Goal: Task Accomplishment & Management: Complete application form

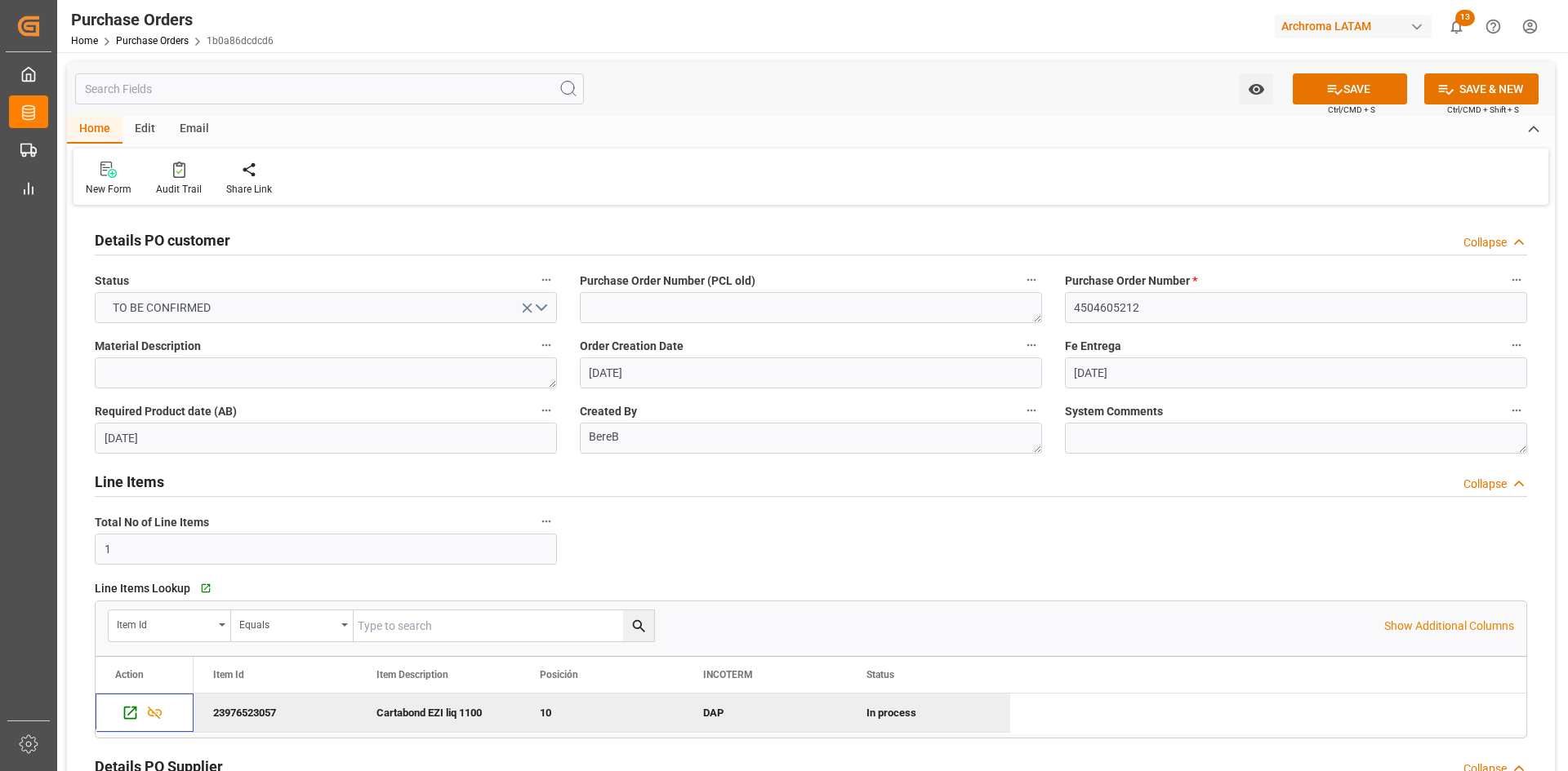
scroll to position [82, 0]
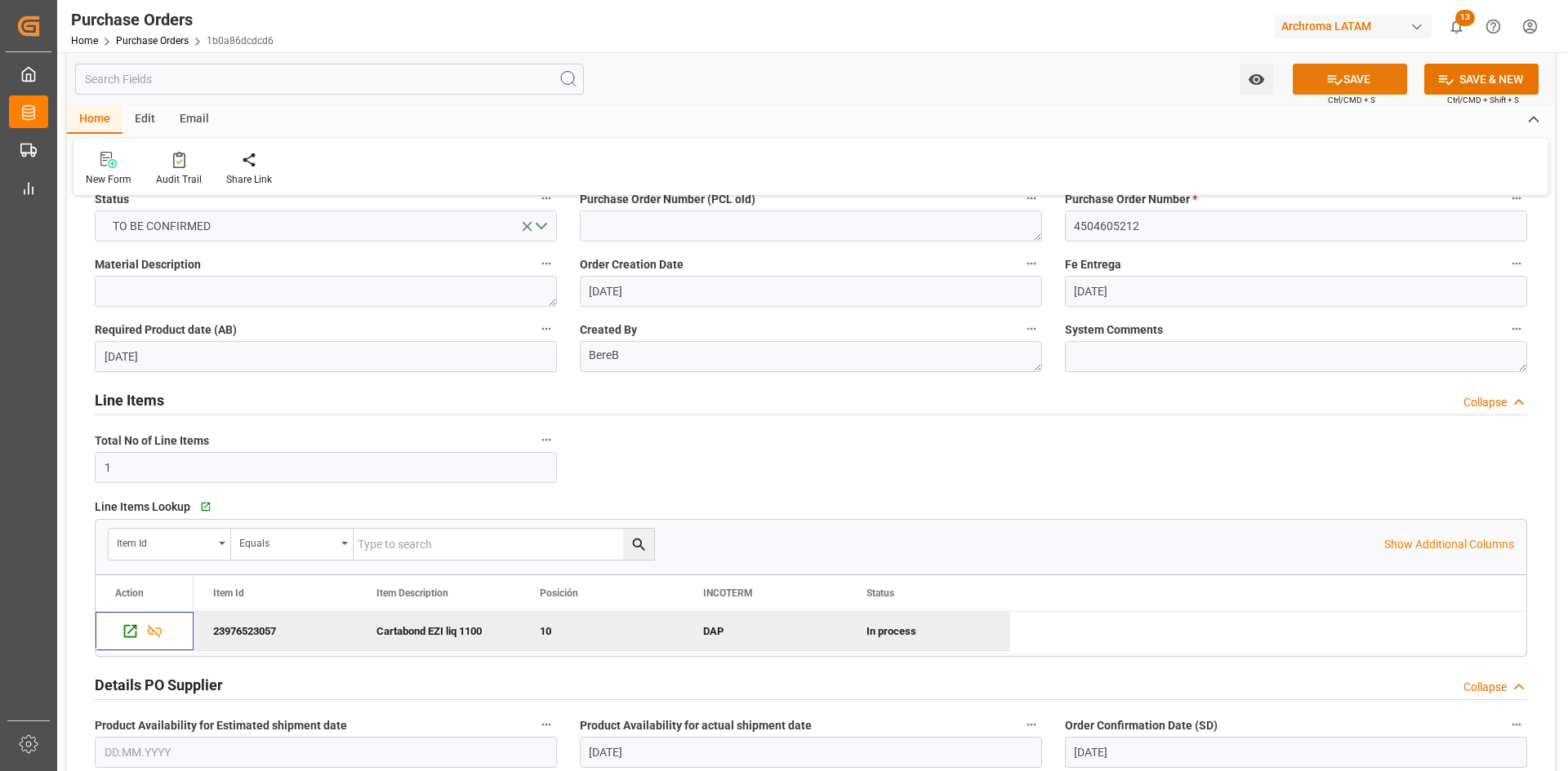
click at [1357, 89] on button "SAVE" at bounding box center [1350, 79] width 114 height 31
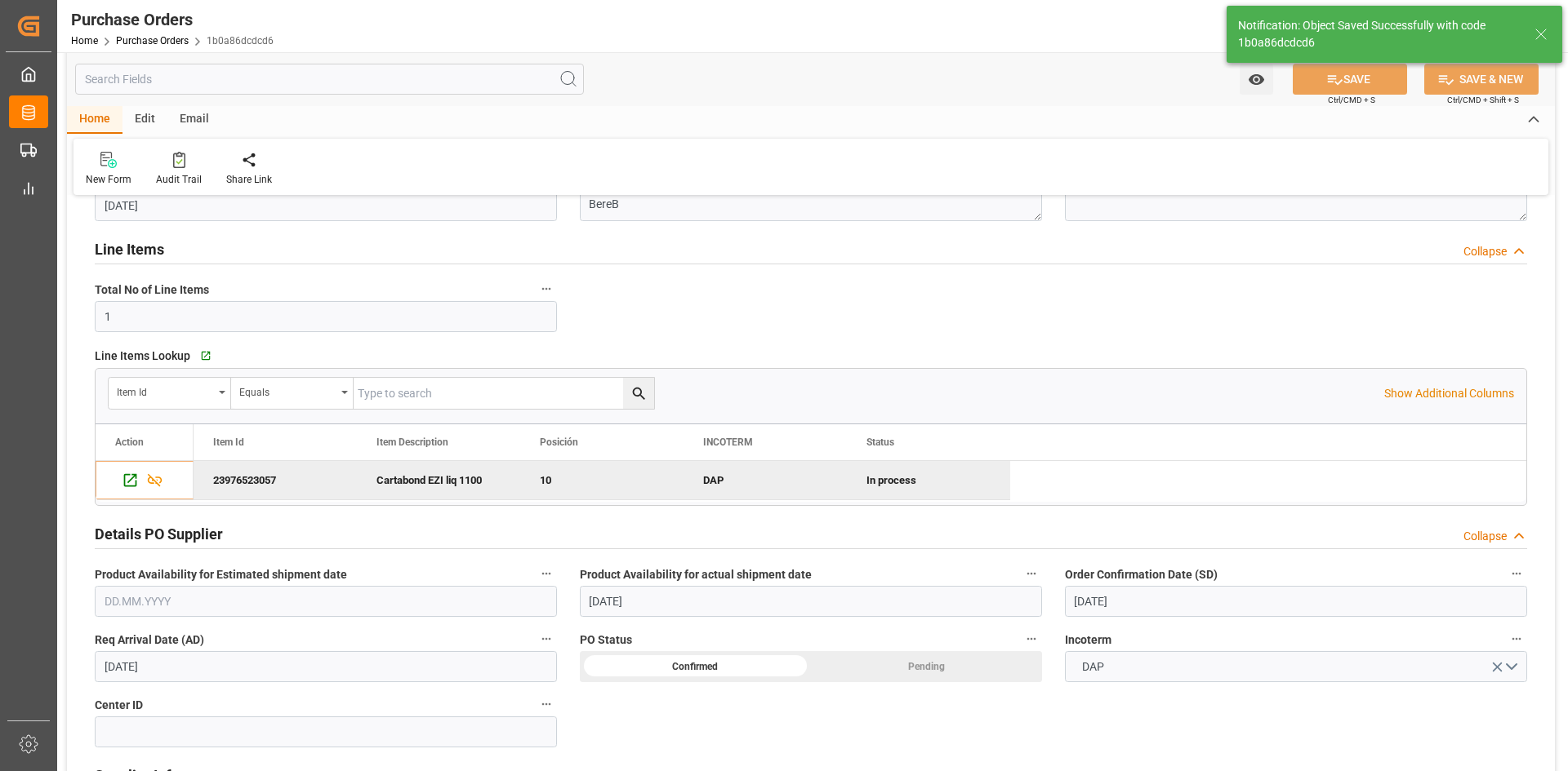
scroll to position [327, 0]
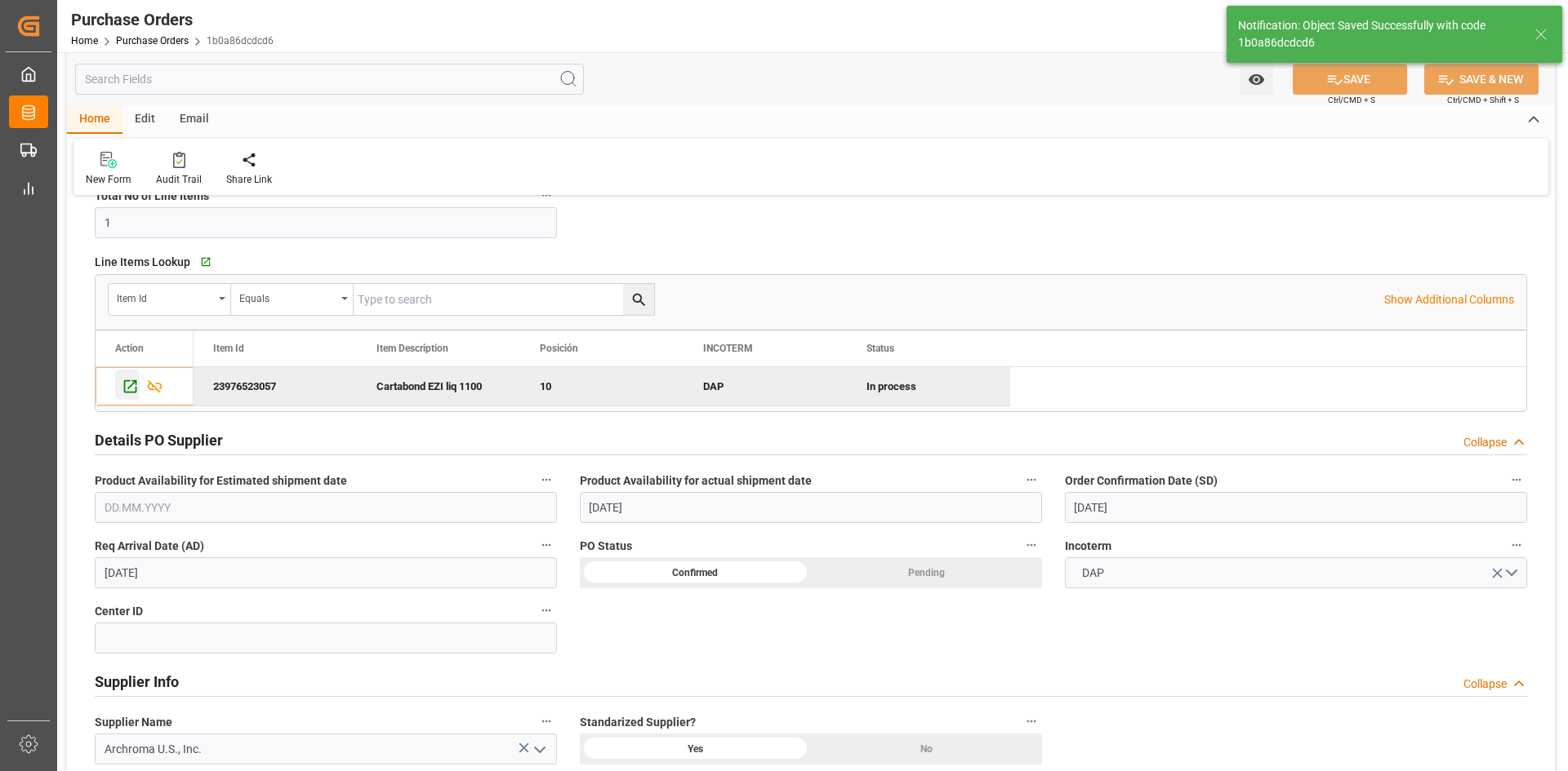
click at [129, 391] on icon "Press SPACE to deselect this row." at bounding box center [130, 386] width 13 height 13
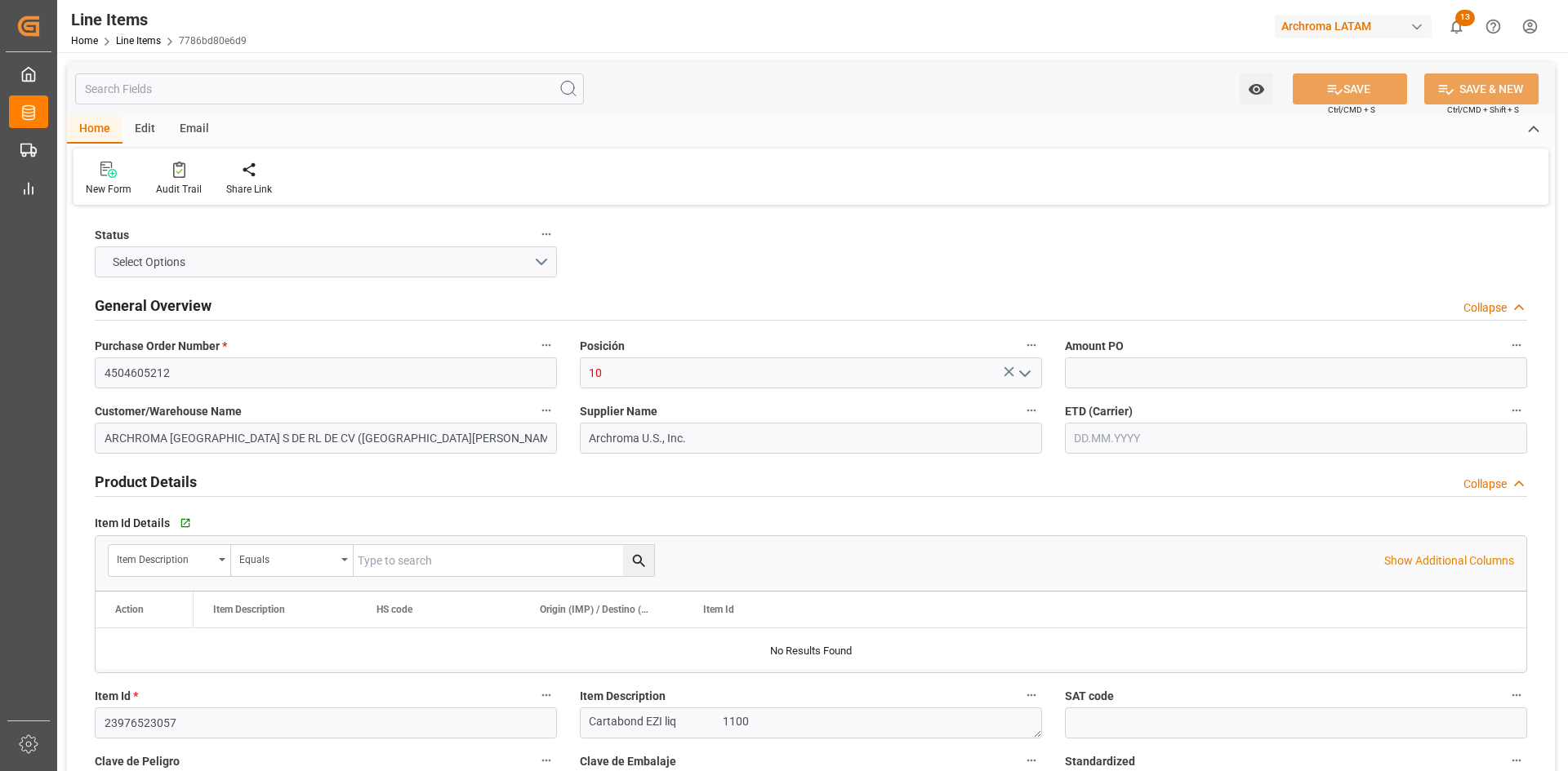
type input "4504605212"
type input "10"
type input "ARCHROMA [GEOGRAPHIC_DATA] S DE RL DE CV ([GEOGRAPHIC_DATA][PERSON_NAME])"
type input "Archroma U.S., Inc."
type input "23976523057"
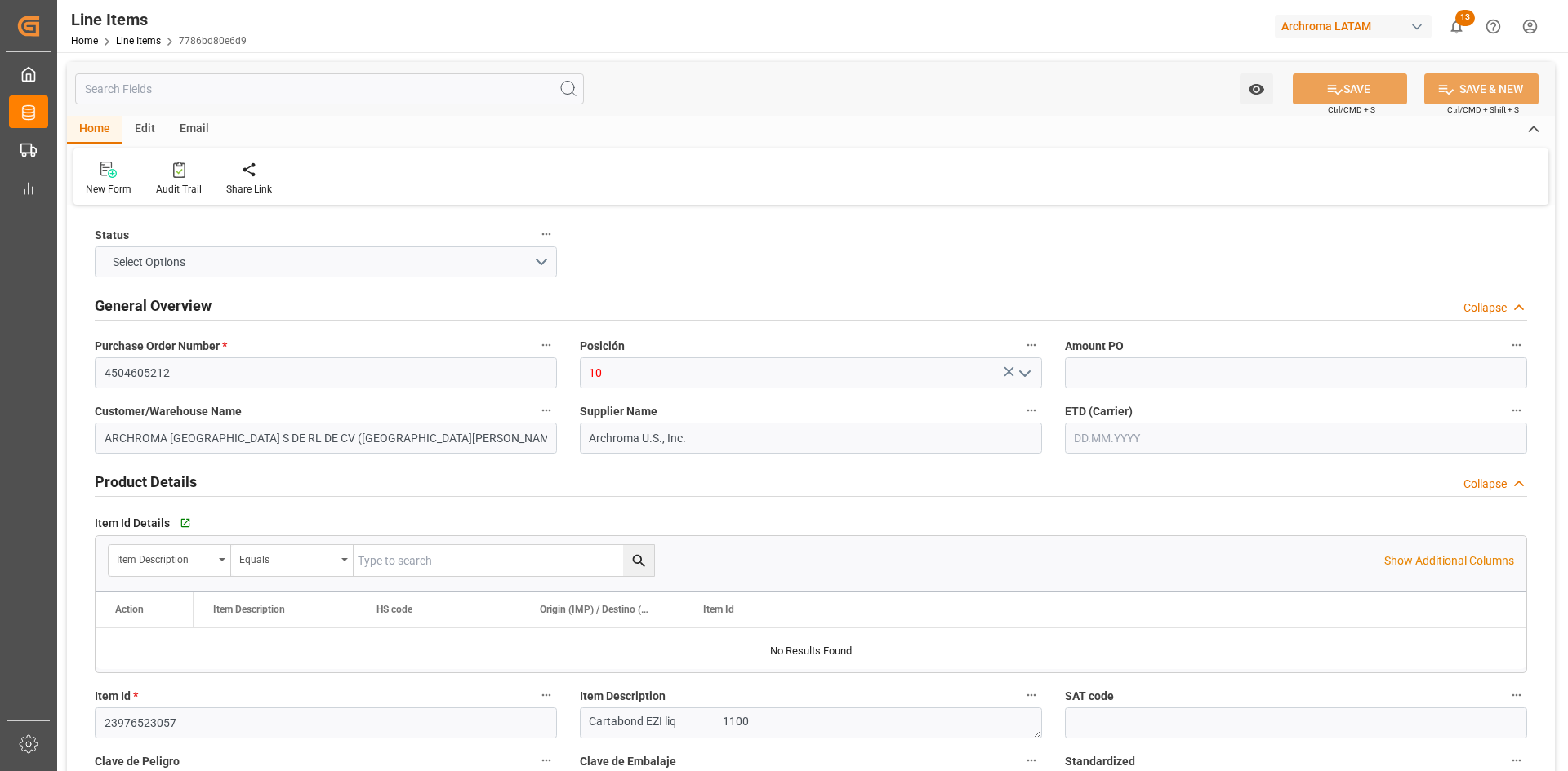
type textarea "Cartabond EZI liq 1100"
type textarea "0"
type input "KG"
type input "OVERLAND"
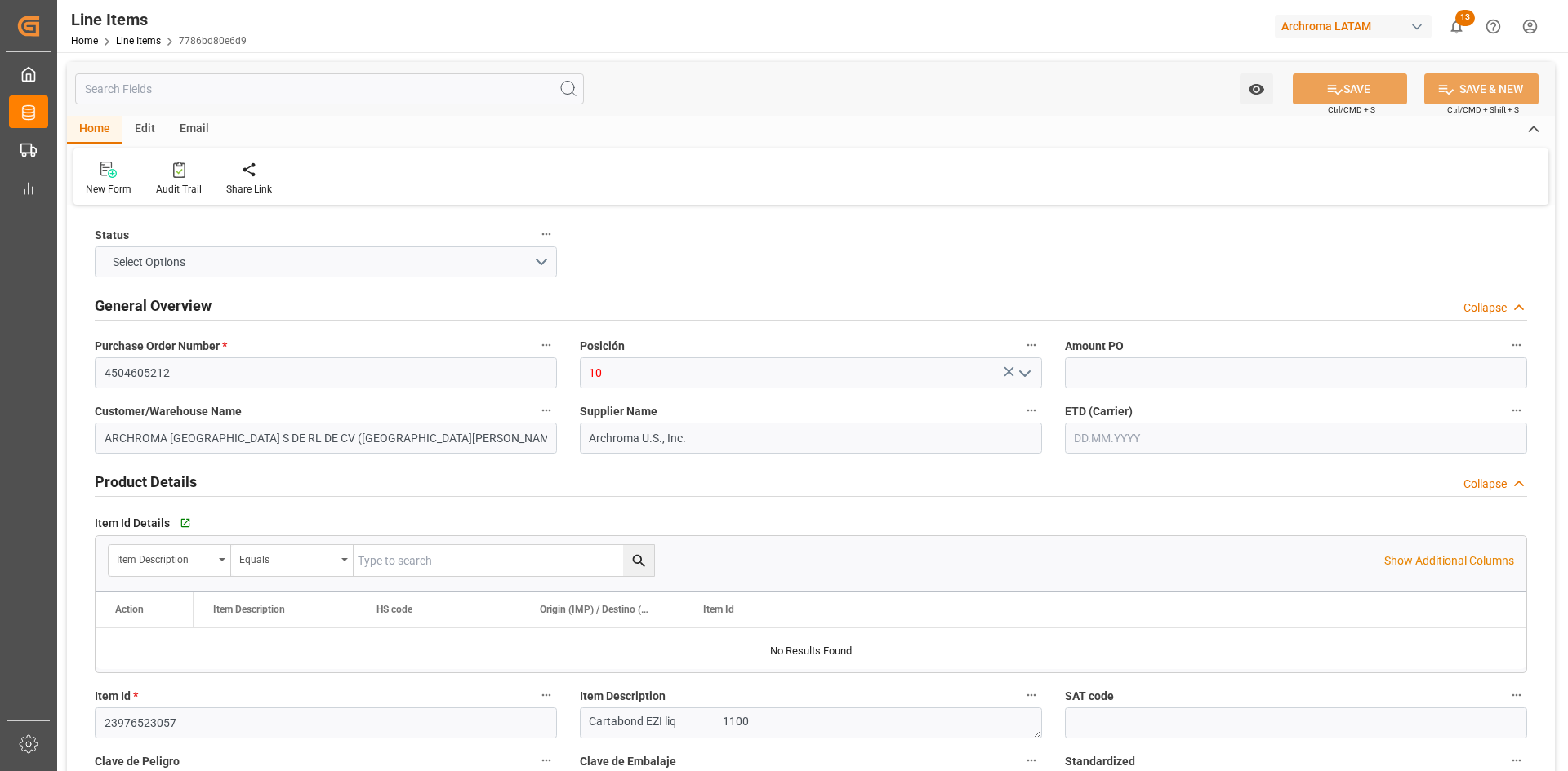
type textarea "LAREDO"
type input "4001"
type textarea "PT"
type input "DAP"
type input "US"
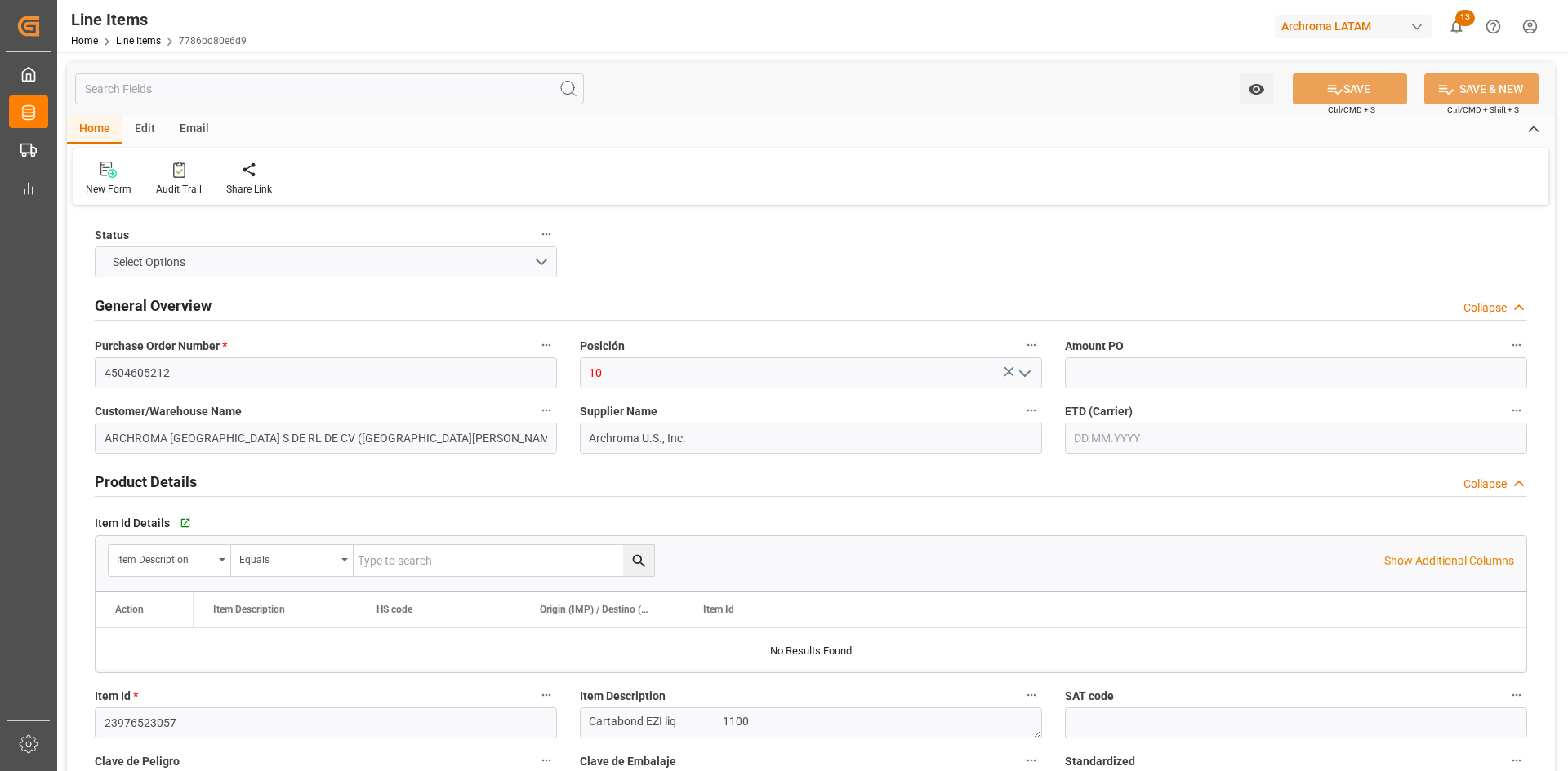
type input "1"
type input "12352400"
type input "6600"
type input "2836999999"
type input "[DATE] 14:55"
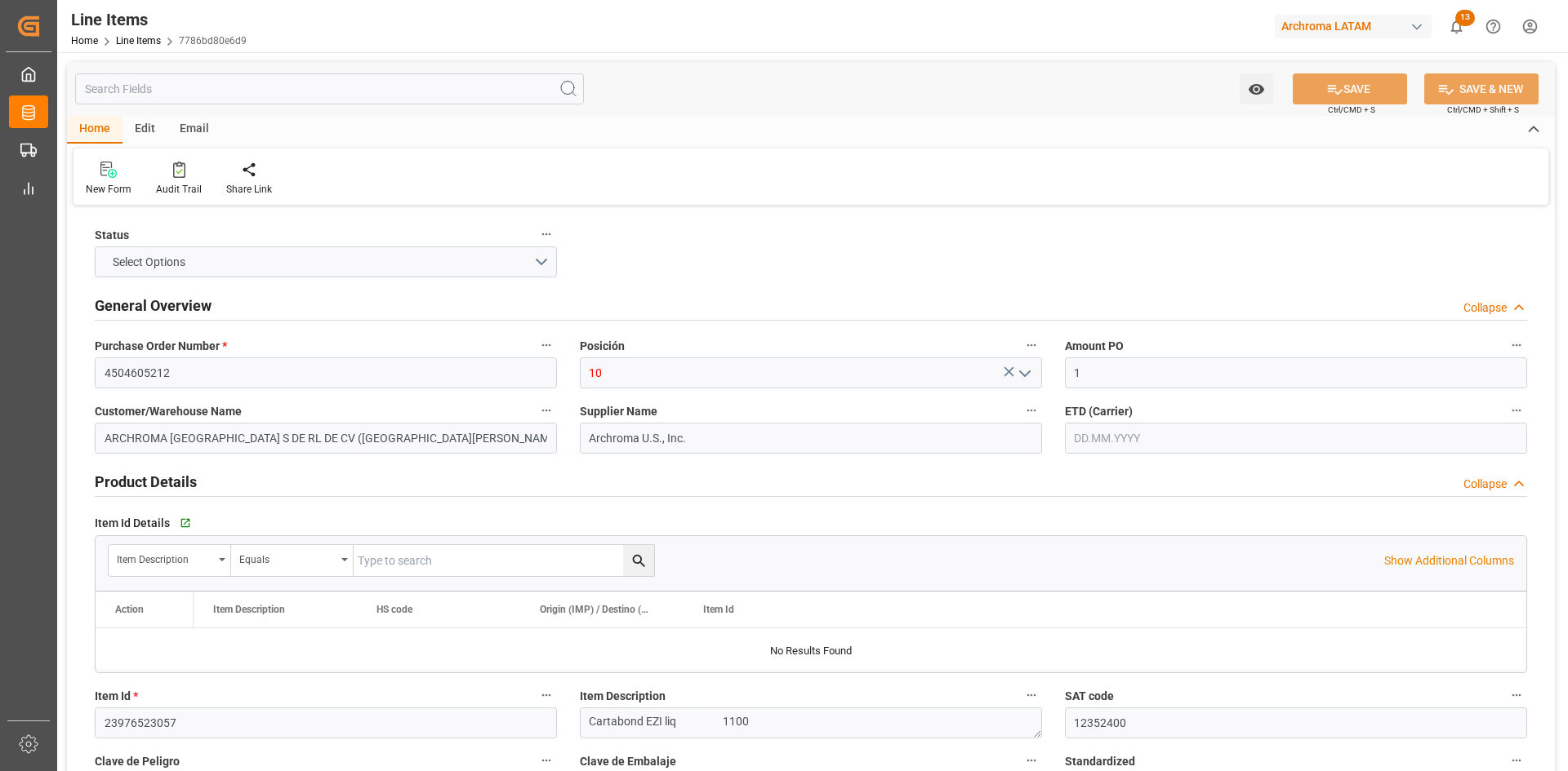
type input "[DATE] 18:42"
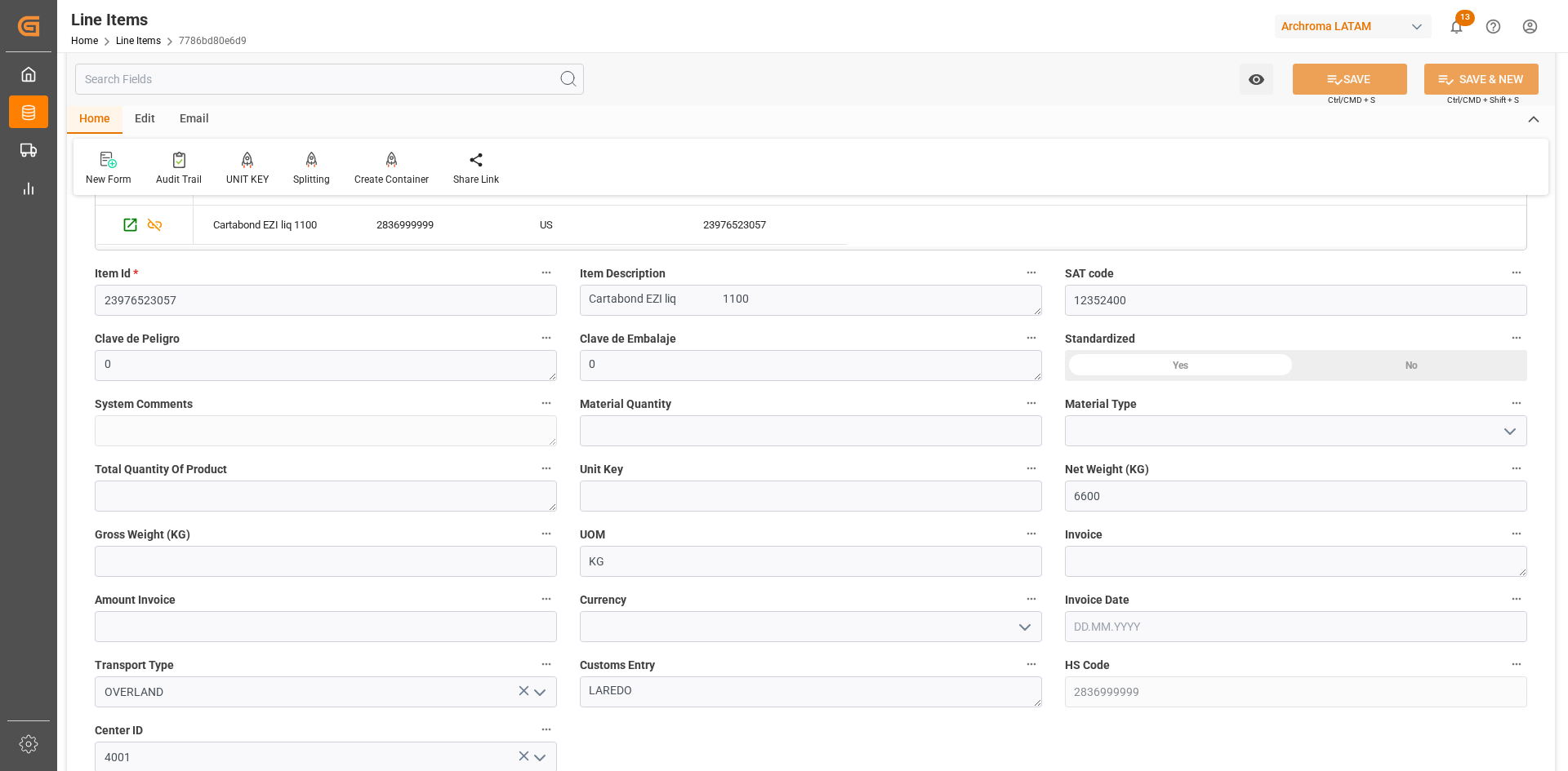
scroll to position [490, 0]
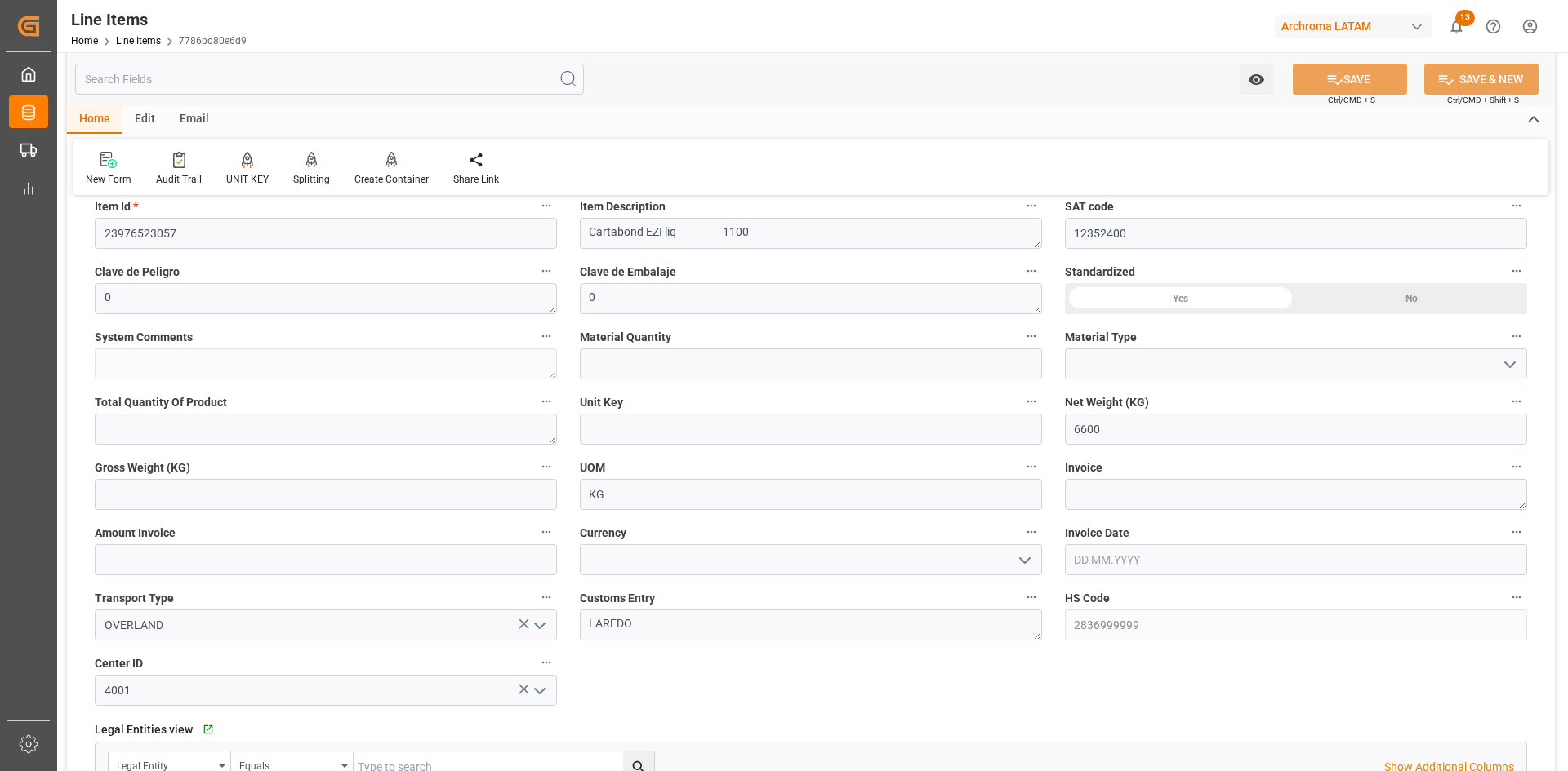
click at [1517, 357] on icon "open menu" at bounding box center [1509, 364] width 20 height 20
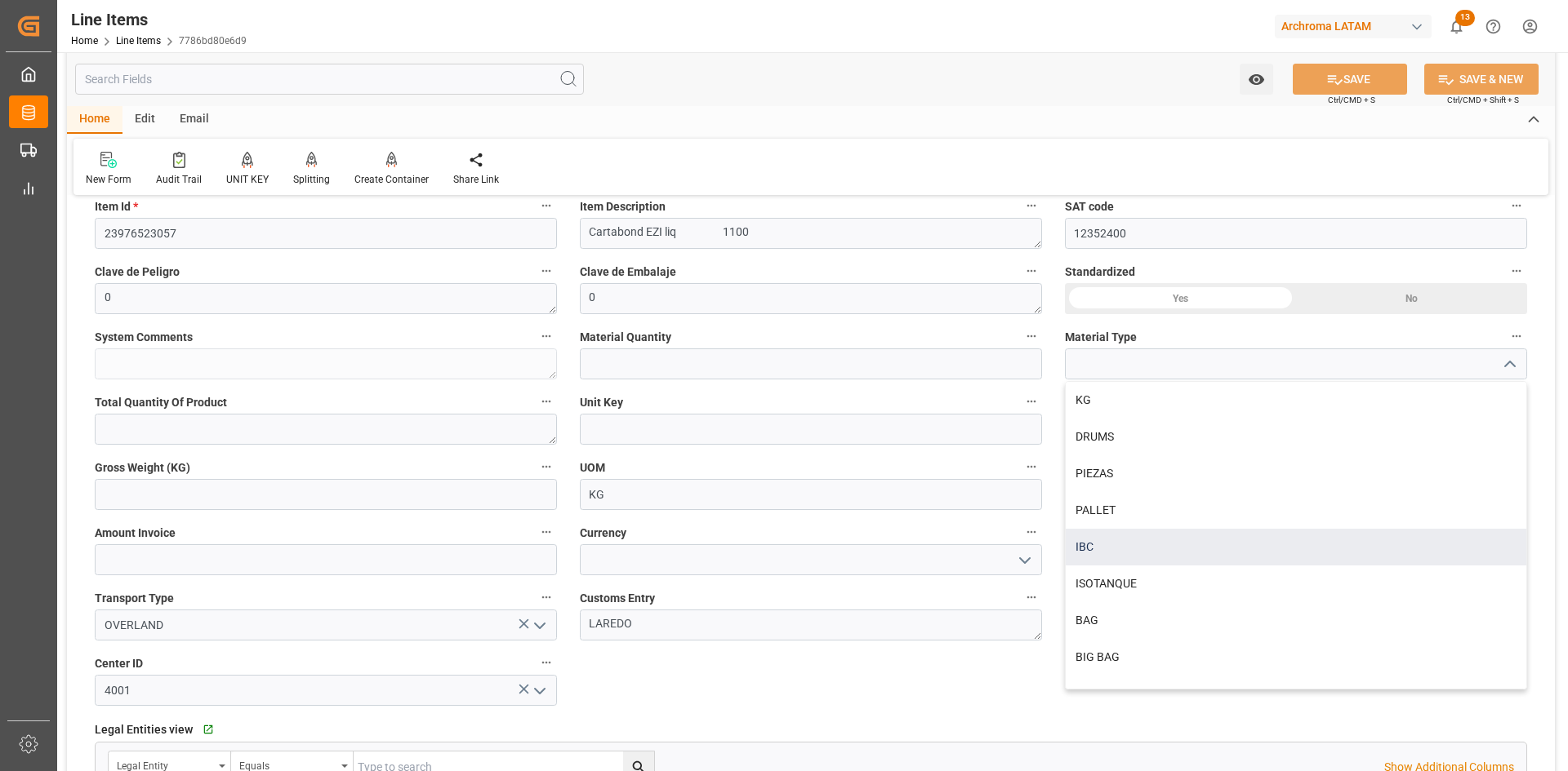
click at [1132, 548] on div "IBC" at bounding box center [1296, 547] width 461 height 37
type input "IBC"
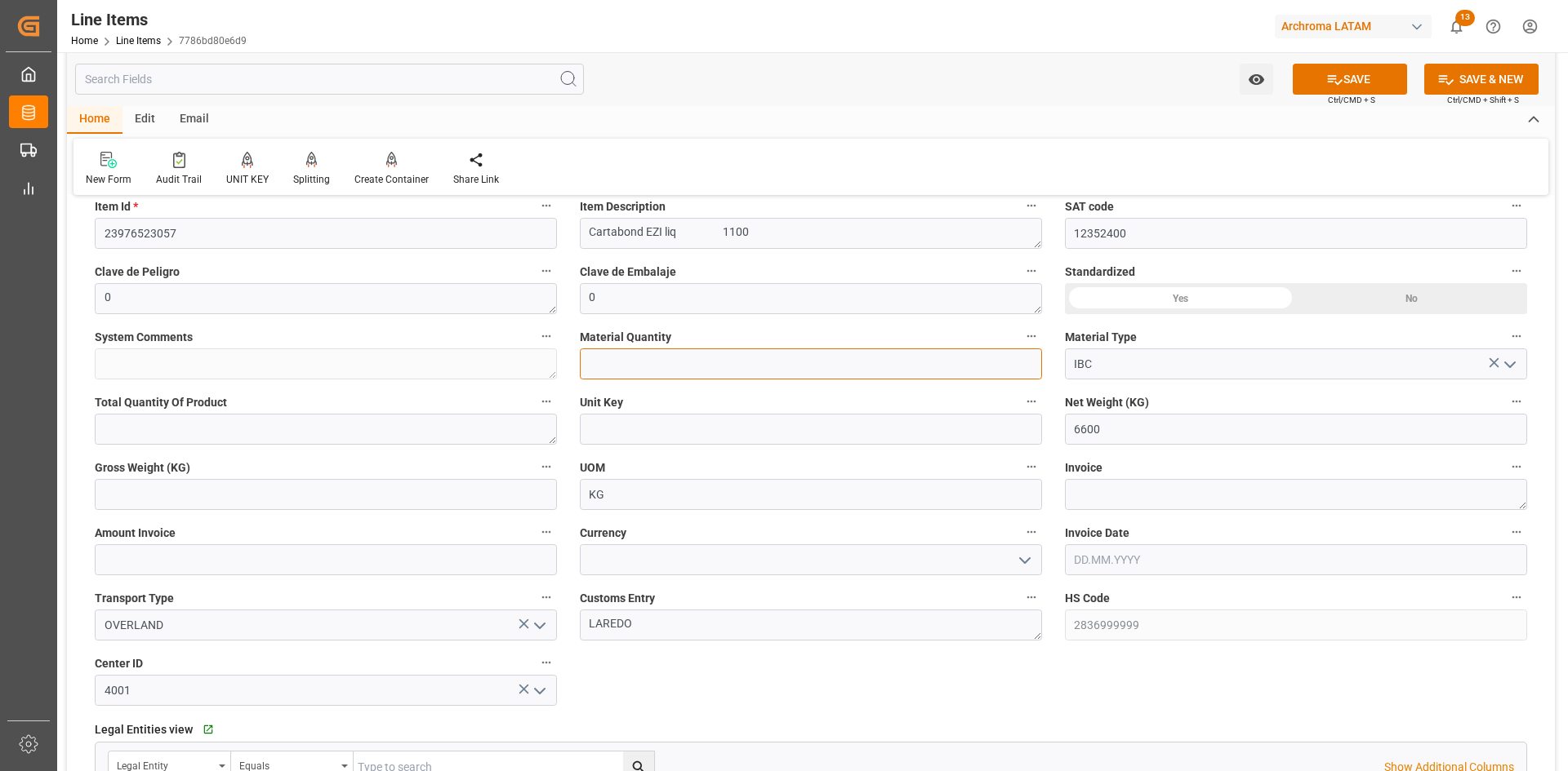
click at [872, 371] on input "text" at bounding box center [811, 364] width 462 height 31
type input "6"
drag, startPoint x: 239, startPoint y: 505, endPoint x: 219, endPoint y: 510, distance: 20.6
click at [239, 505] on input "text" at bounding box center [326, 495] width 462 height 31
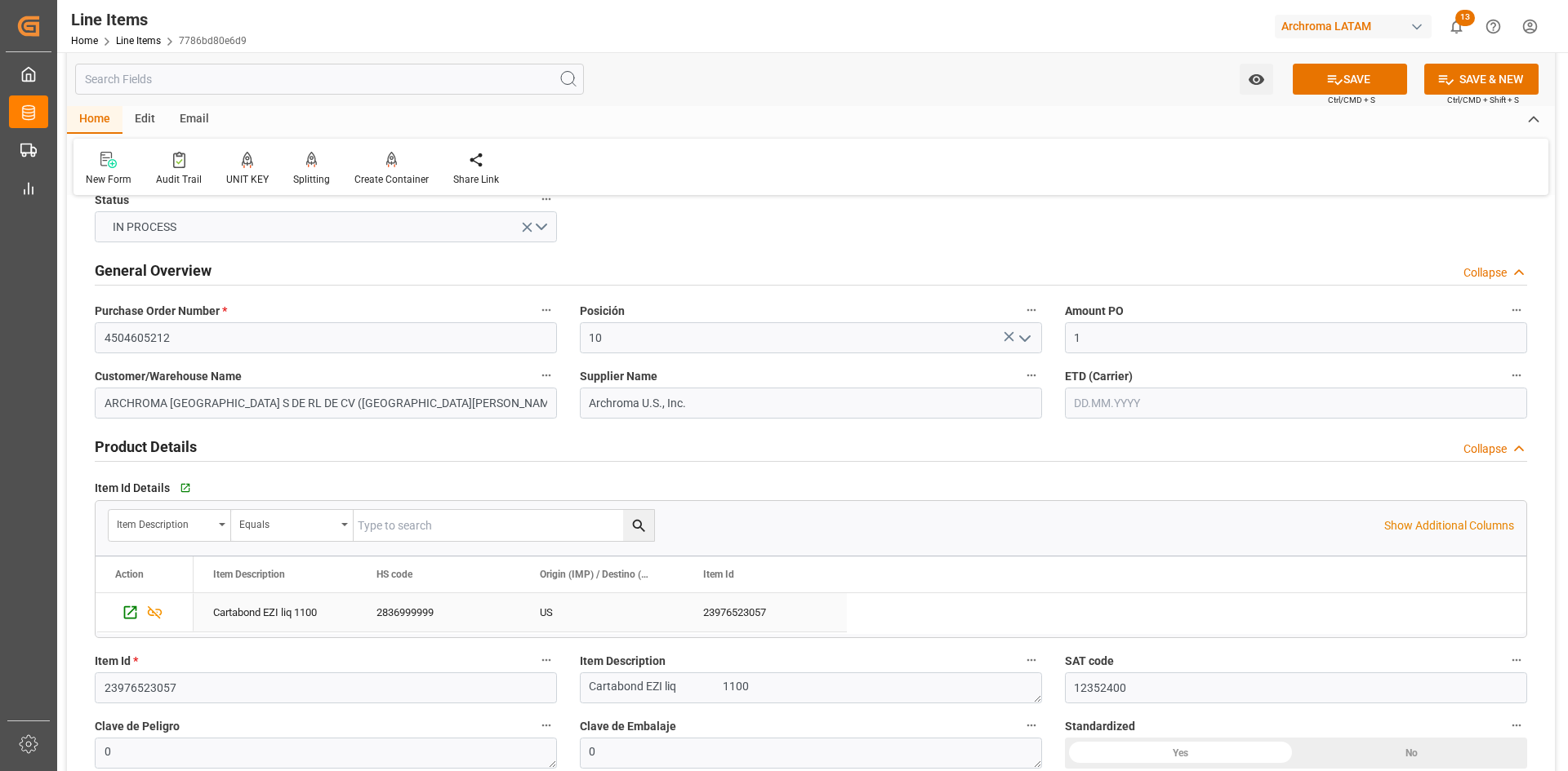
scroll to position [0, 0]
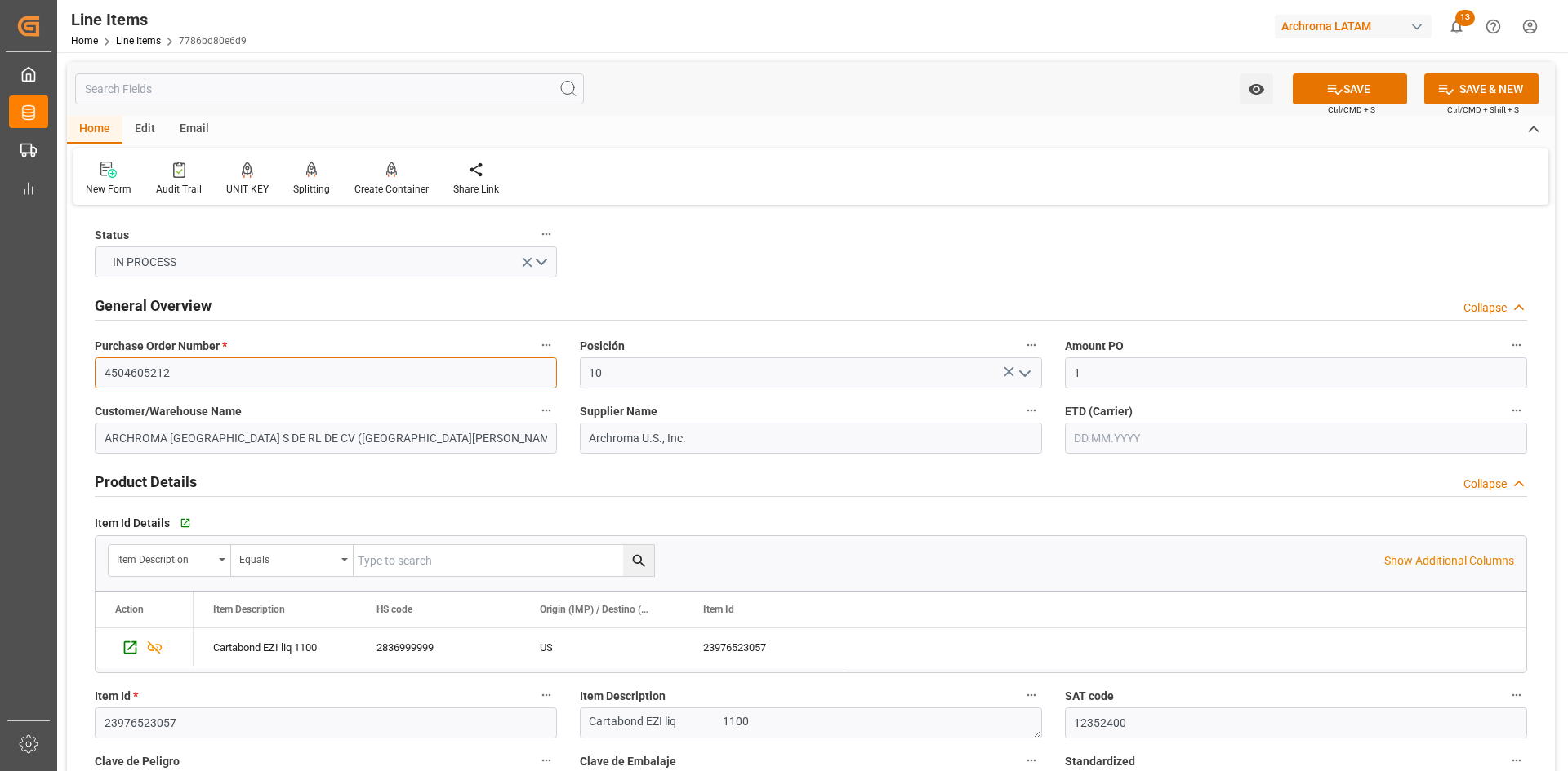
click at [159, 372] on input "4504605212" at bounding box center [326, 373] width 462 height 31
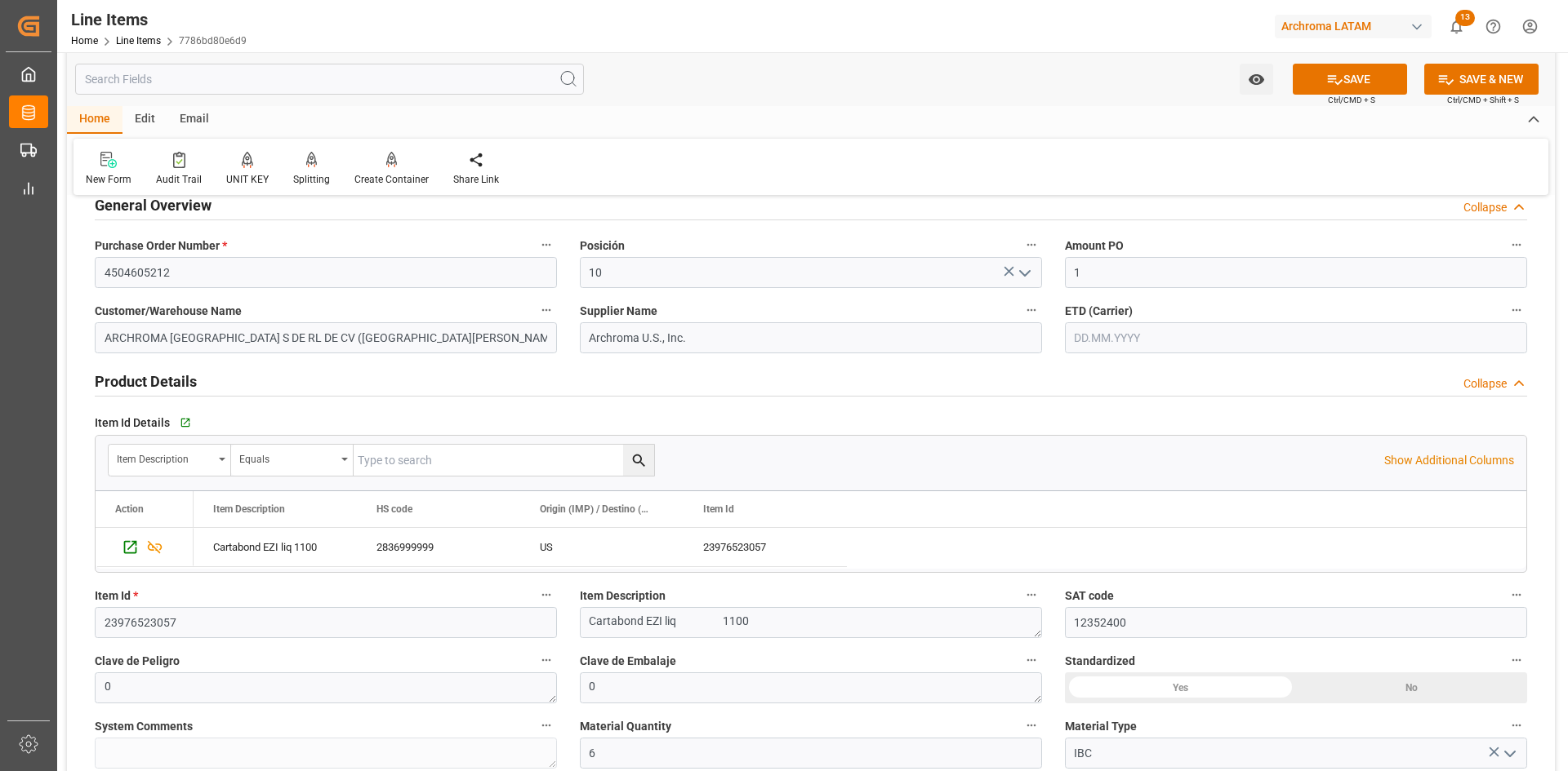
scroll to position [409, 0]
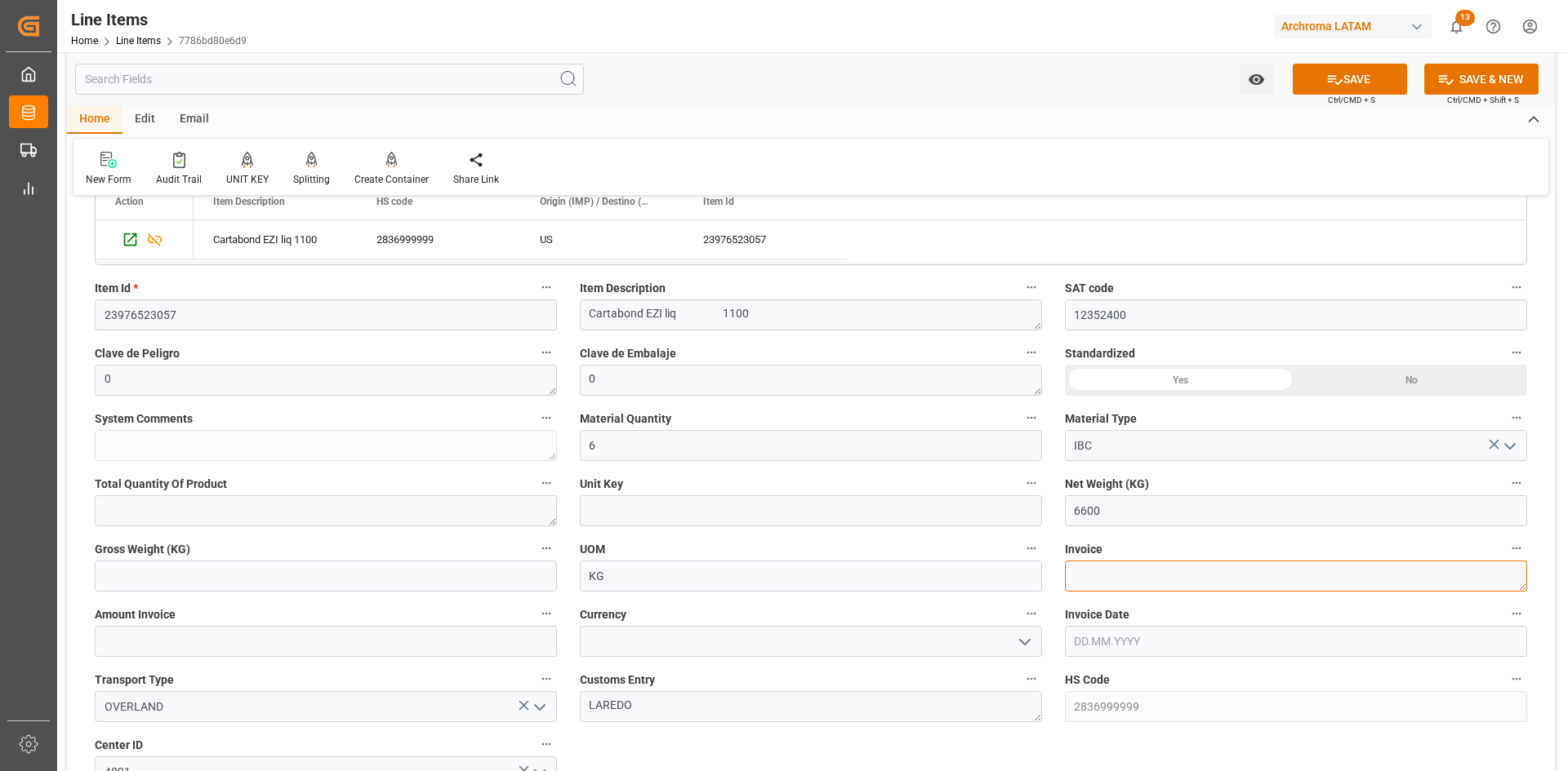
click at [1135, 581] on textarea at bounding box center [1296, 577] width 462 height 31
paste textarea "9021166798"
type textarea "9021166798"
drag, startPoint x: 409, startPoint y: 648, endPoint x: 290, endPoint y: 632, distance: 120.1
click at [409, 648] on input "text" at bounding box center [326, 641] width 462 height 31
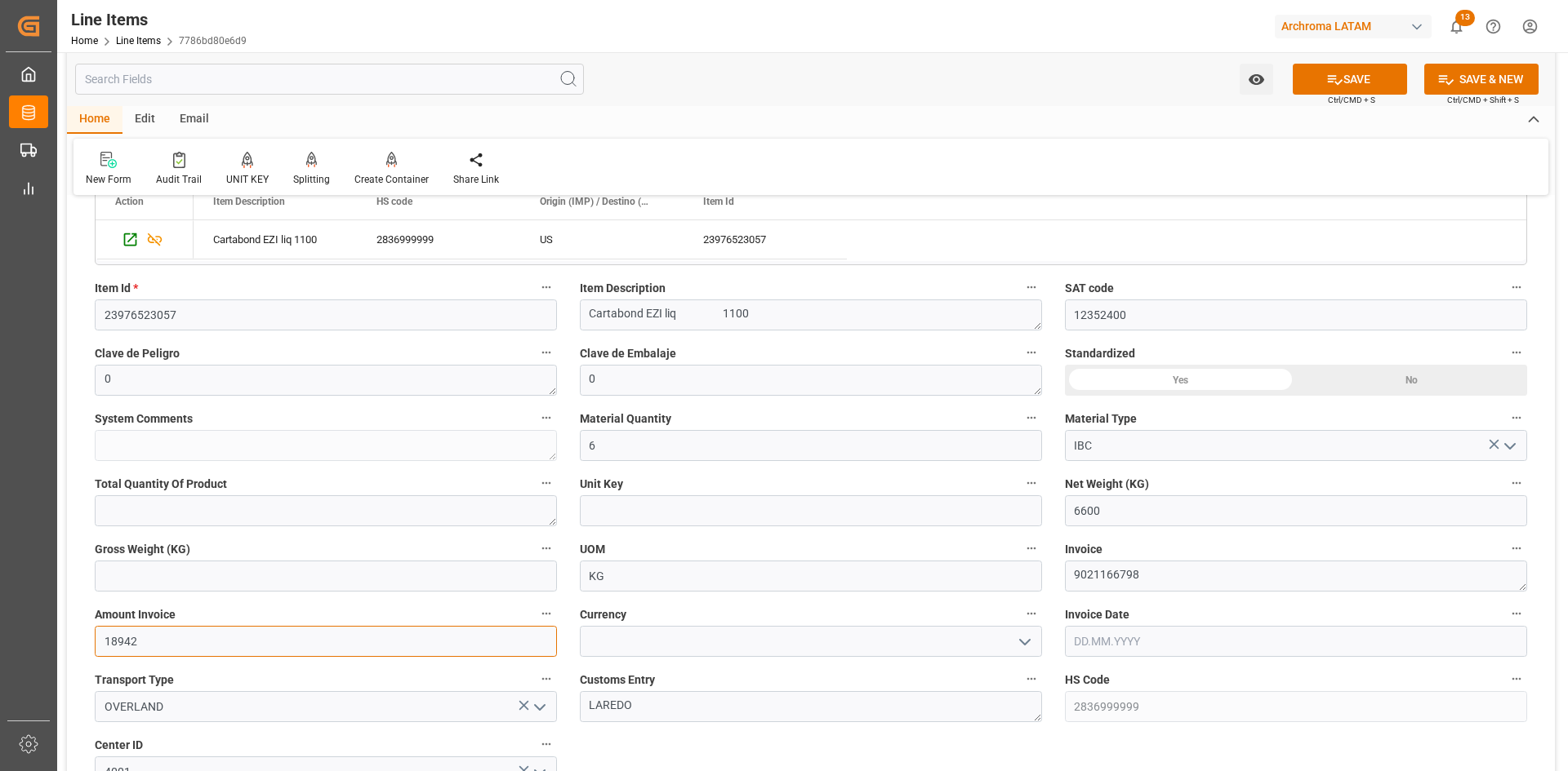
type input "18942"
click at [1028, 641] on polyline "open menu" at bounding box center [1024, 642] width 9 height 5
click at [767, 675] on div "USD" at bounding box center [811, 677] width 461 height 37
type input "USD"
click at [1218, 652] on input "text" at bounding box center [1296, 641] width 462 height 31
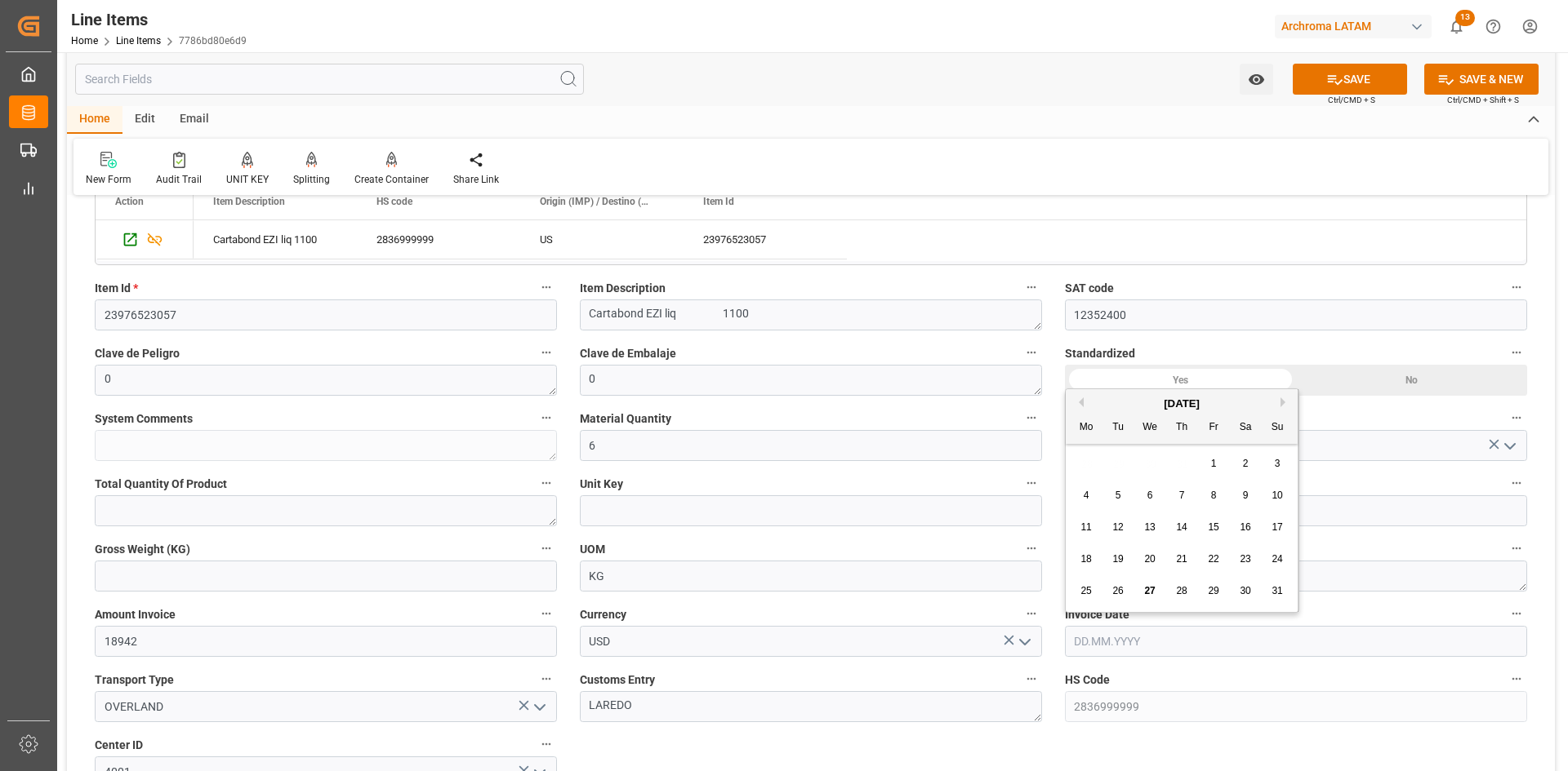
click at [1109, 449] on div "28 29 30 31 1 2 3" at bounding box center [1182, 463] width 223 height 32
click at [1118, 591] on span "26" at bounding box center [1118, 590] width 10 height 11
type input "[DATE]"
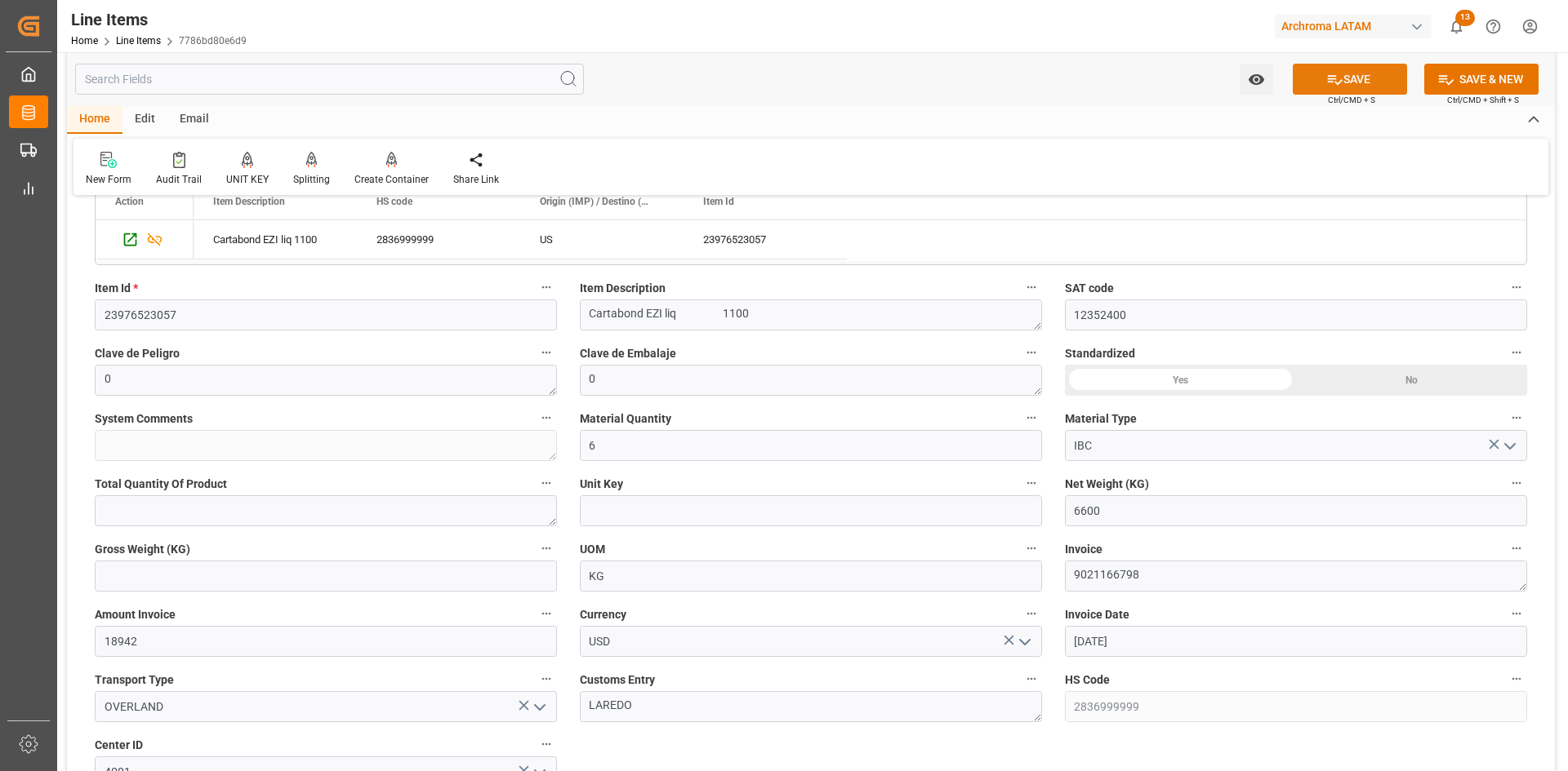
click at [1332, 67] on button "SAVE" at bounding box center [1350, 79] width 114 height 31
type textarea "6 IBC"
type input "[DATE] 15:04"
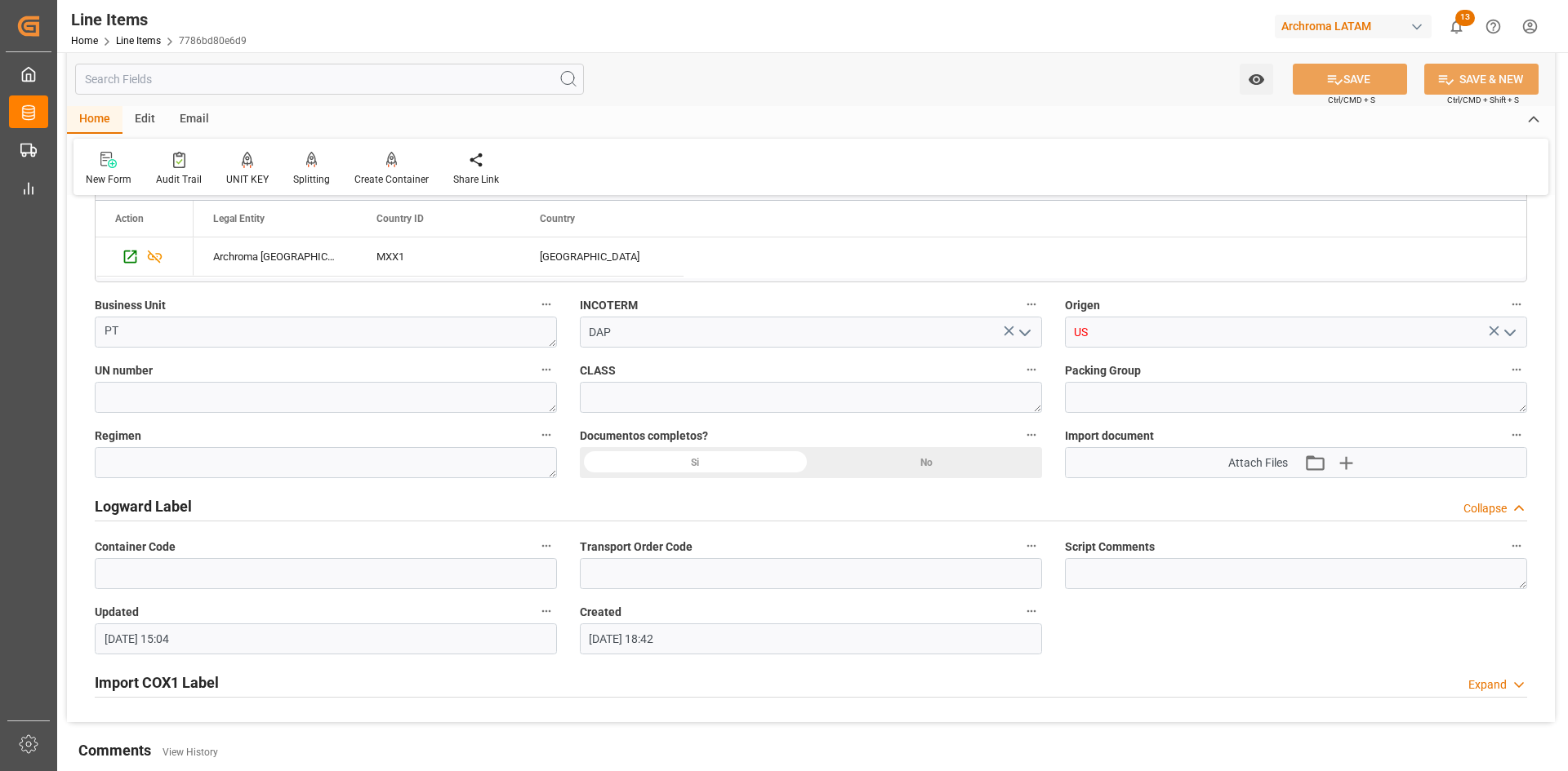
scroll to position [1061, 0]
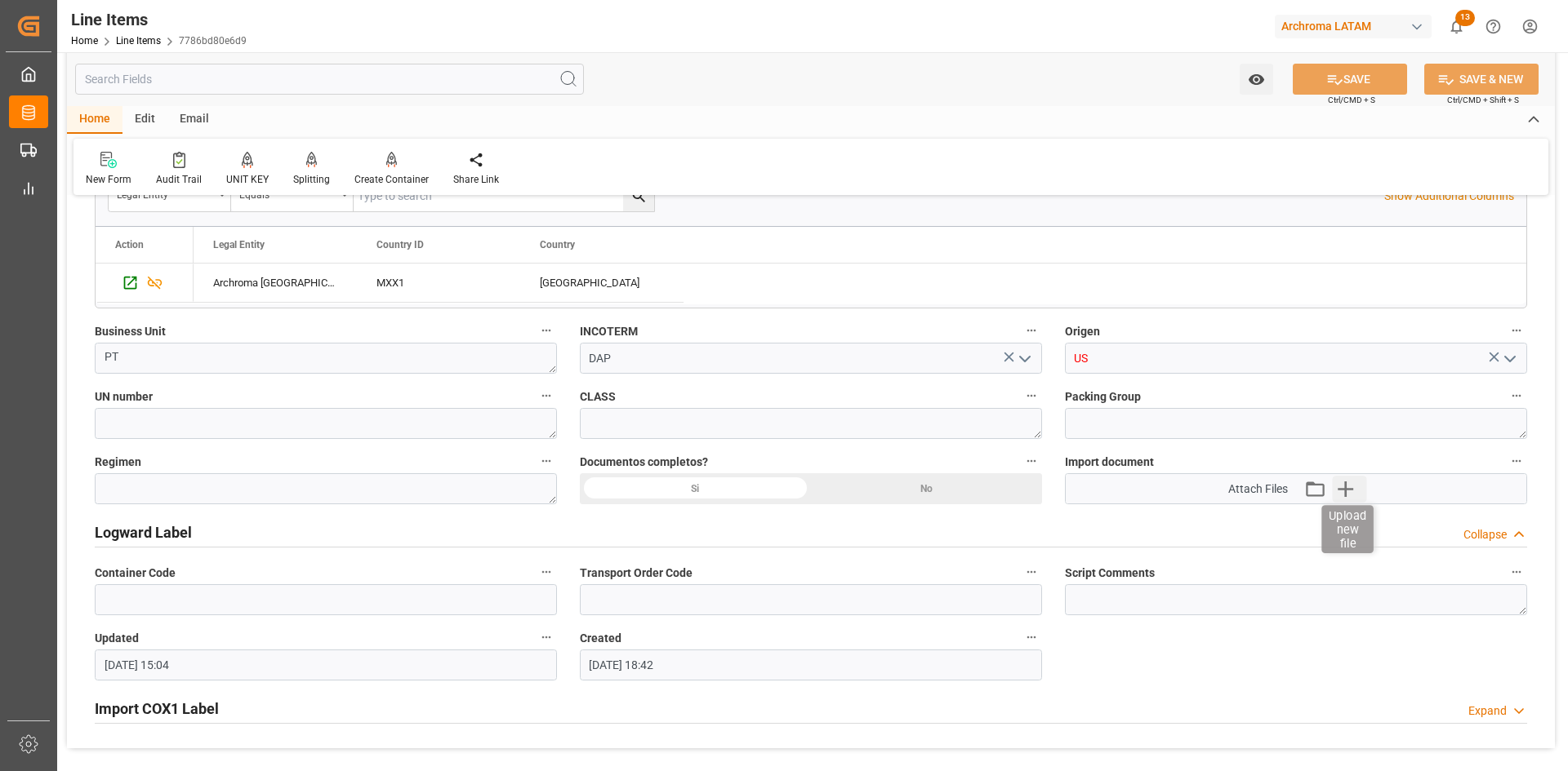
click at [1343, 484] on icon "button" at bounding box center [1344, 489] width 26 height 26
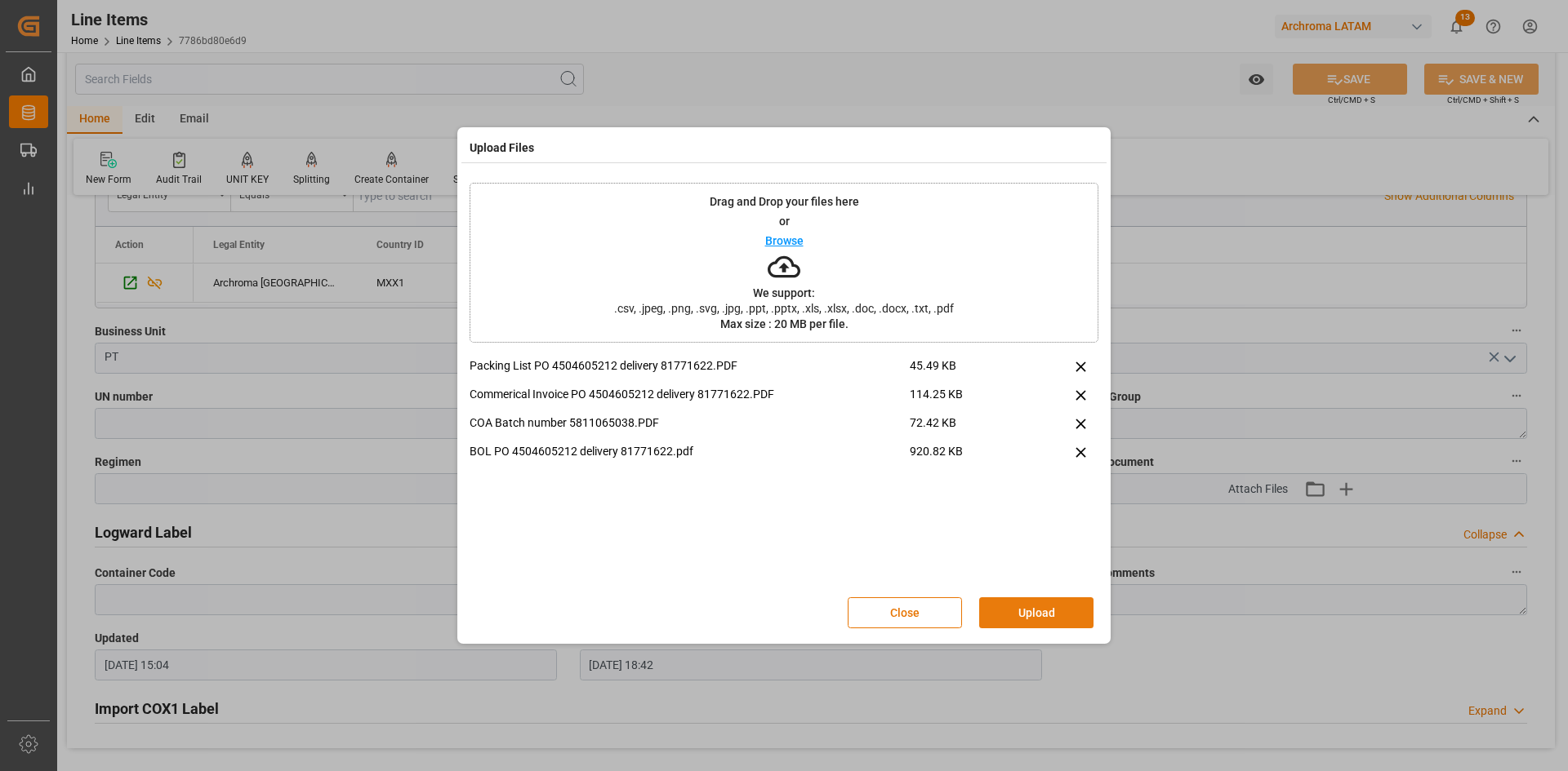
click at [1040, 606] on button "Upload" at bounding box center [1037, 613] width 114 height 31
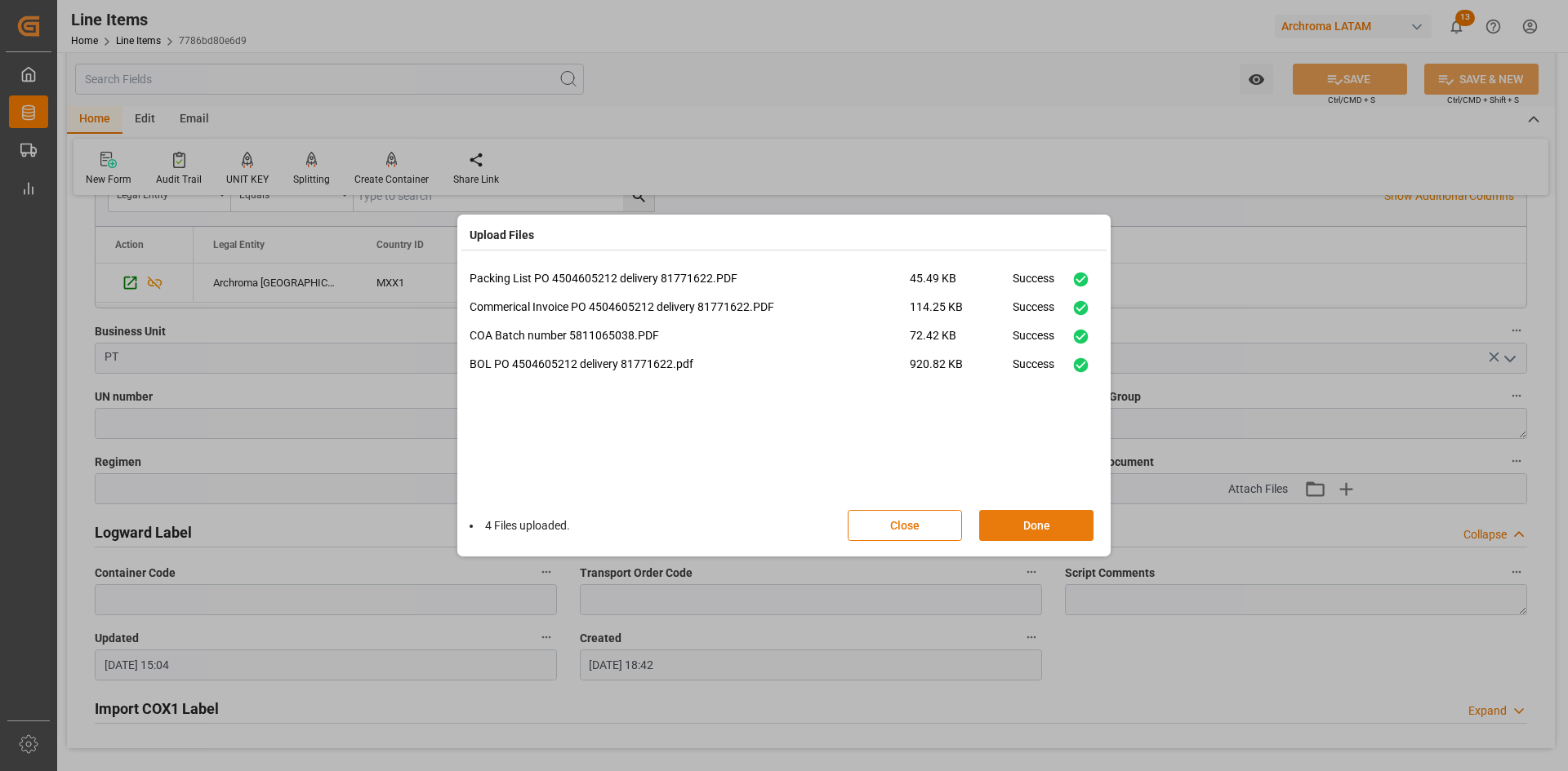
click at [1053, 539] on button "Done" at bounding box center [1037, 525] width 114 height 31
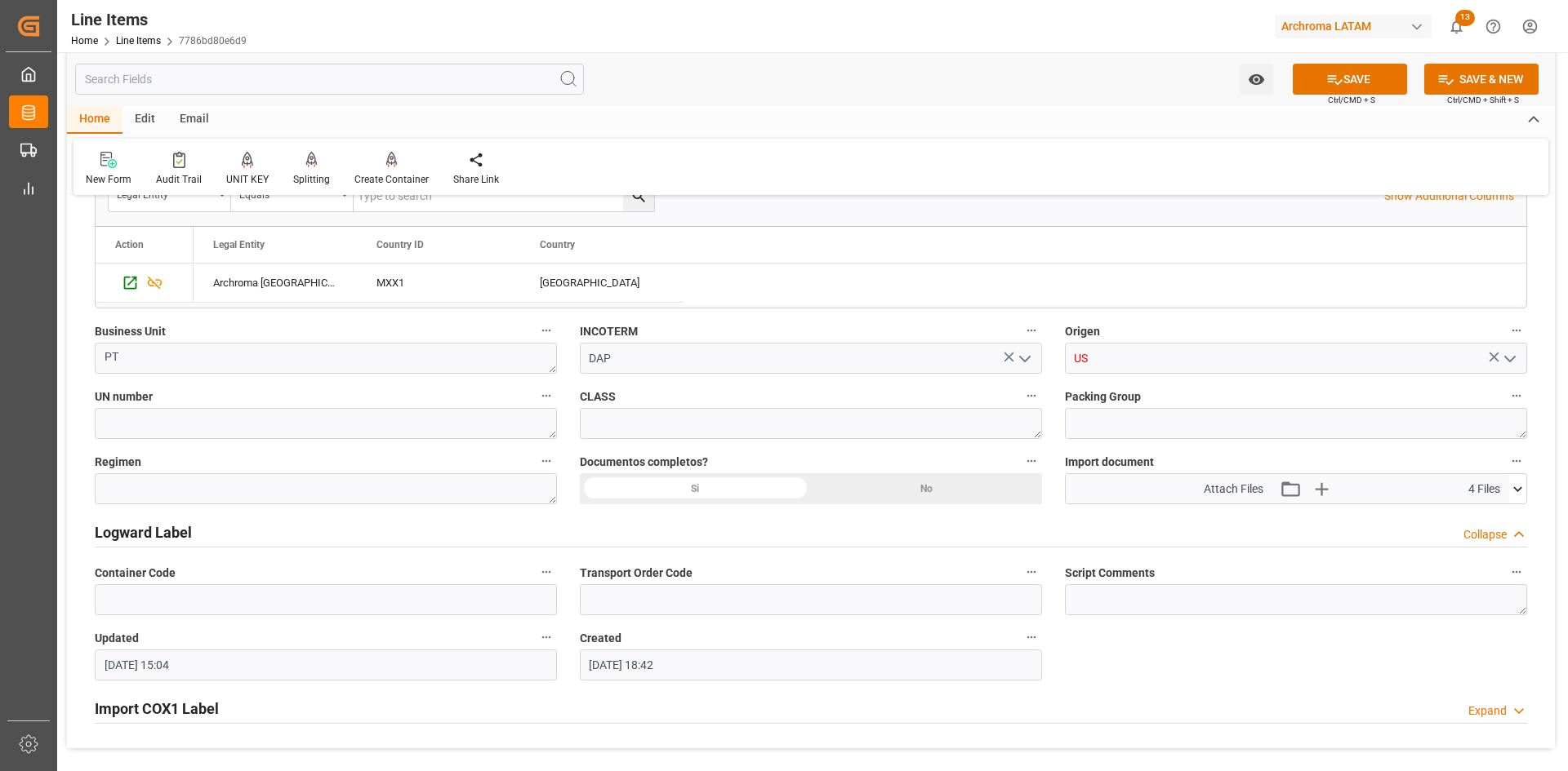
click at [1513, 362] on icon "open menu" at bounding box center [1509, 359] width 20 height 20
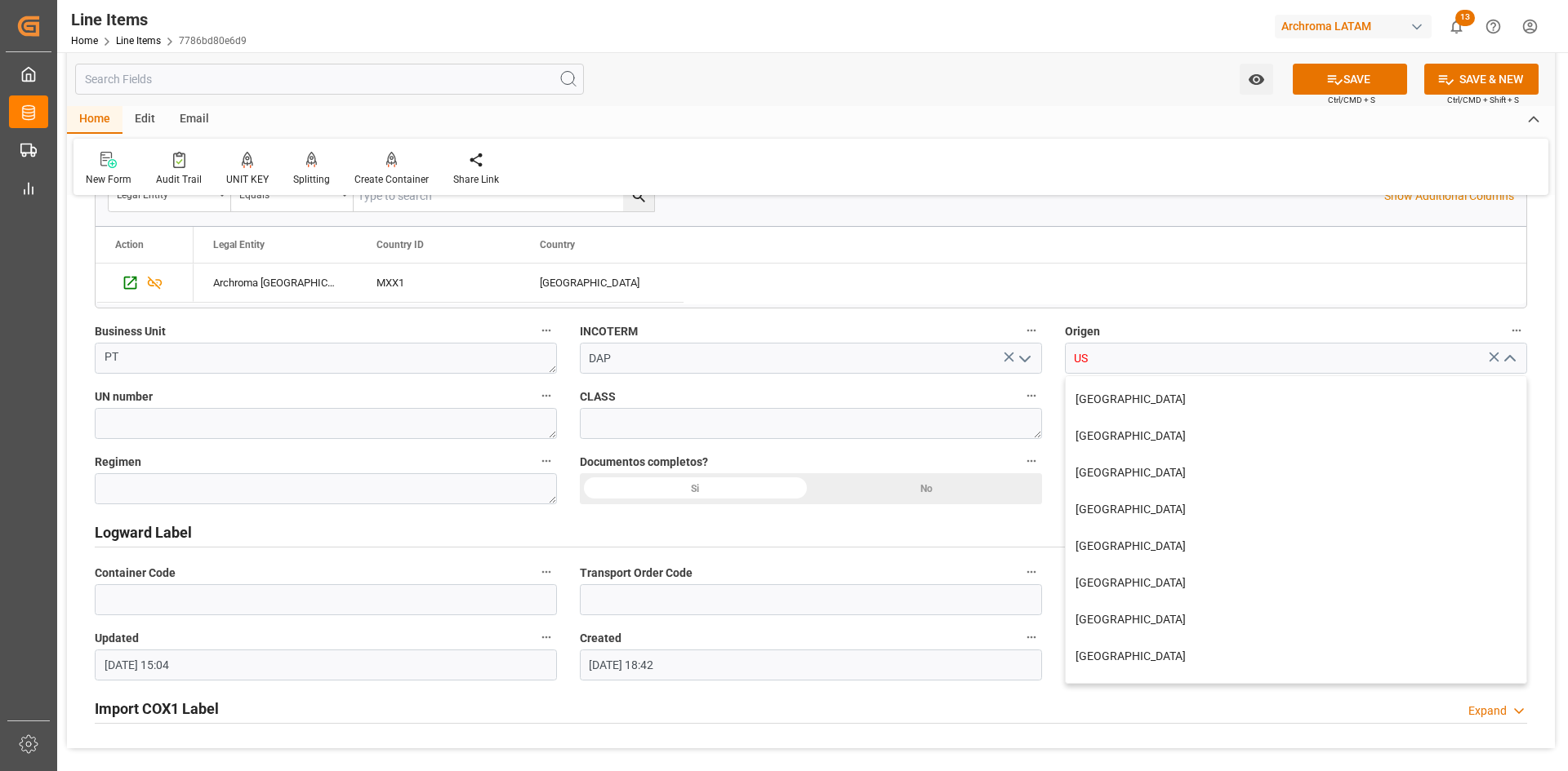
scroll to position [212, 0]
click at [1111, 518] on div "[GEOGRAPHIC_DATA]" at bounding box center [1296, 513] width 461 height 37
type input "[GEOGRAPHIC_DATA]"
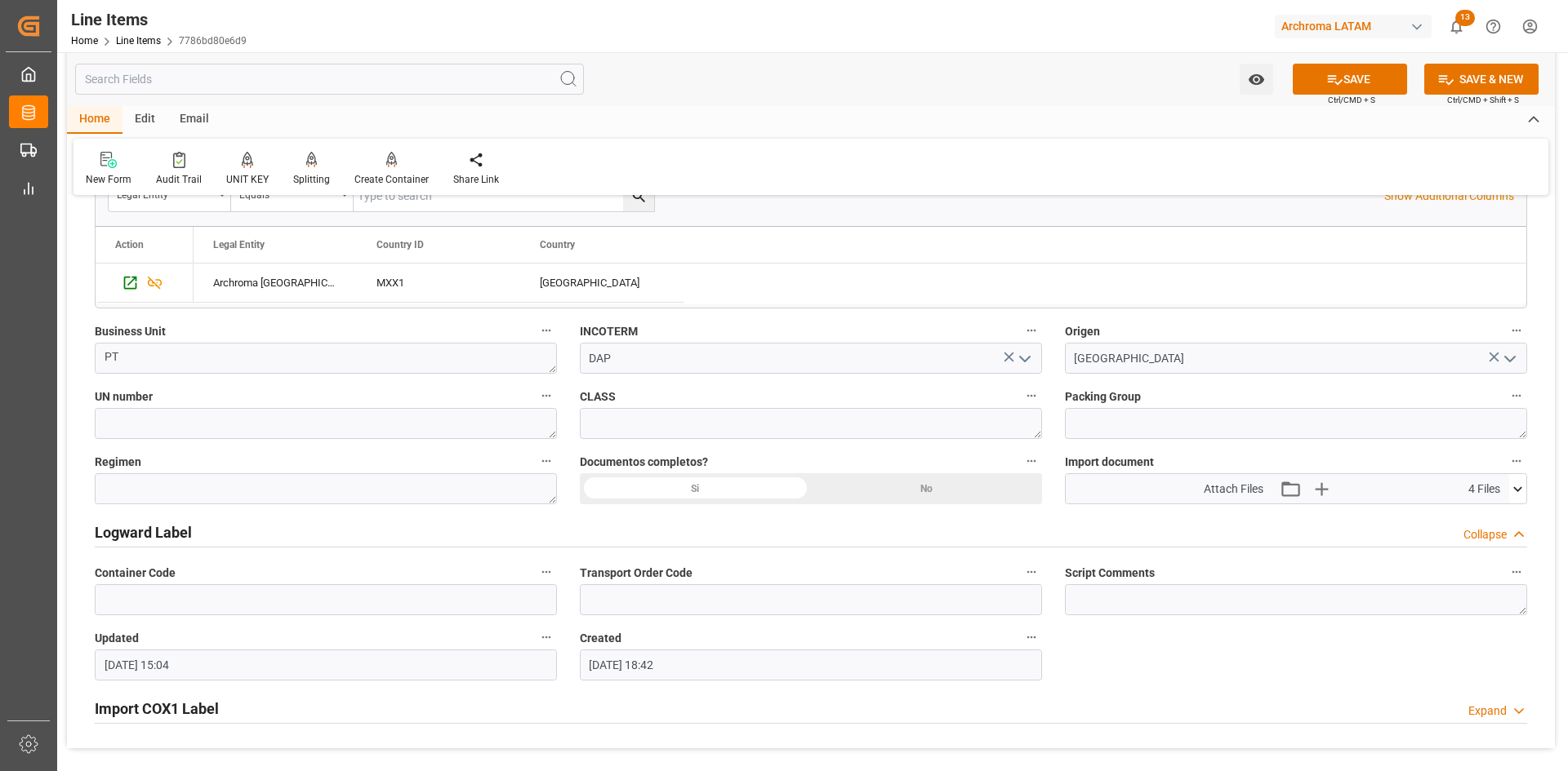
click at [659, 486] on div "Si" at bounding box center [695, 489] width 231 height 31
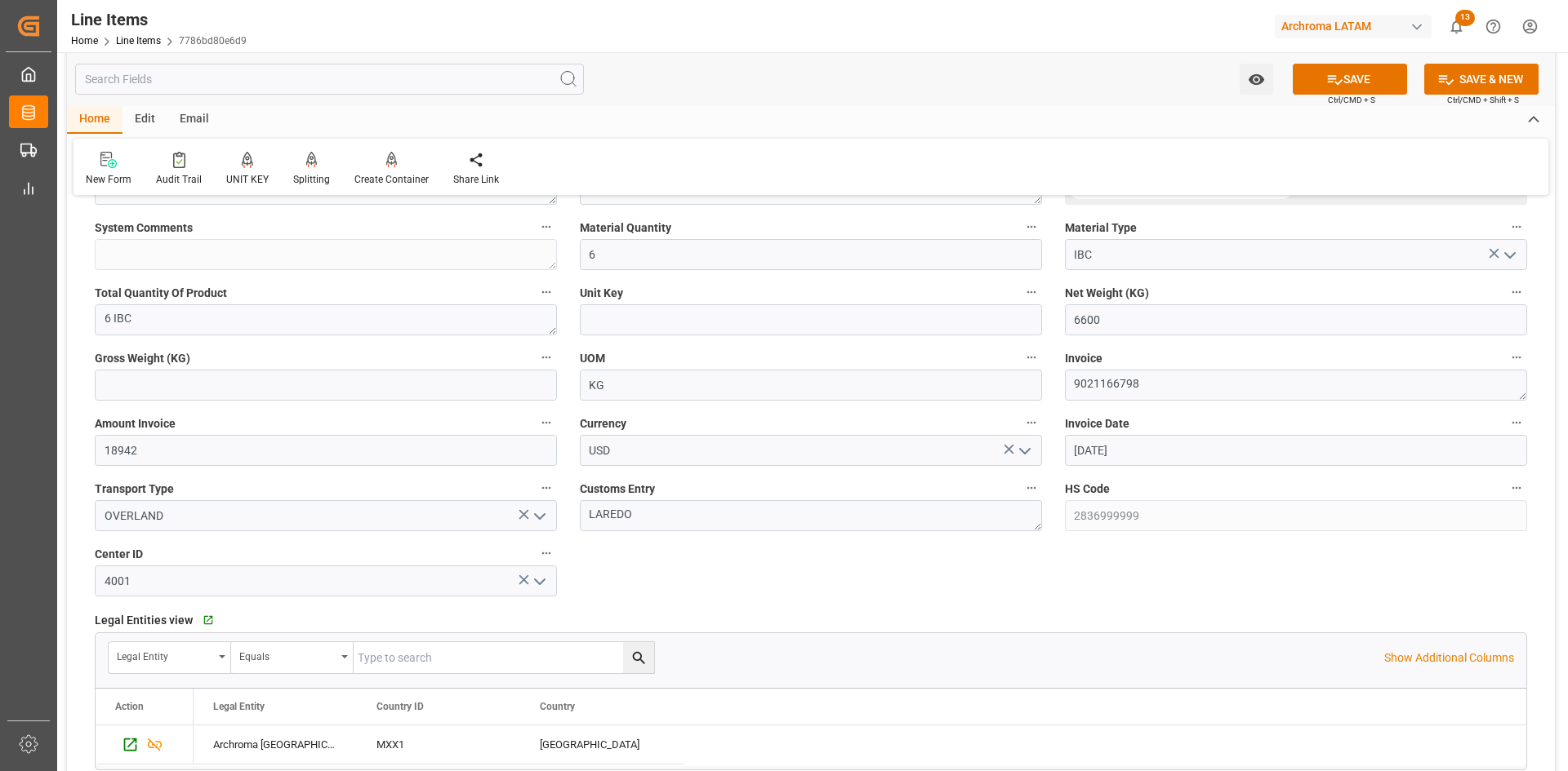
scroll to position [571, 0]
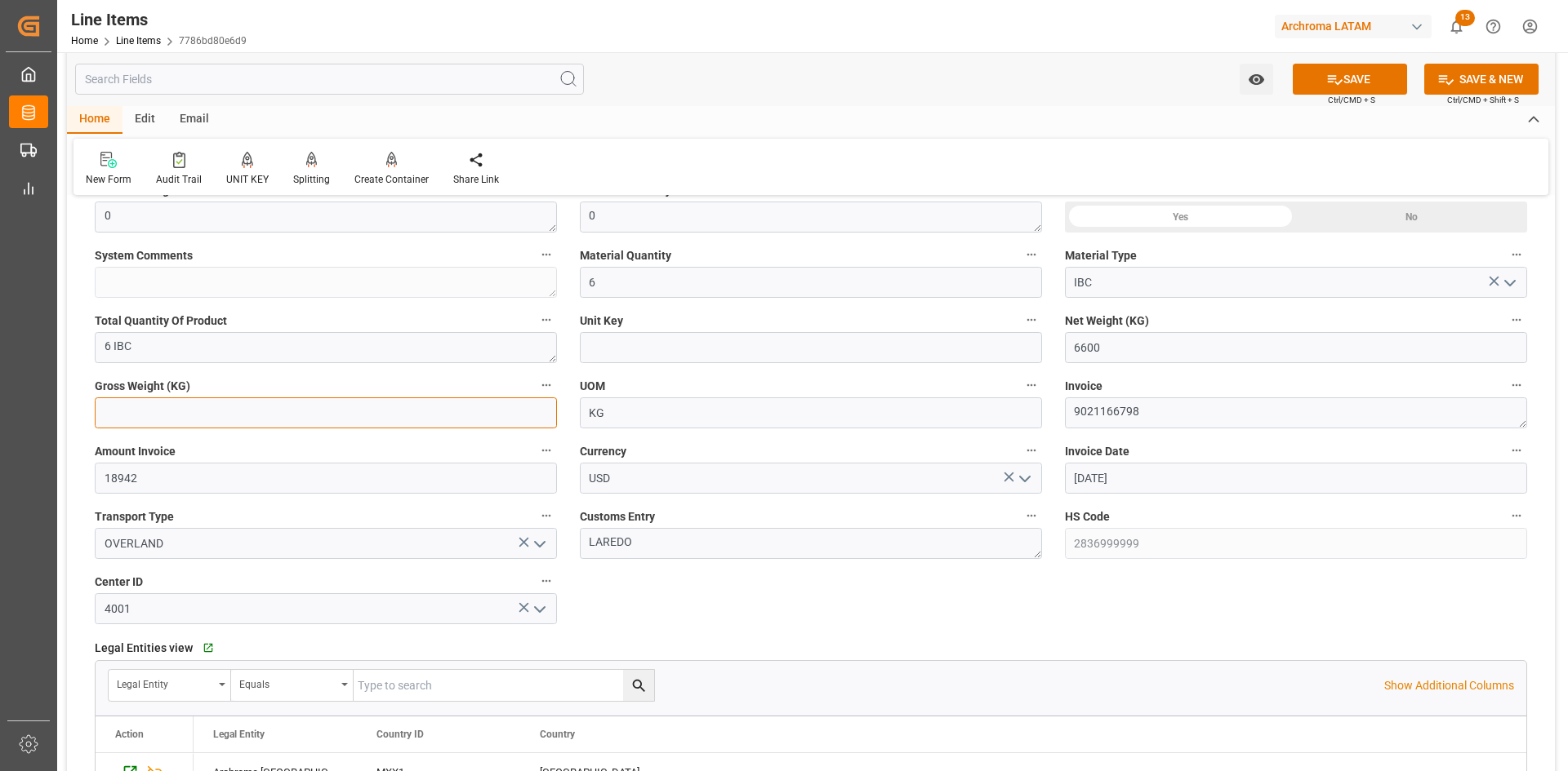
click at [405, 420] on input "text" at bounding box center [326, 413] width 462 height 31
type input "6948"
click at [1322, 76] on button "SAVE" at bounding box center [1350, 79] width 114 height 31
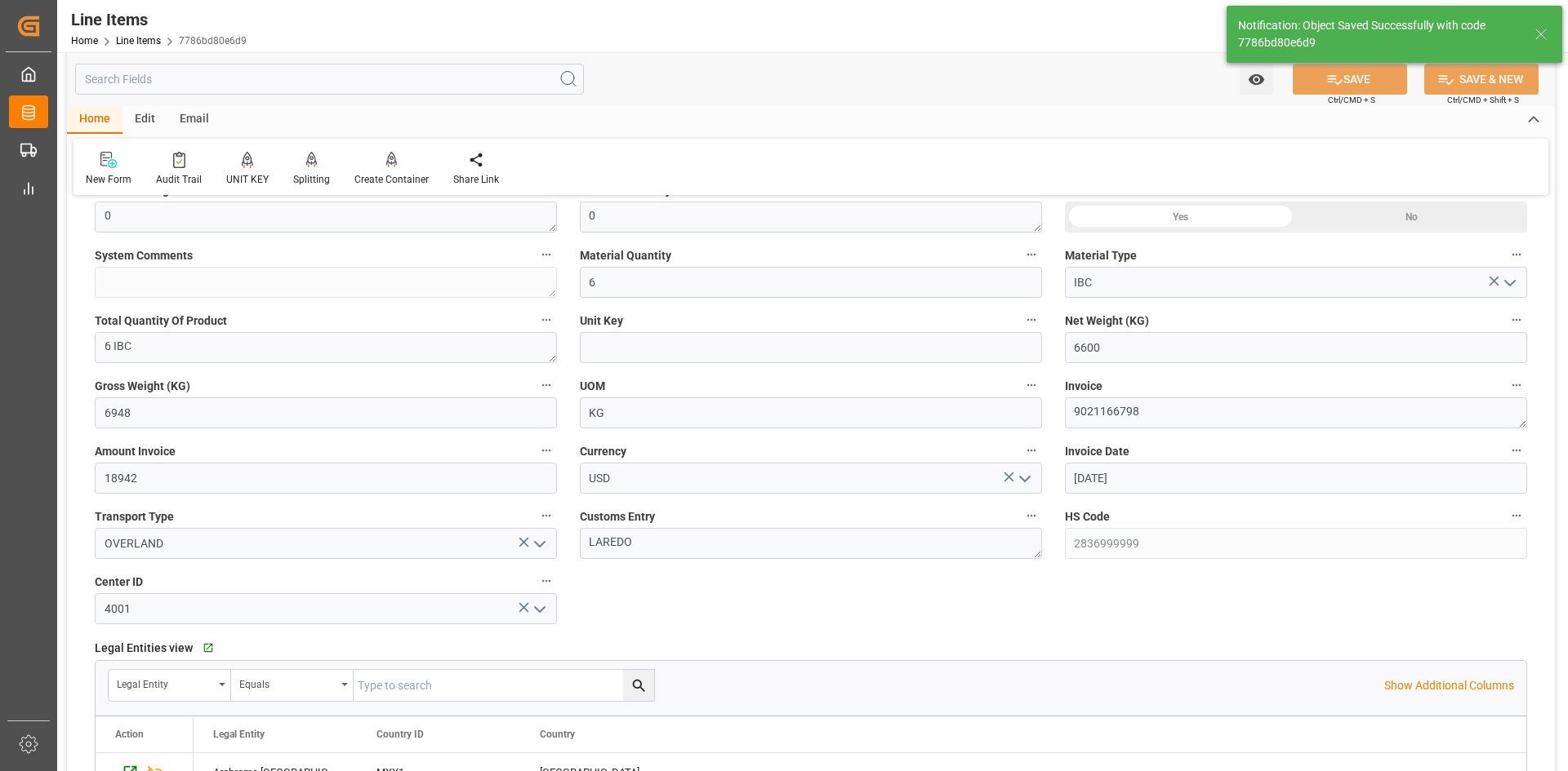
type input "[DATE] 15:05"
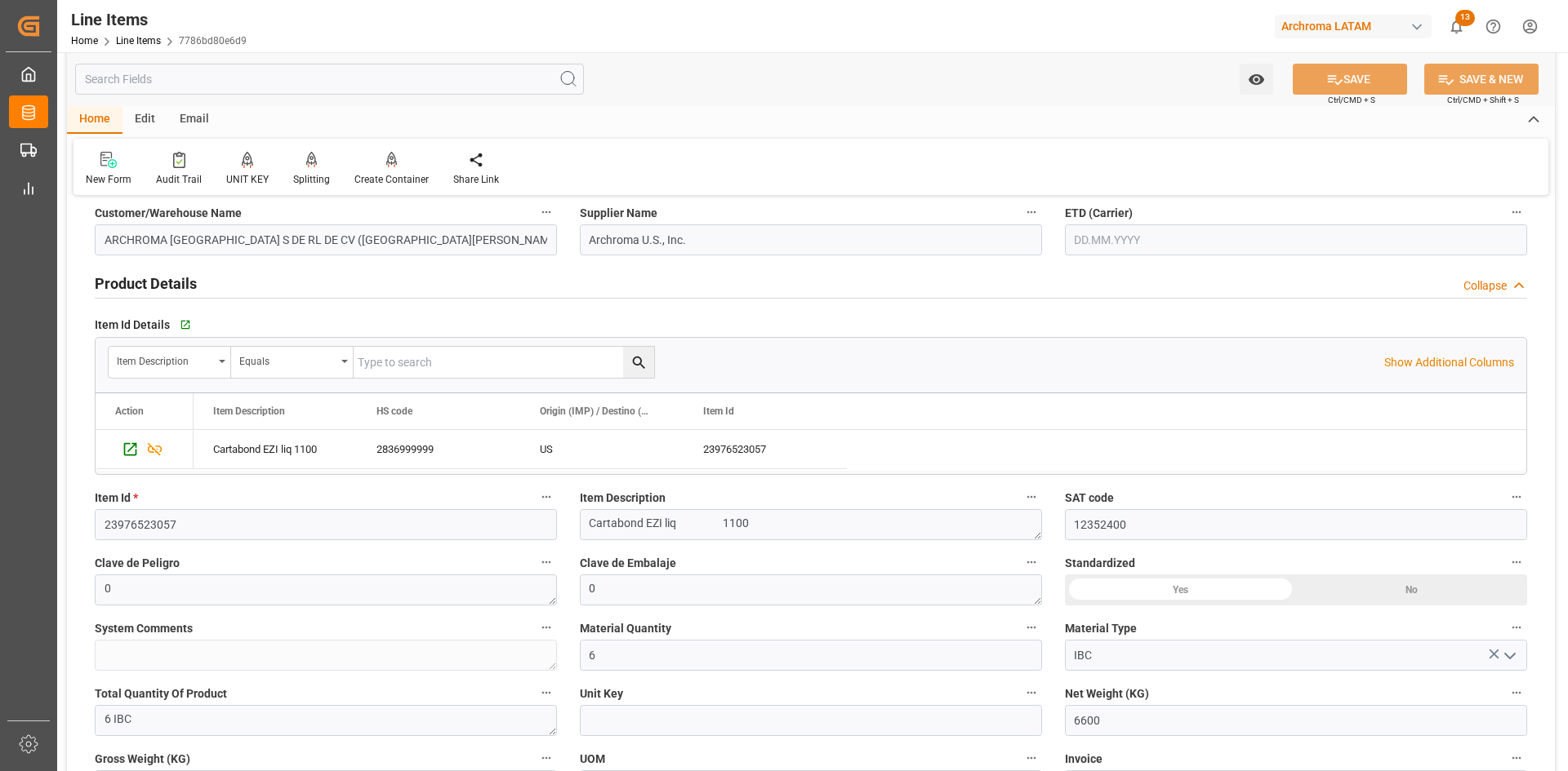
scroll to position [0, 0]
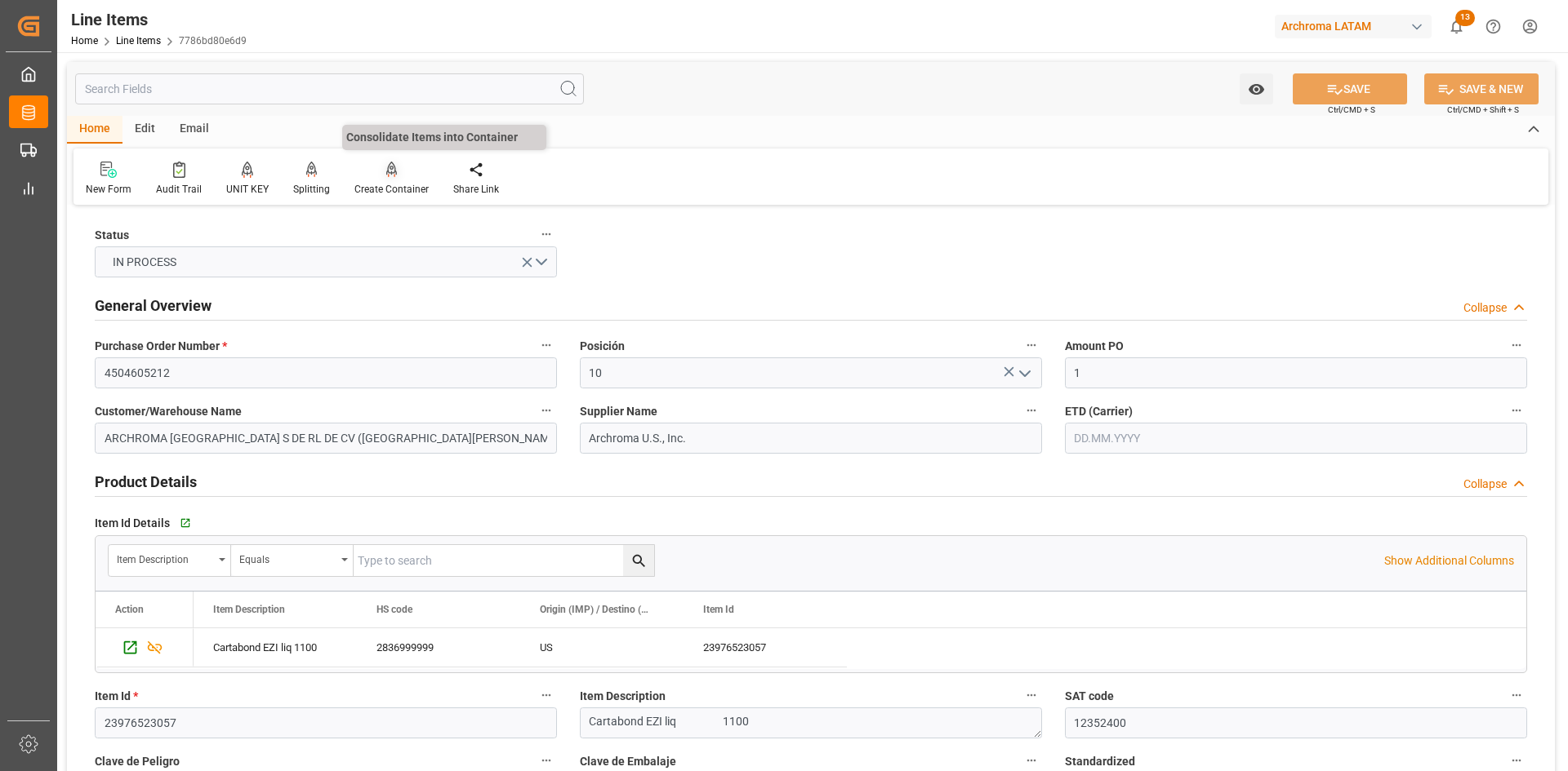
click at [390, 184] on div "Create Container" at bounding box center [391, 188] width 74 height 14
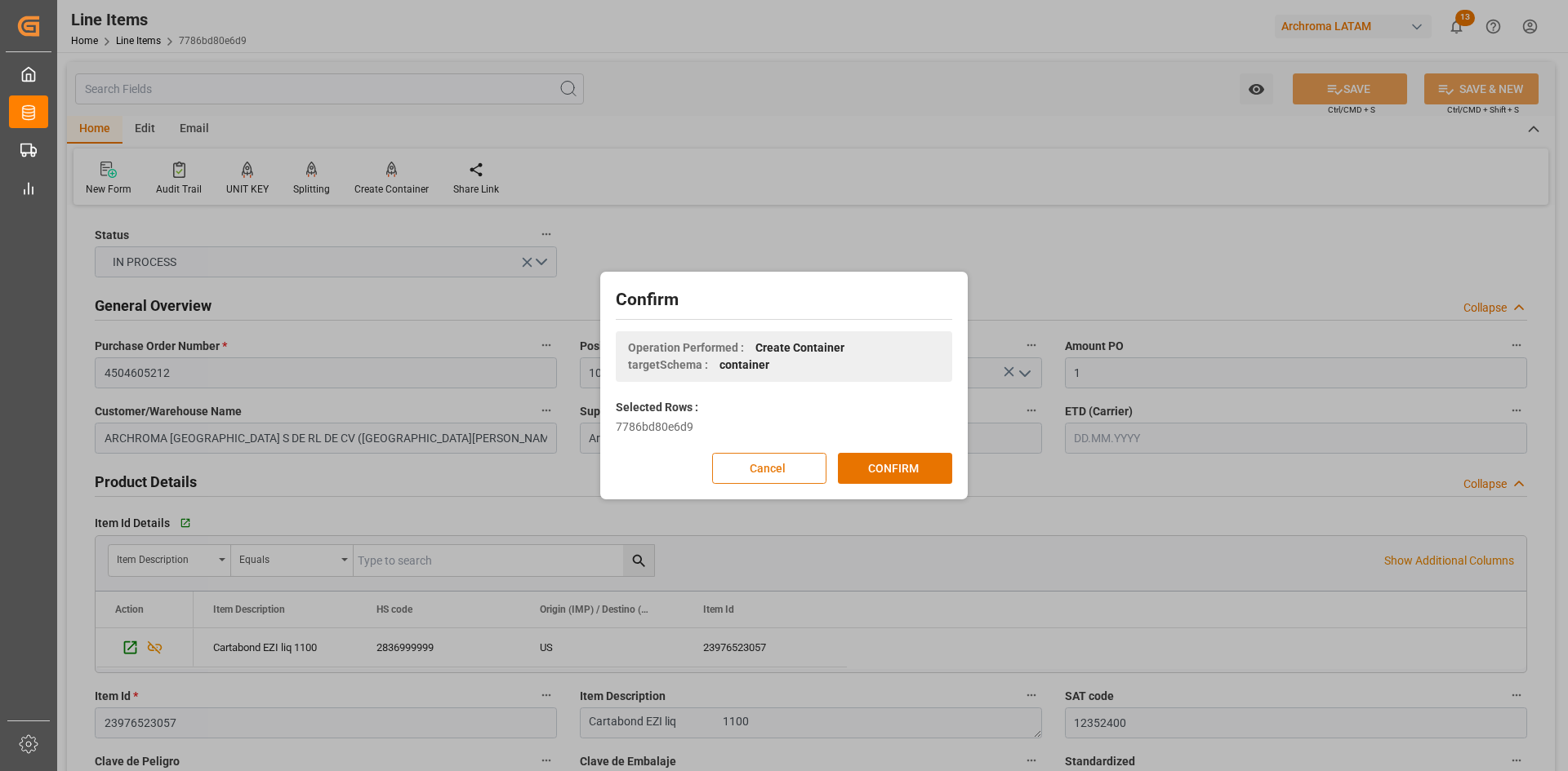
click at [786, 461] on button "Cancel" at bounding box center [769, 468] width 114 height 31
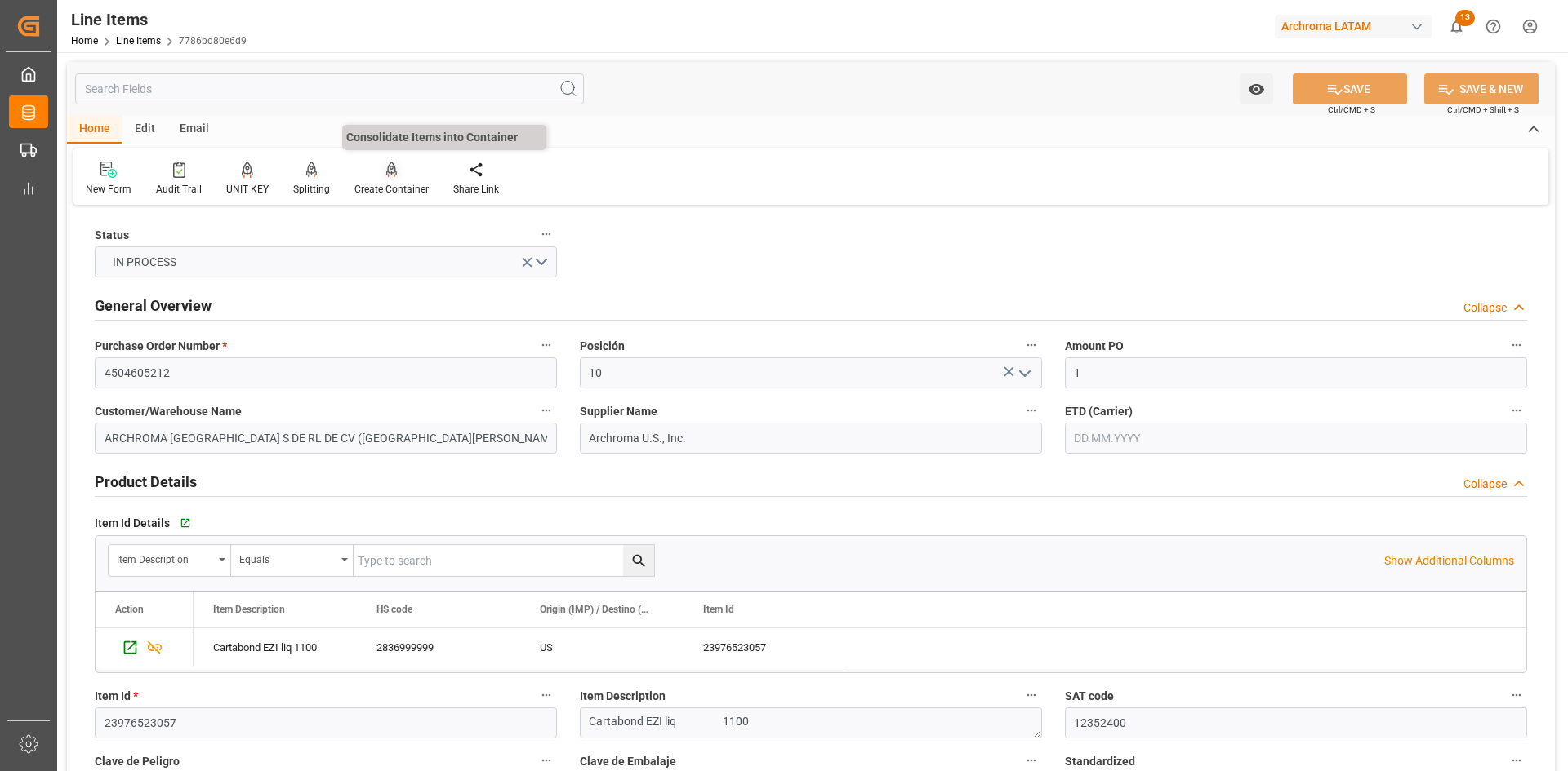
click at [393, 179] on div "Create Container" at bounding box center [392, 179] width 99 height 36
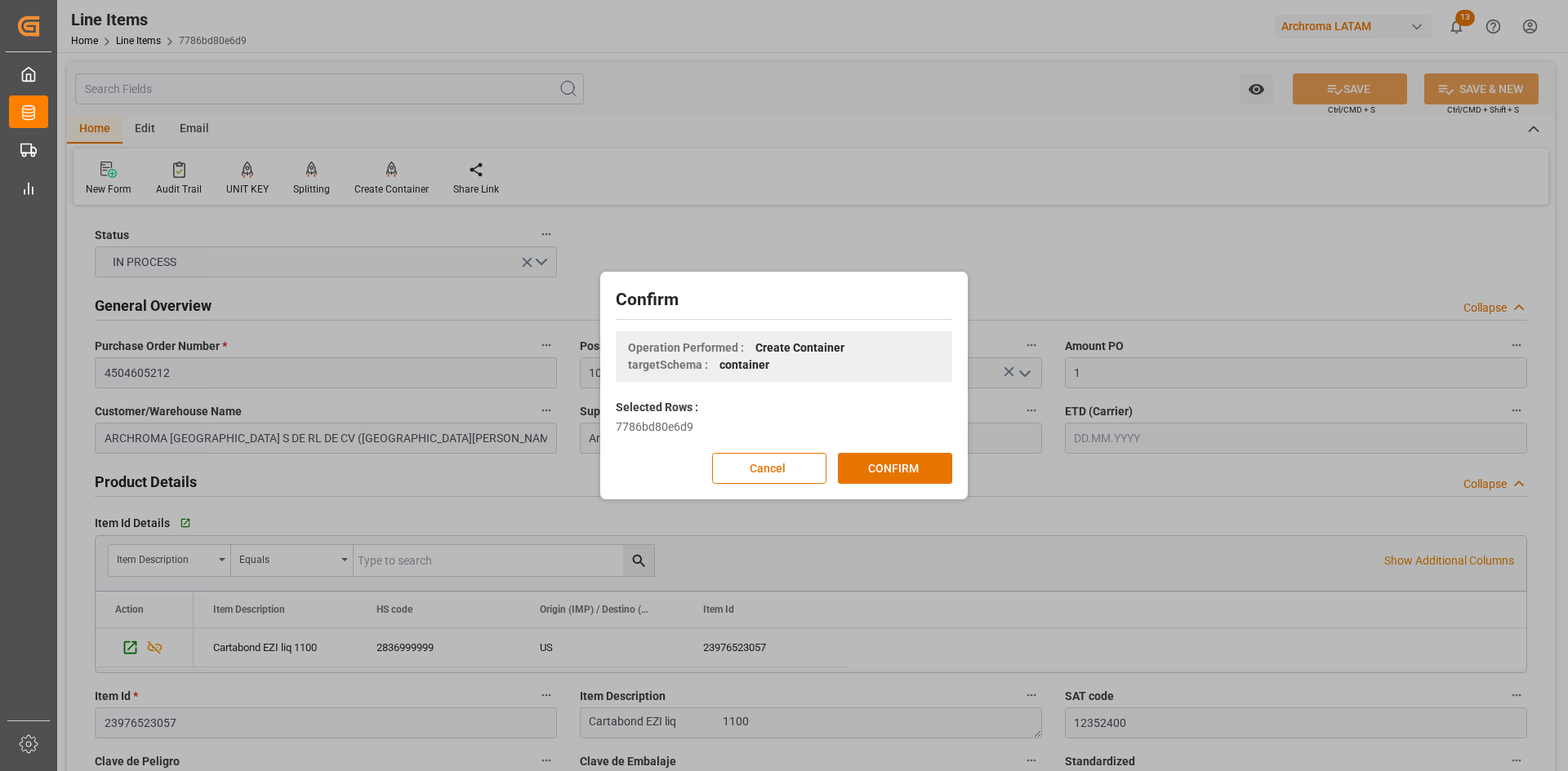
click at [787, 210] on div "Confirm Operation Performed : Create Container targetSchema : container Selecte…" at bounding box center [784, 386] width 1568 height 771
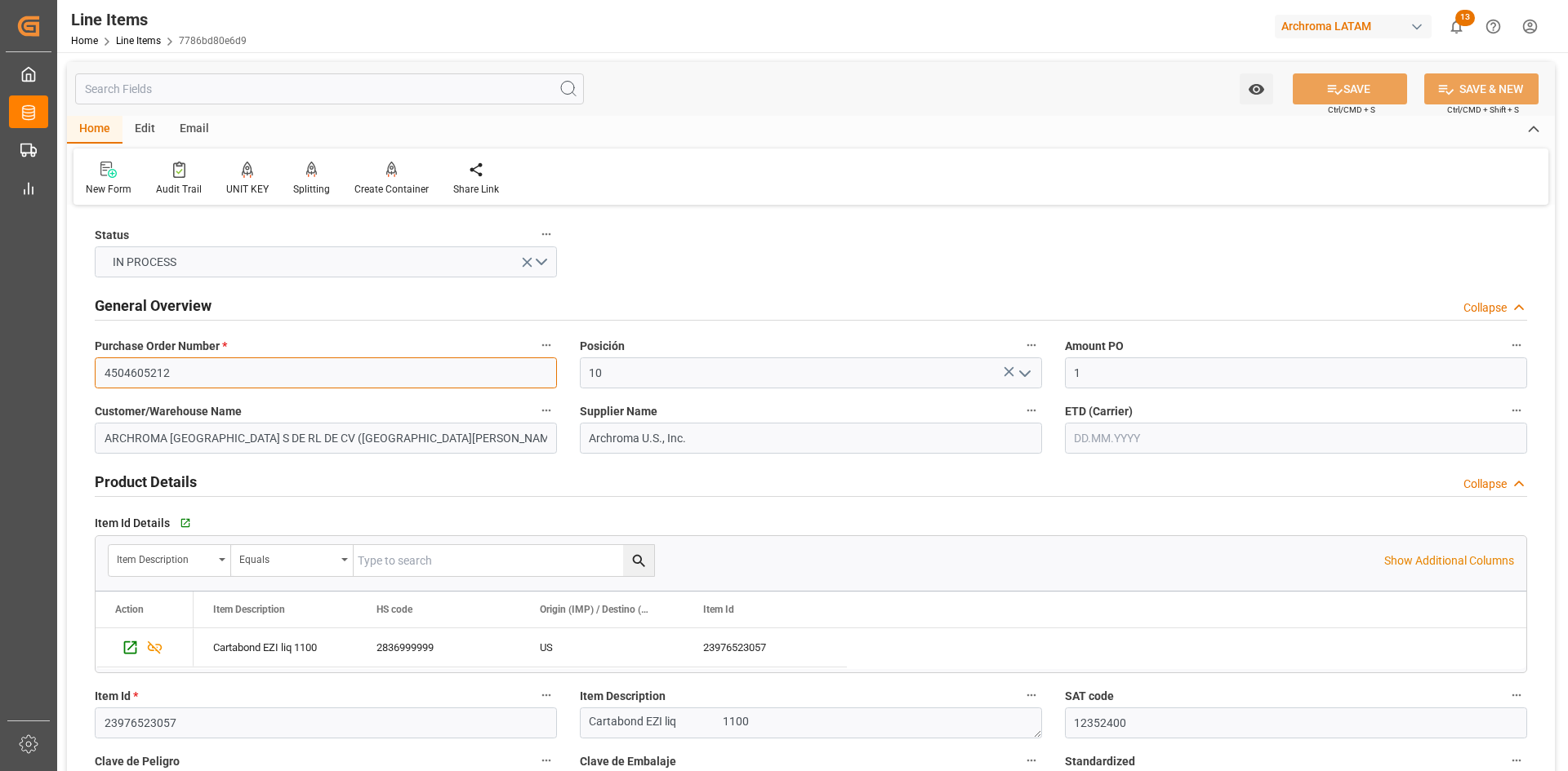
click at [181, 375] on input "4504605212" at bounding box center [326, 373] width 462 height 31
click at [177, 359] on input "4504605212" at bounding box center [326, 373] width 462 height 31
click at [178, 373] on input "4504605212" at bounding box center [326, 373] width 462 height 31
click at [143, 33] on div "Home Line Items 7786bd80e6d9" at bounding box center [159, 40] width 176 height 17
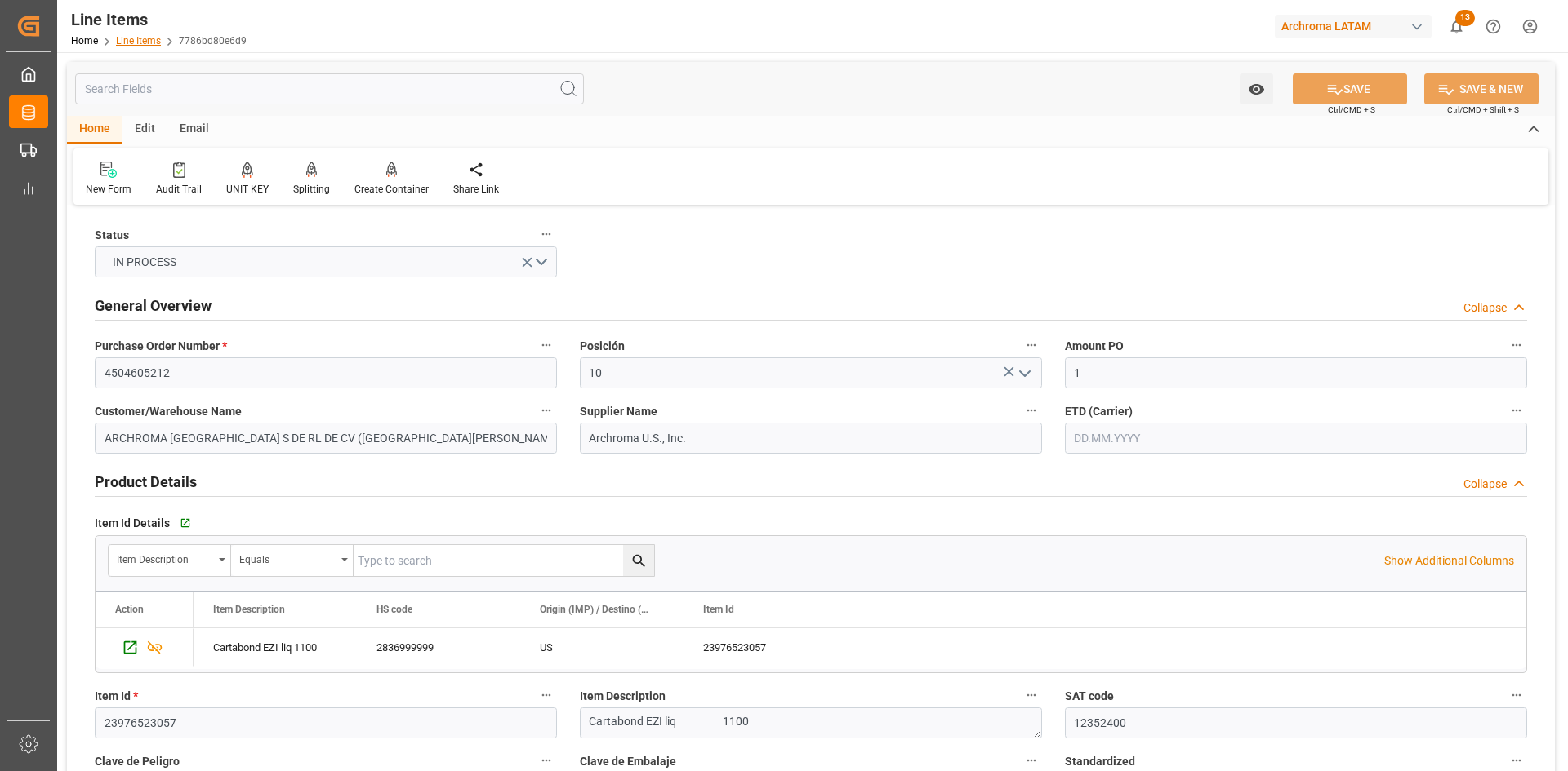
click at [146, 42] on link "Line Items" at bounding box center [138, 40] width 45 height 11
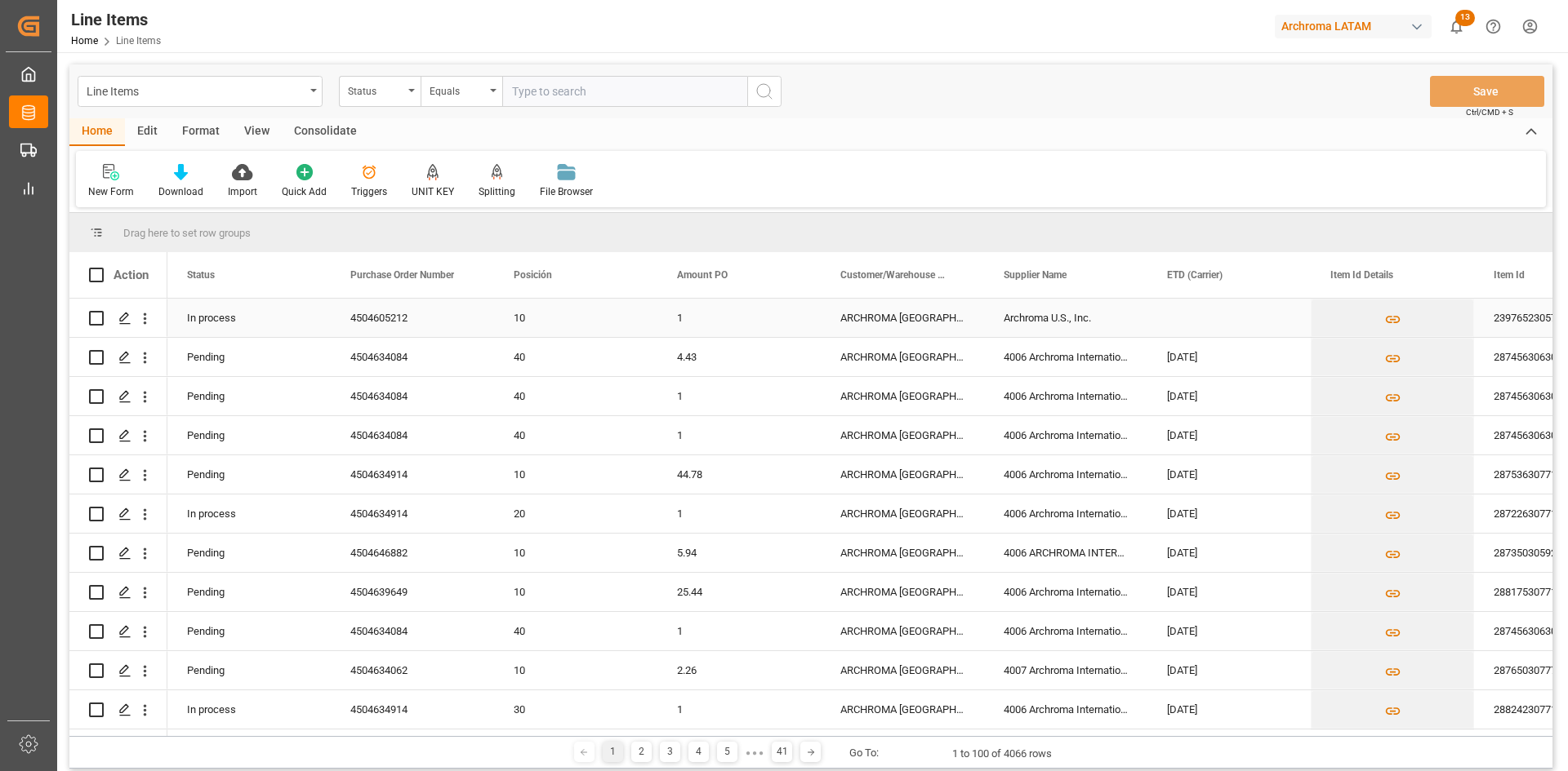
click at [98, 319] on input "Press Space to toggle row selection (unchecked)" at bounding box center [96, 318] width 15 height 14
checkbox input "true"
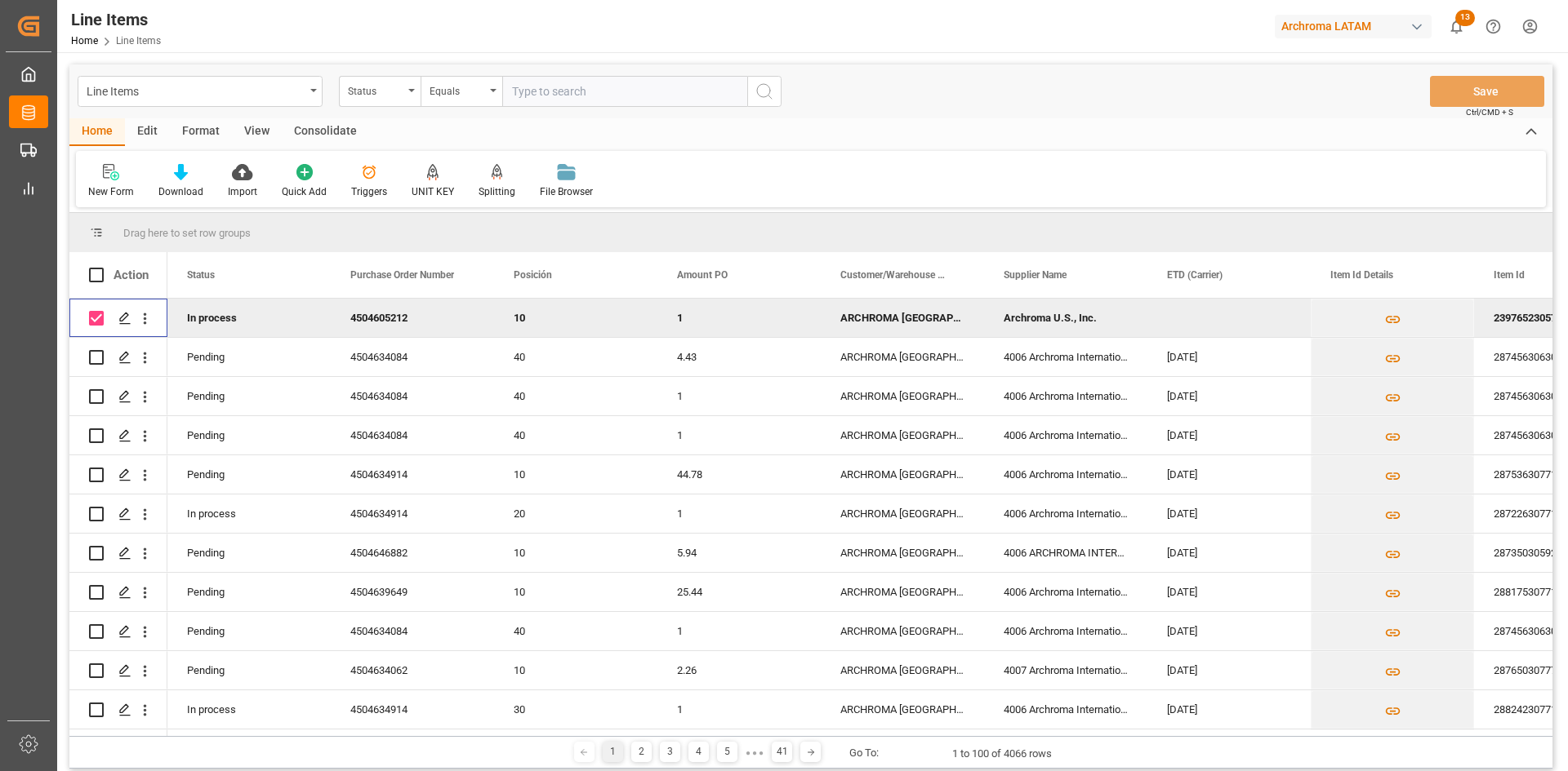
click at [311, 126] on div "Consolidate" at bounding box center [325, 132] width 87 height 28
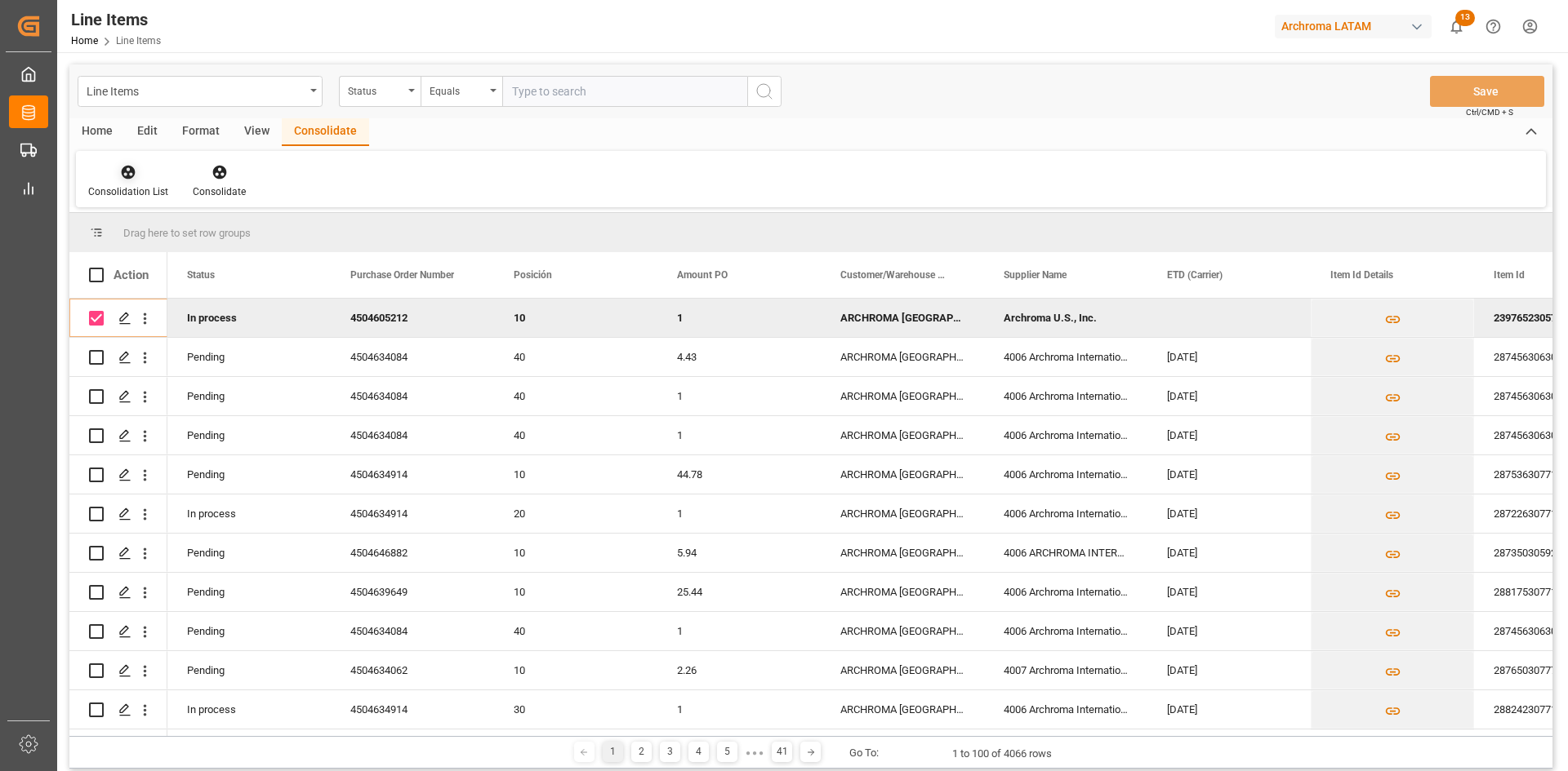
click at [125, 186] on div "Consolidation List" at bounding box center [128, 191] width 80 height 14
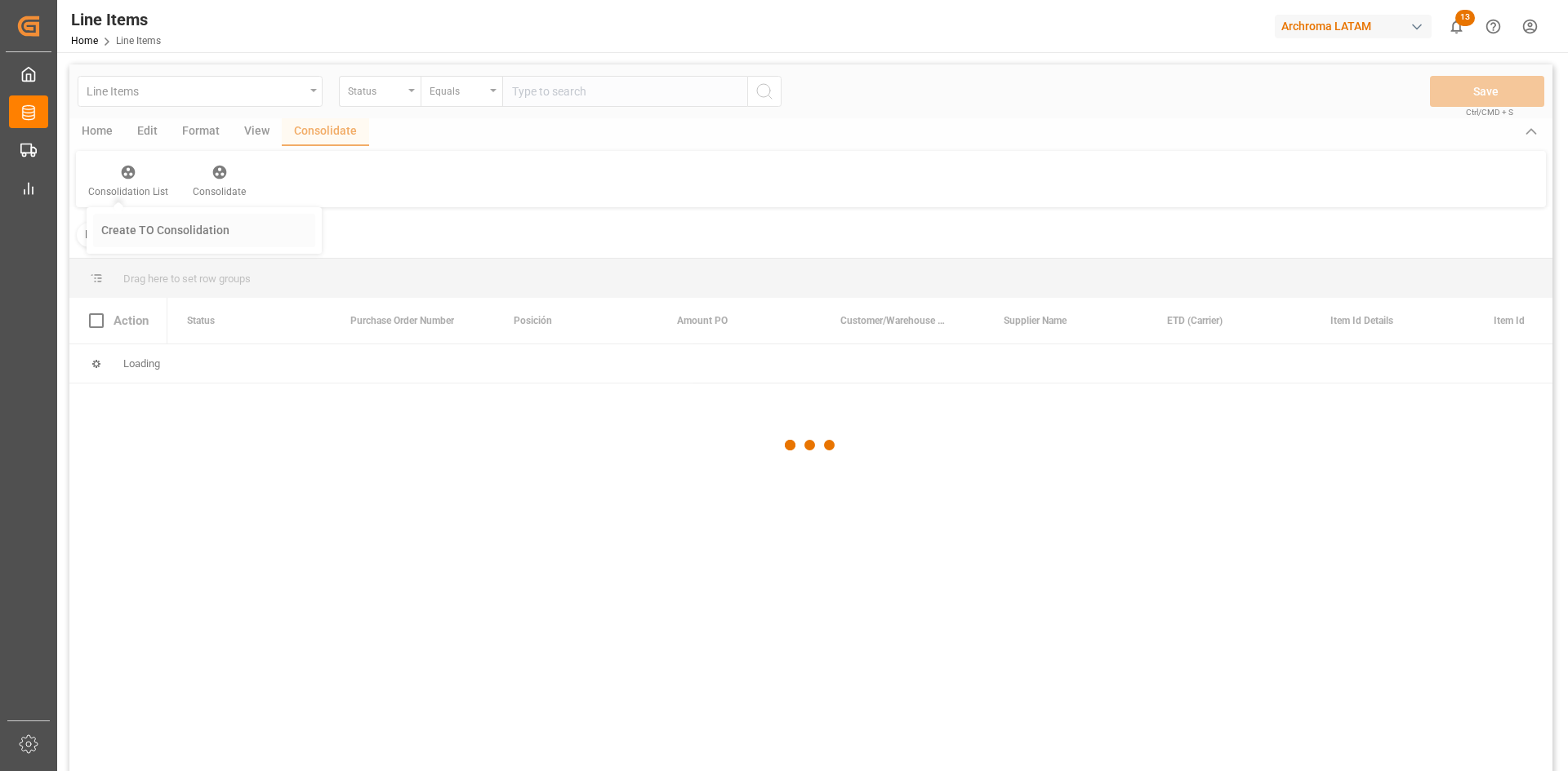
click at [204, 236] on div "Line Items Status Equals Save Ctrl/CMD + S Home Edit Format View Consolidate Co…" at bounding box center [810, 440] width 1483 height 751
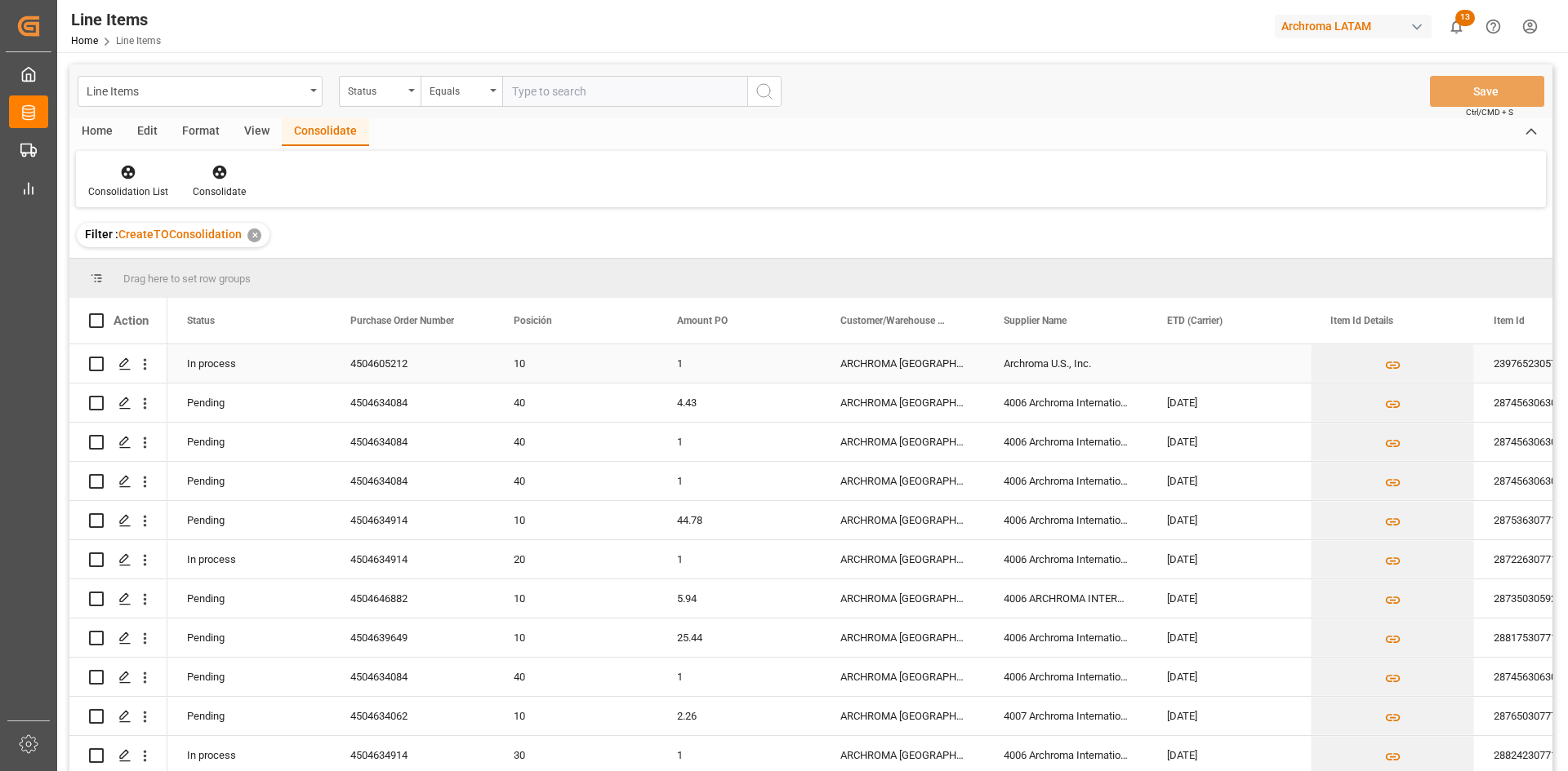
click at [90, 364] on input "Press Space to toggle row selection (unchecked)" at bounding box center [96, 363] width 15 height 14
checkbox input "true"
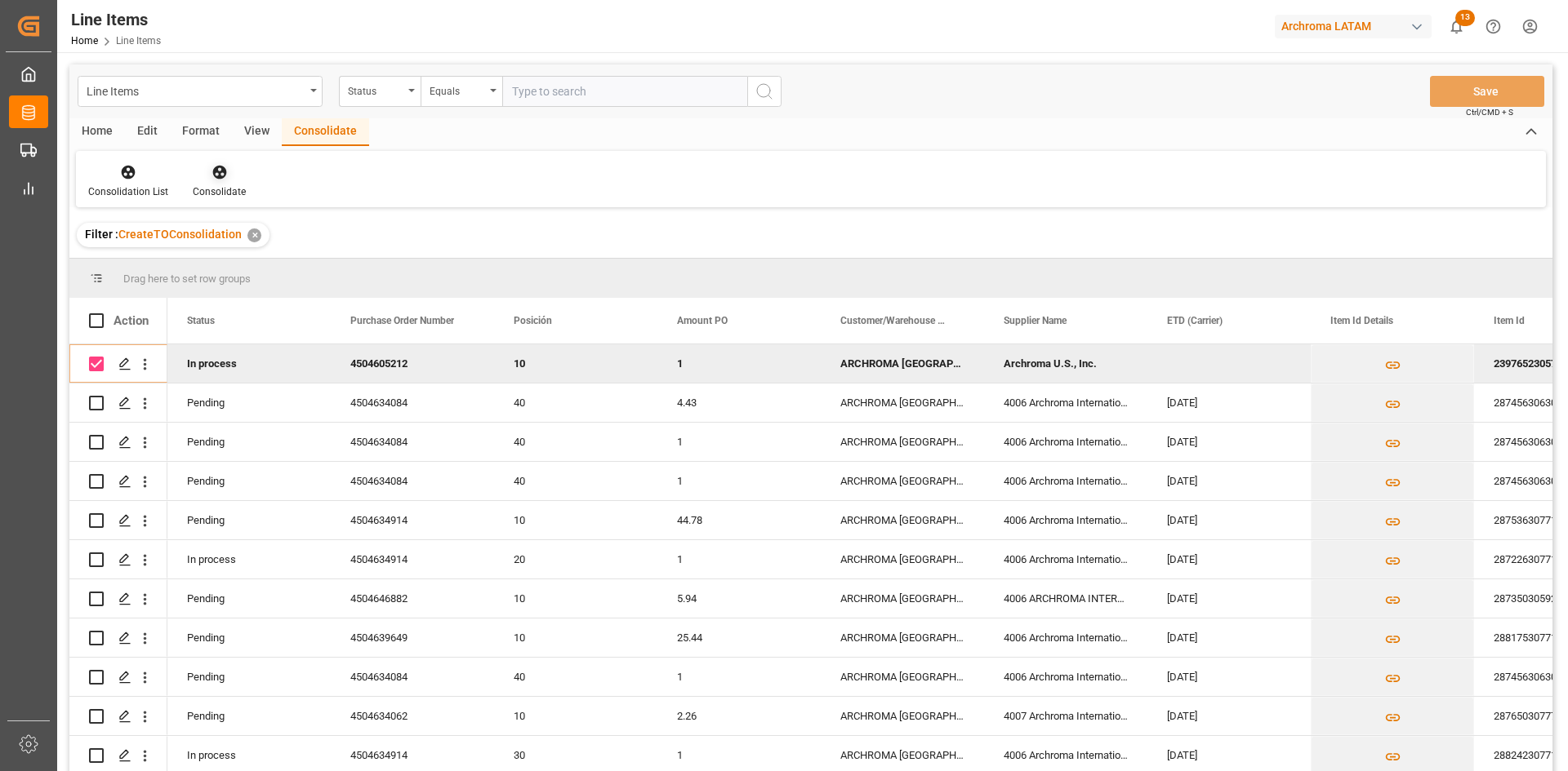
click at [212, 177] on icon at bounding box center [219, 171] width 16 height 16
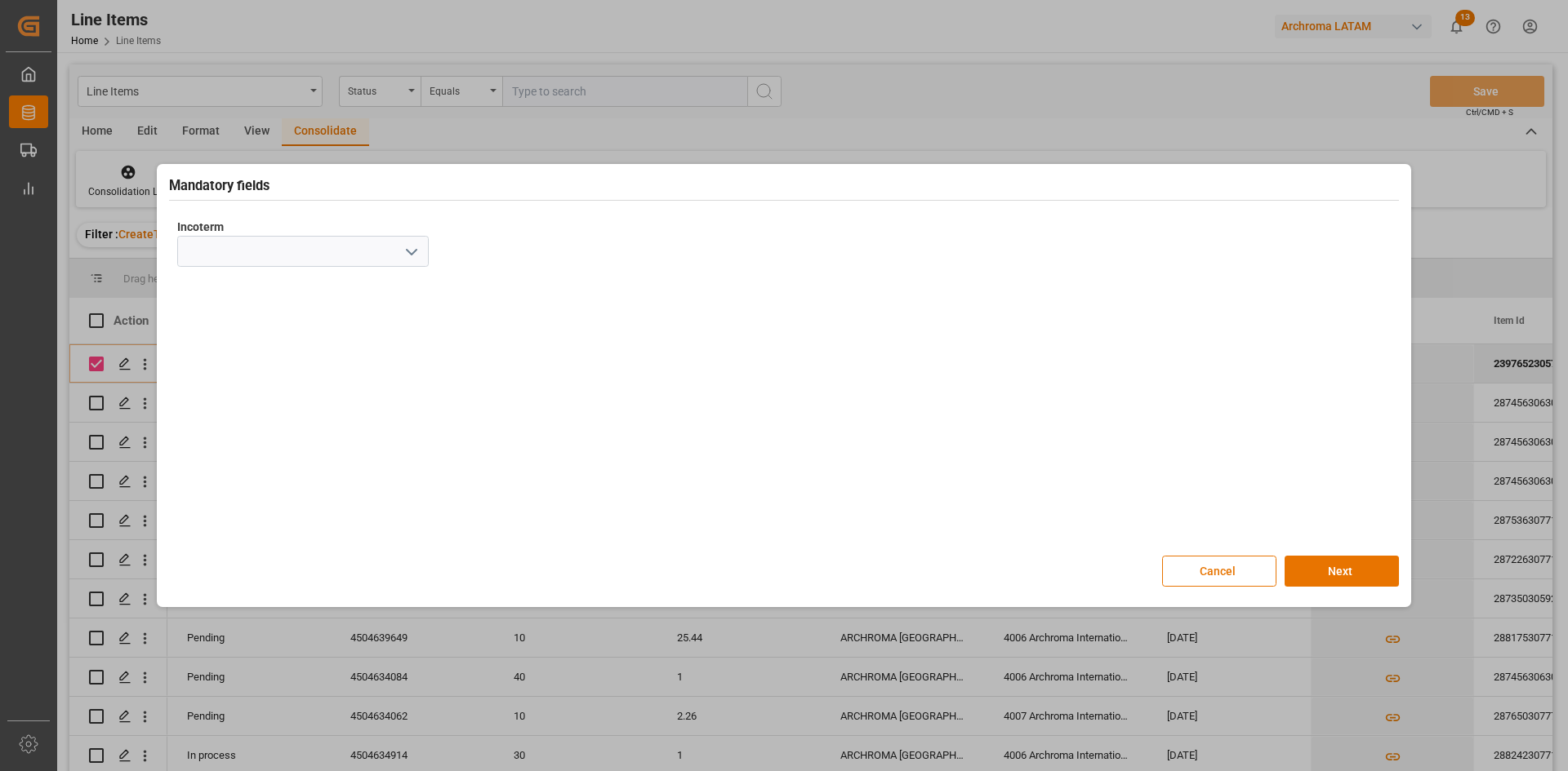
click at [413, 257] on icon "open menu" at bounding box center [411, 252] width 20 height 20
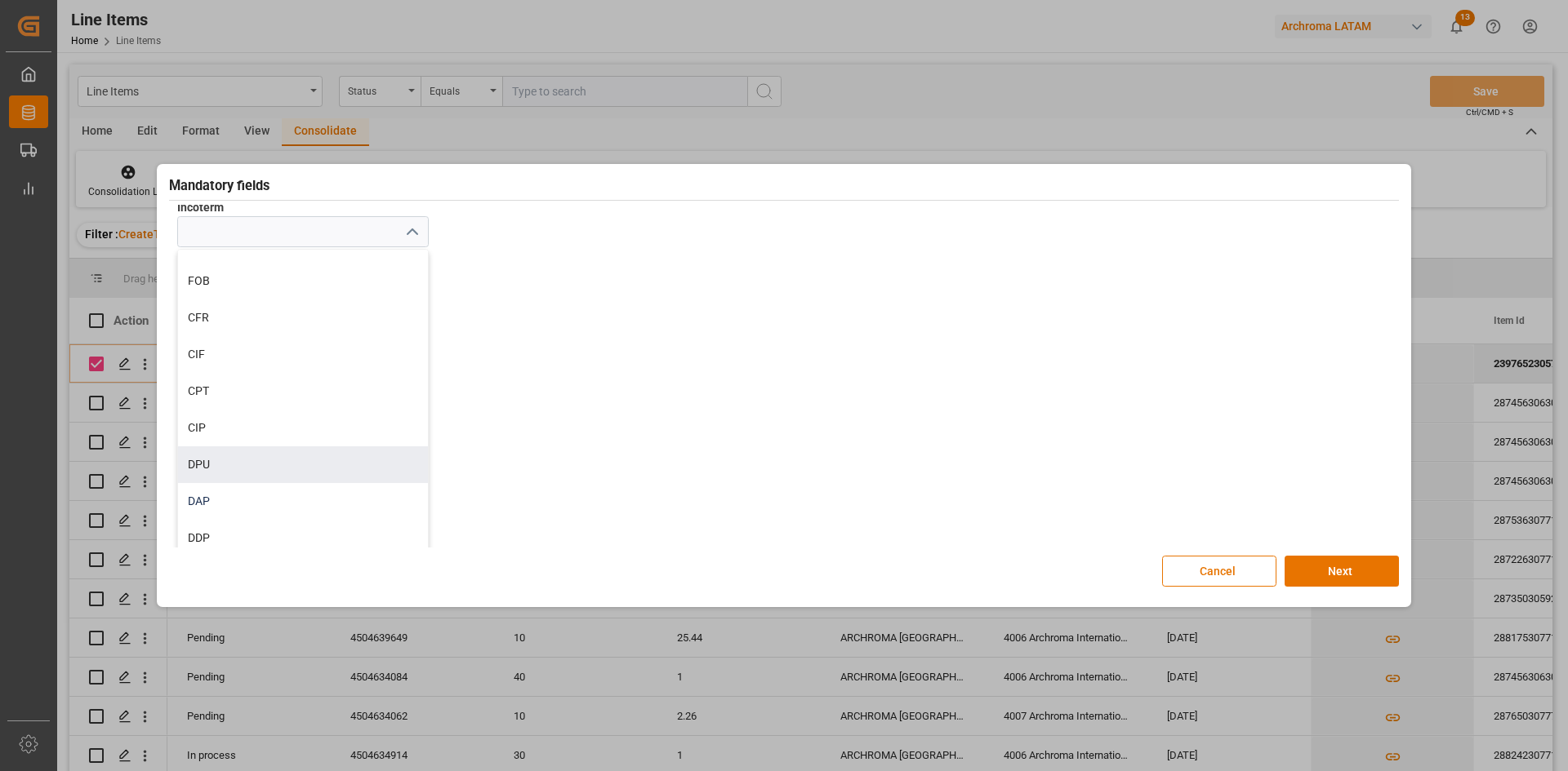
scroll to position [29, 0]
click at [249, 474] on div "DAP" at bounding box center [303, 491] width 250 height 37
type input "DAP"
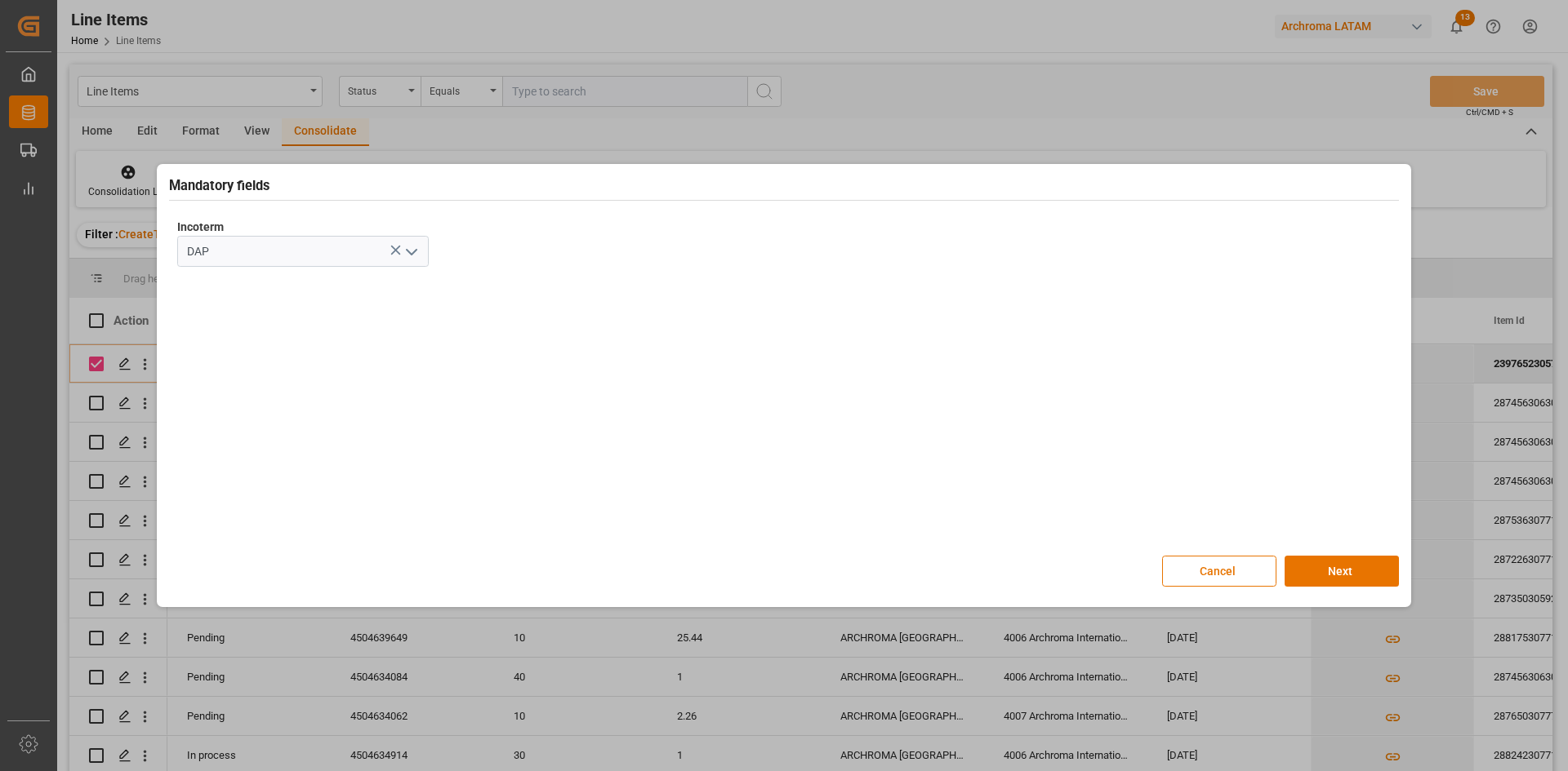
scroll to position [0, 0]
click at [1326, 567] on button "Next" at bounding box center [1342, 571] width 114 height 31
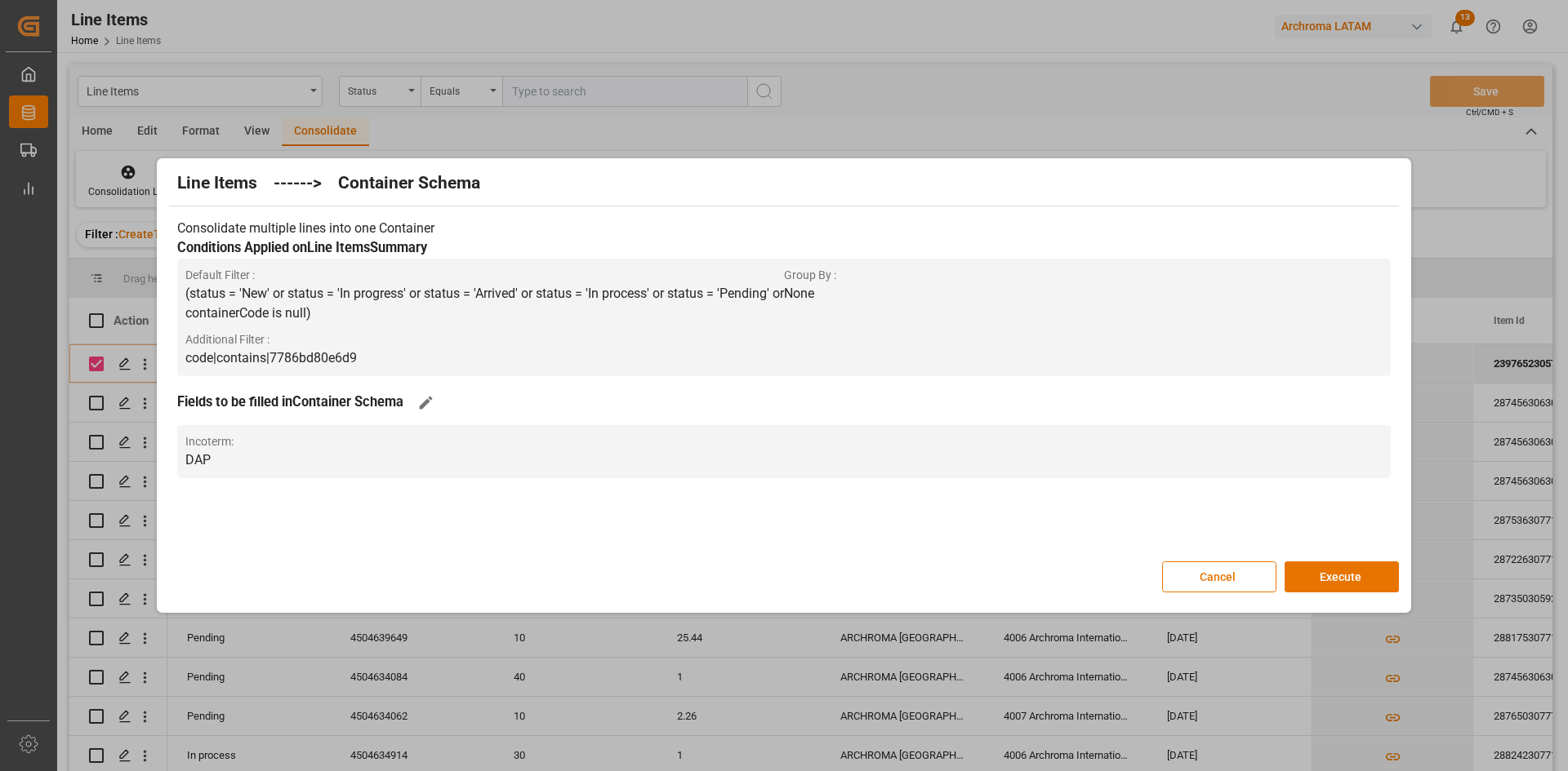
click at [1326, 567] on button "Execute" at bounding box center [1342, 577] width 114 height 31
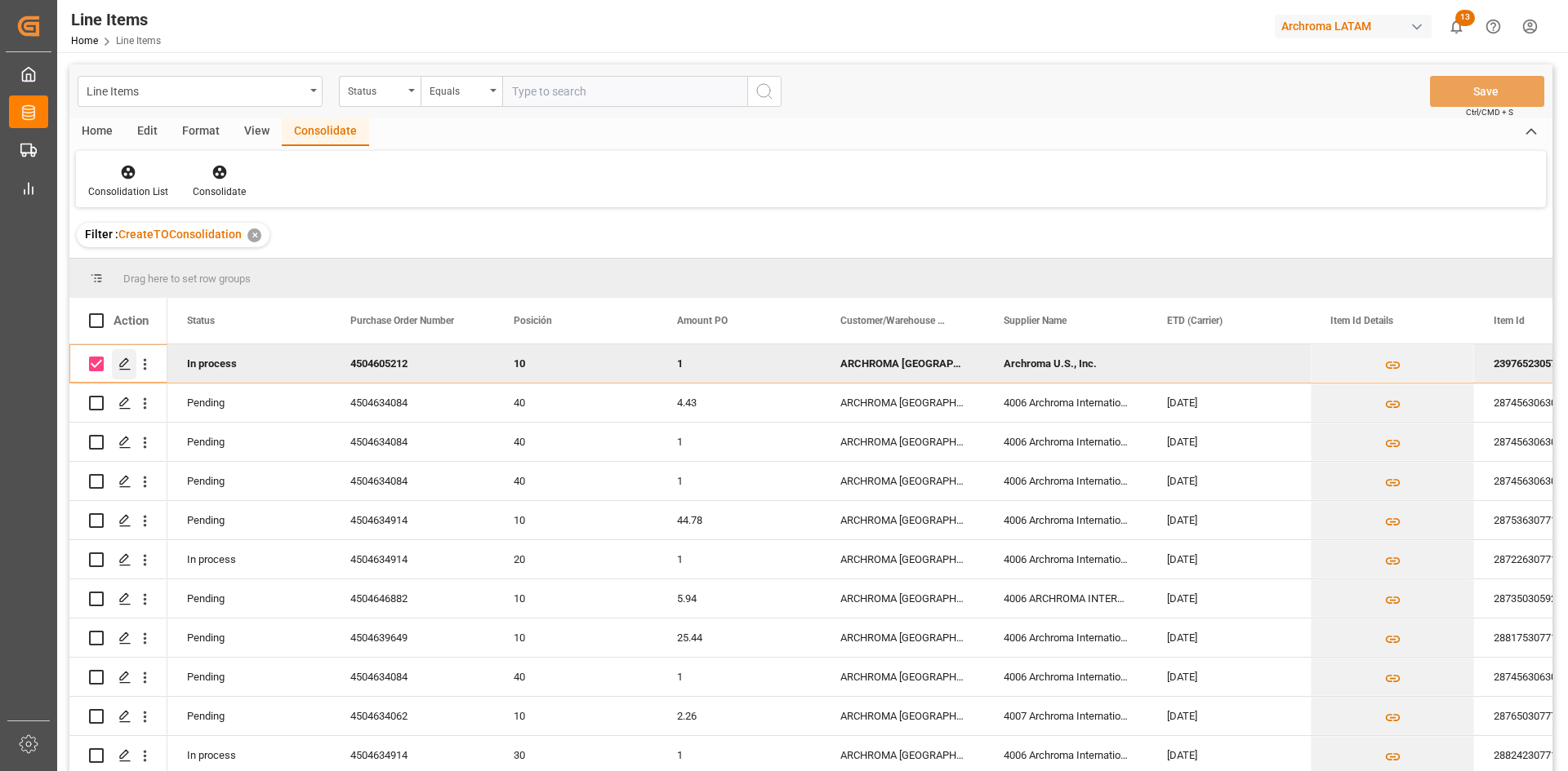
click at [126, 359] on polygon "Press SPACE to deselect this row." at bounding box center [125, 363] width 9 height 9
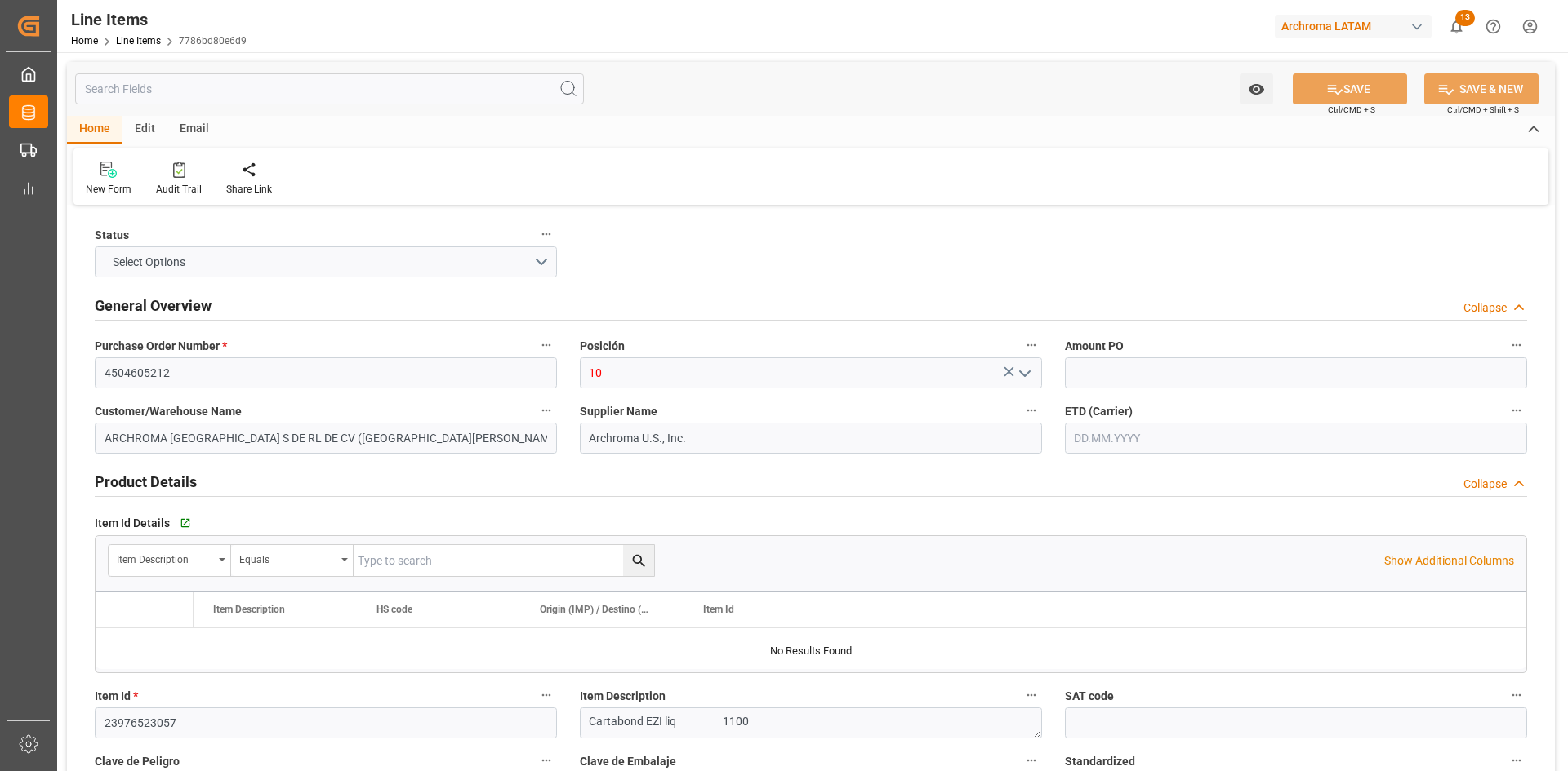
type input "1"
type input "12352400"
type input "6"
type input "6600"
type input "6948"
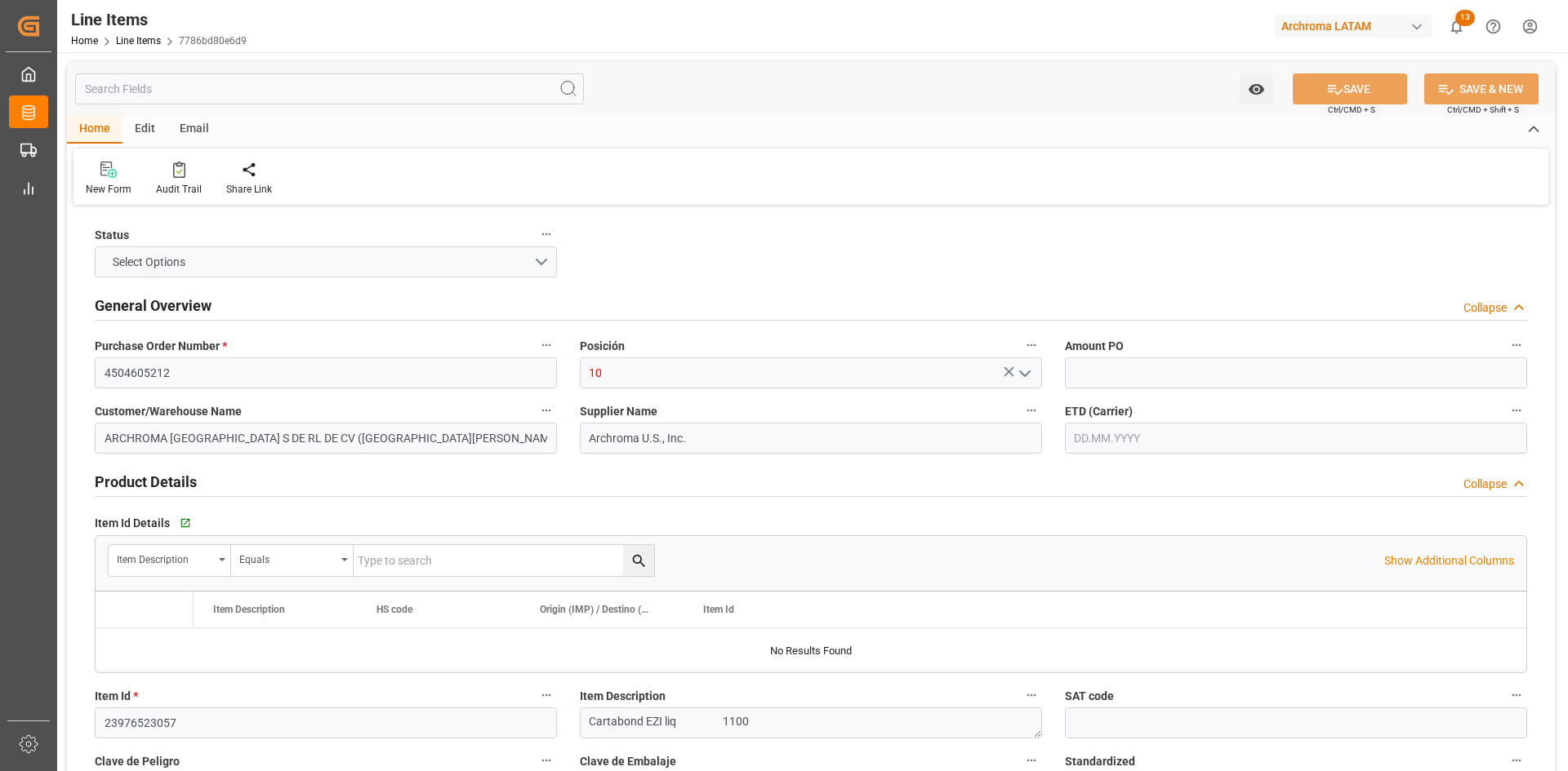
type input "18942"
type input "2836999999"
type input "[DATE]"
type input "[DATE] 15:10"
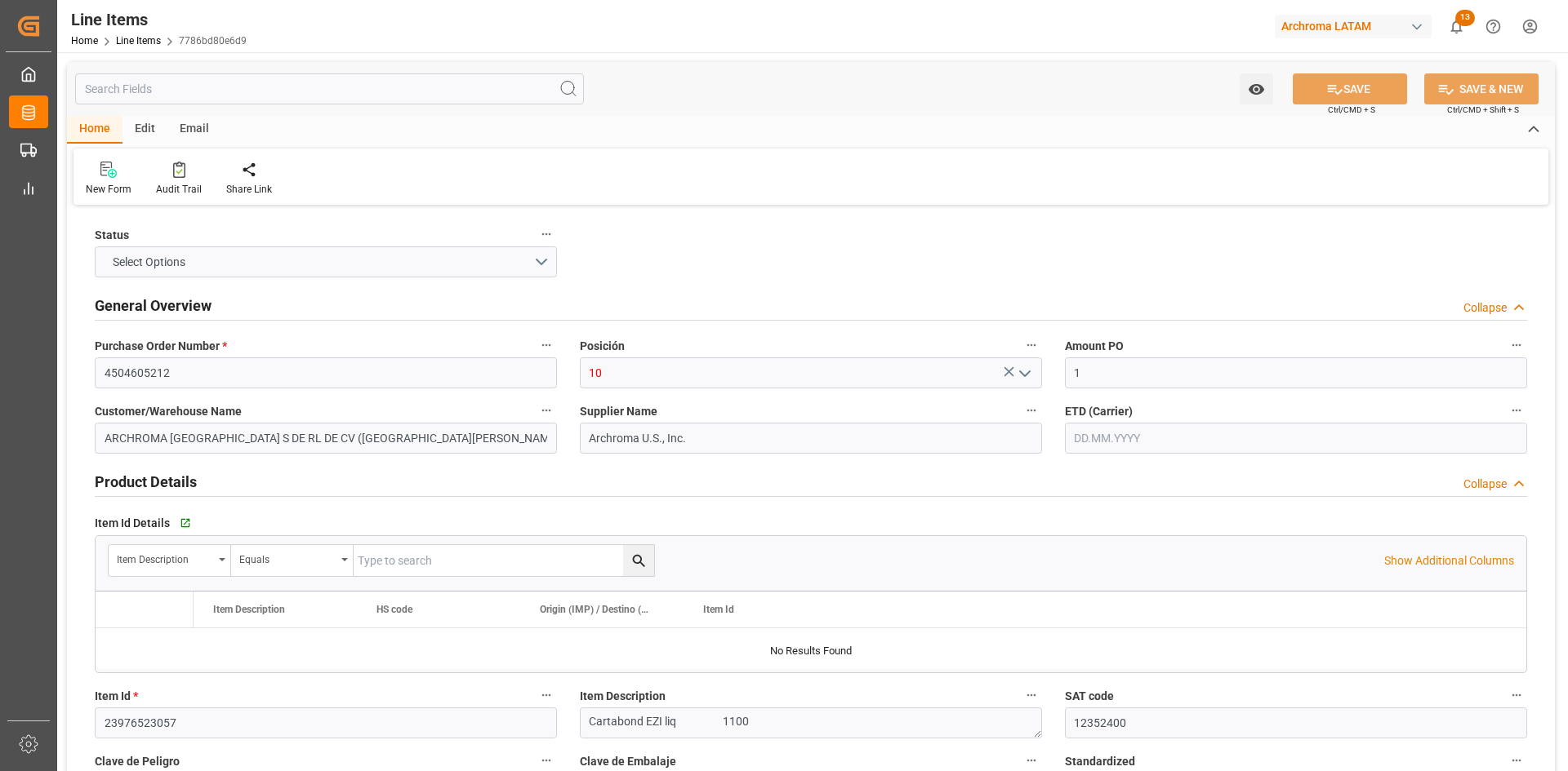
type input "[DATE] 18:42"
click at [195, 136] on div "Email" at bounding box center [194, 130] width 54 height 28
click at [92, 173] on div at bounding box center [110, 170] width 49 height 17
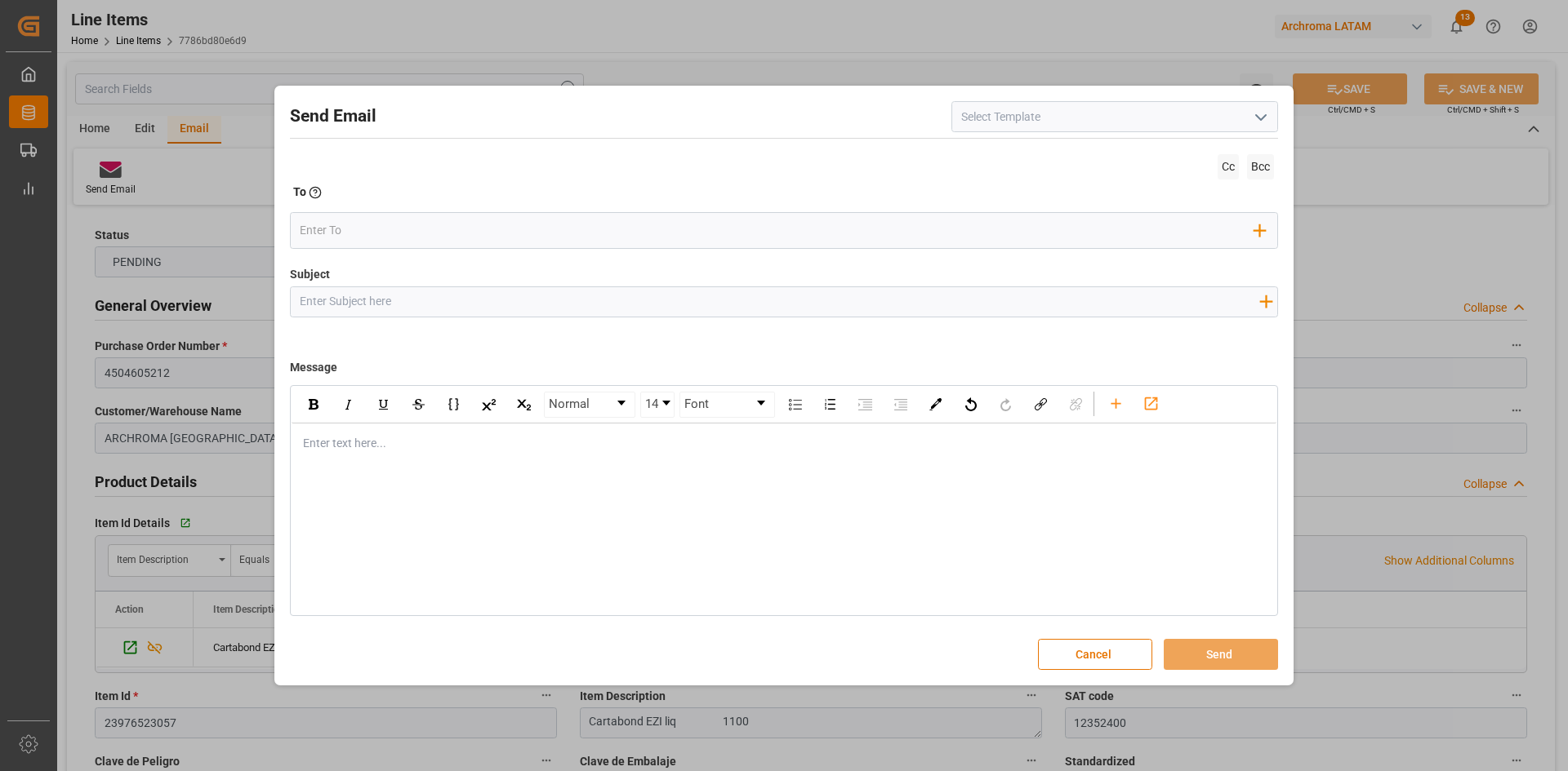
click at [1263, 120] on icon "open menu" at bounding box center [1260, 117] width 20 height 20
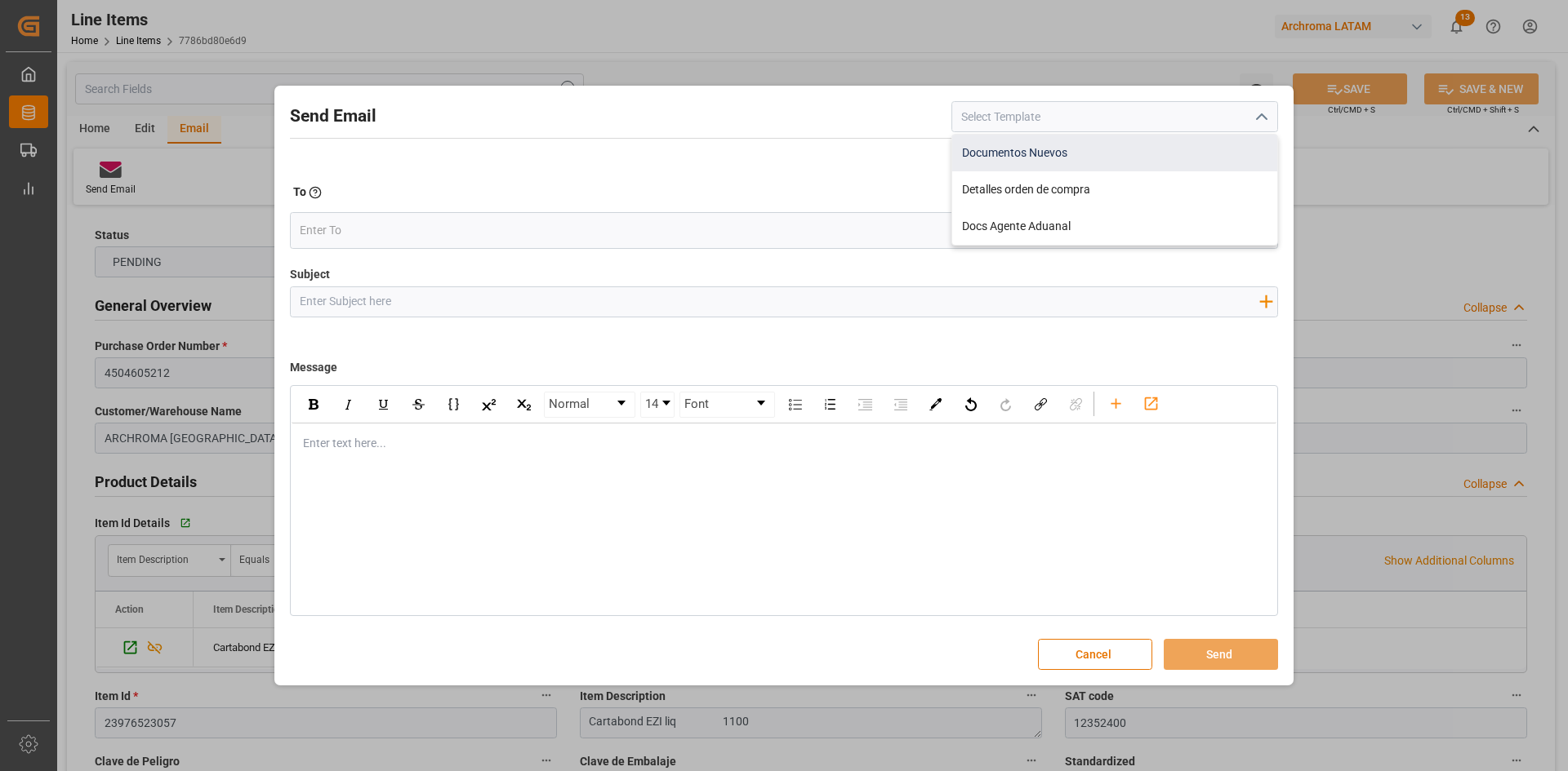
click at [1077, 162] on div "Documentos Nuevos" at bounding box center [1114, 153] width 325 height 37
type input "Documentos Nuevos"
type input "Documentos Nuevos {{purchaseOrder}}"
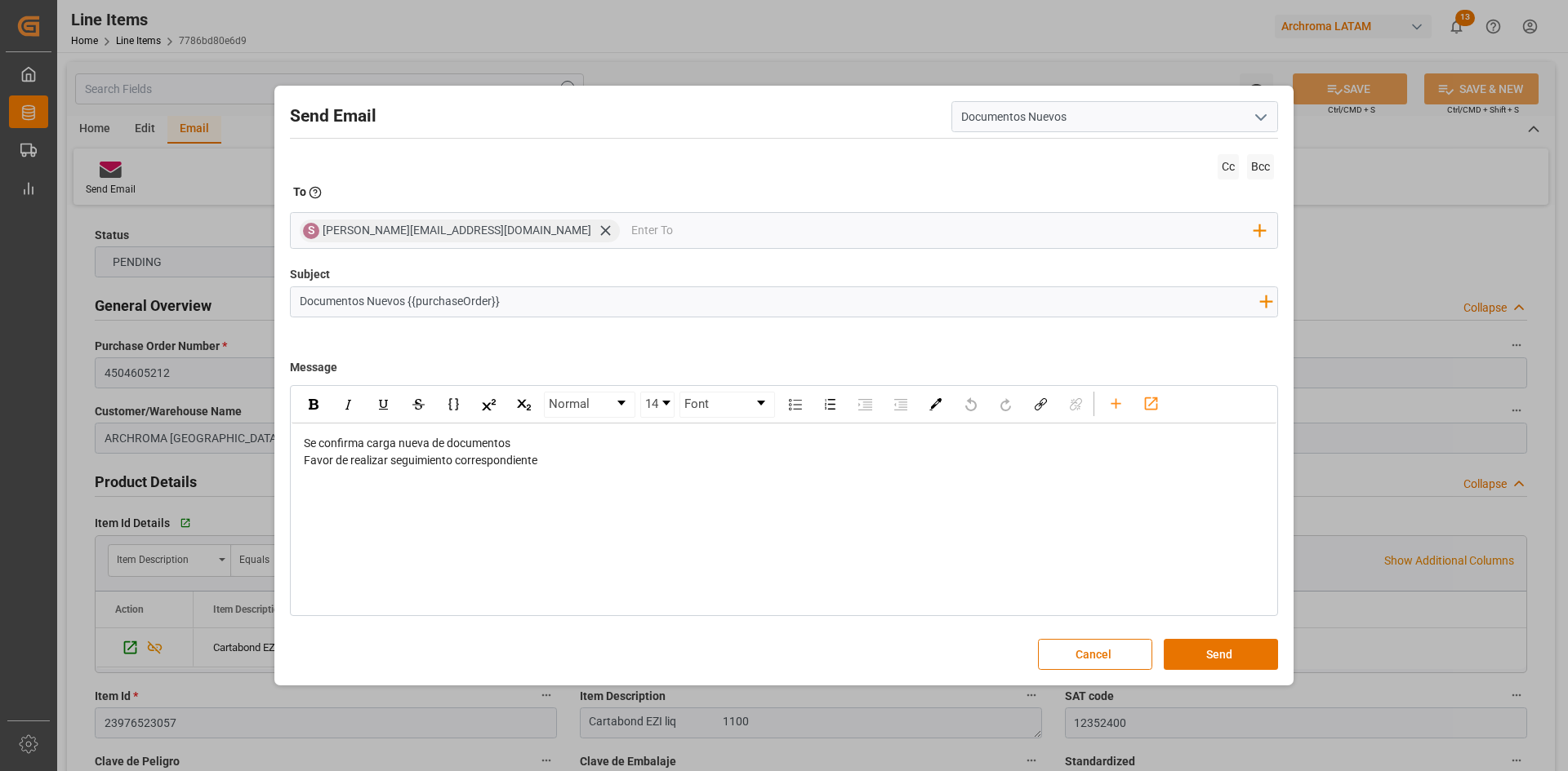
click at [1250, 122] on button "open menu" at bounding box center [1260, 118] width 25 height 26
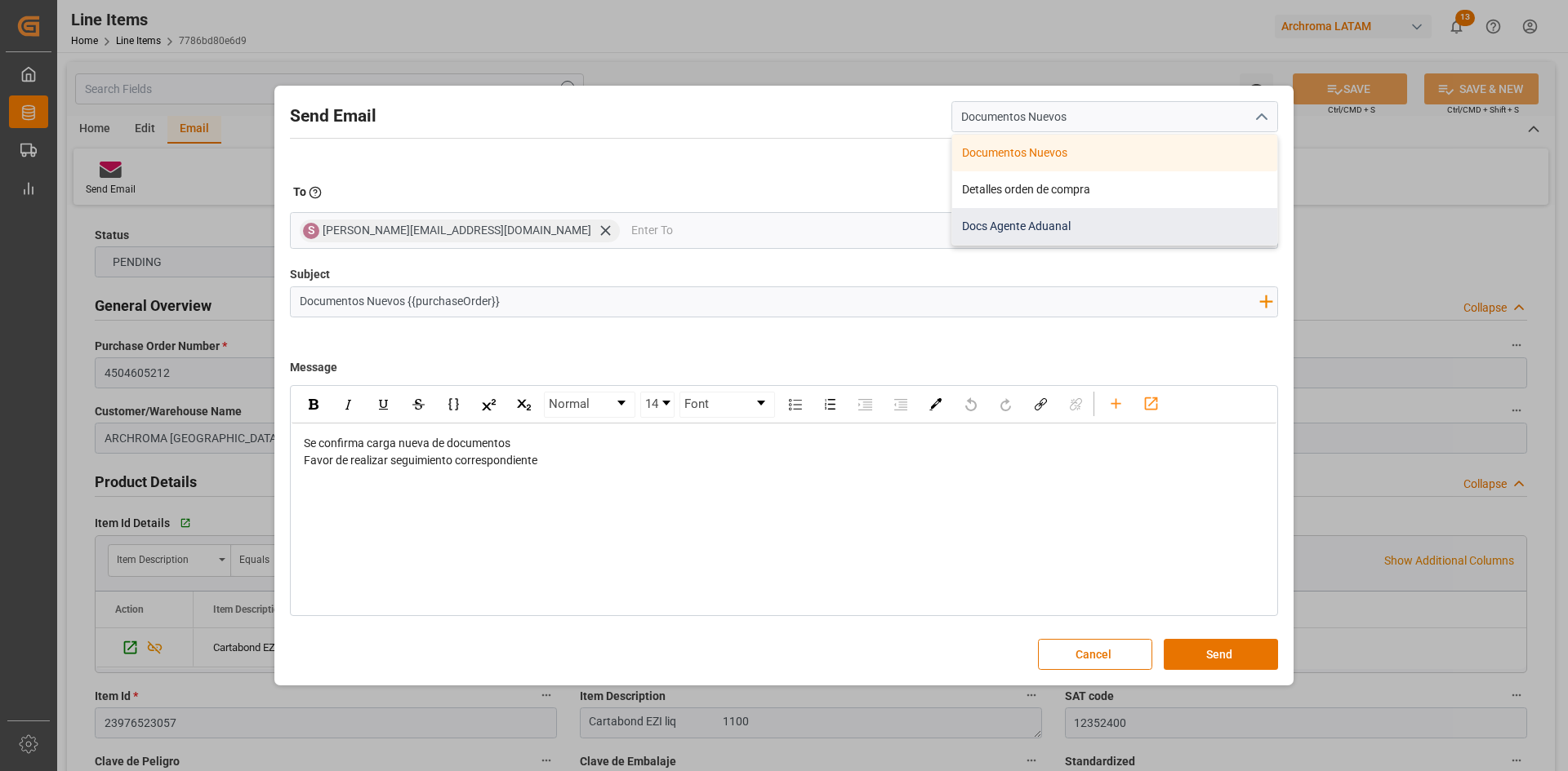
click at [1063, 217] on div "Docs Agente Aduanal" at bounding box center [1114, 226] width 325 height 37
type input "Docs Agente Aduanal"
type input "Docs PO {{purchaseOrder}} BU {{businessUnit}}"
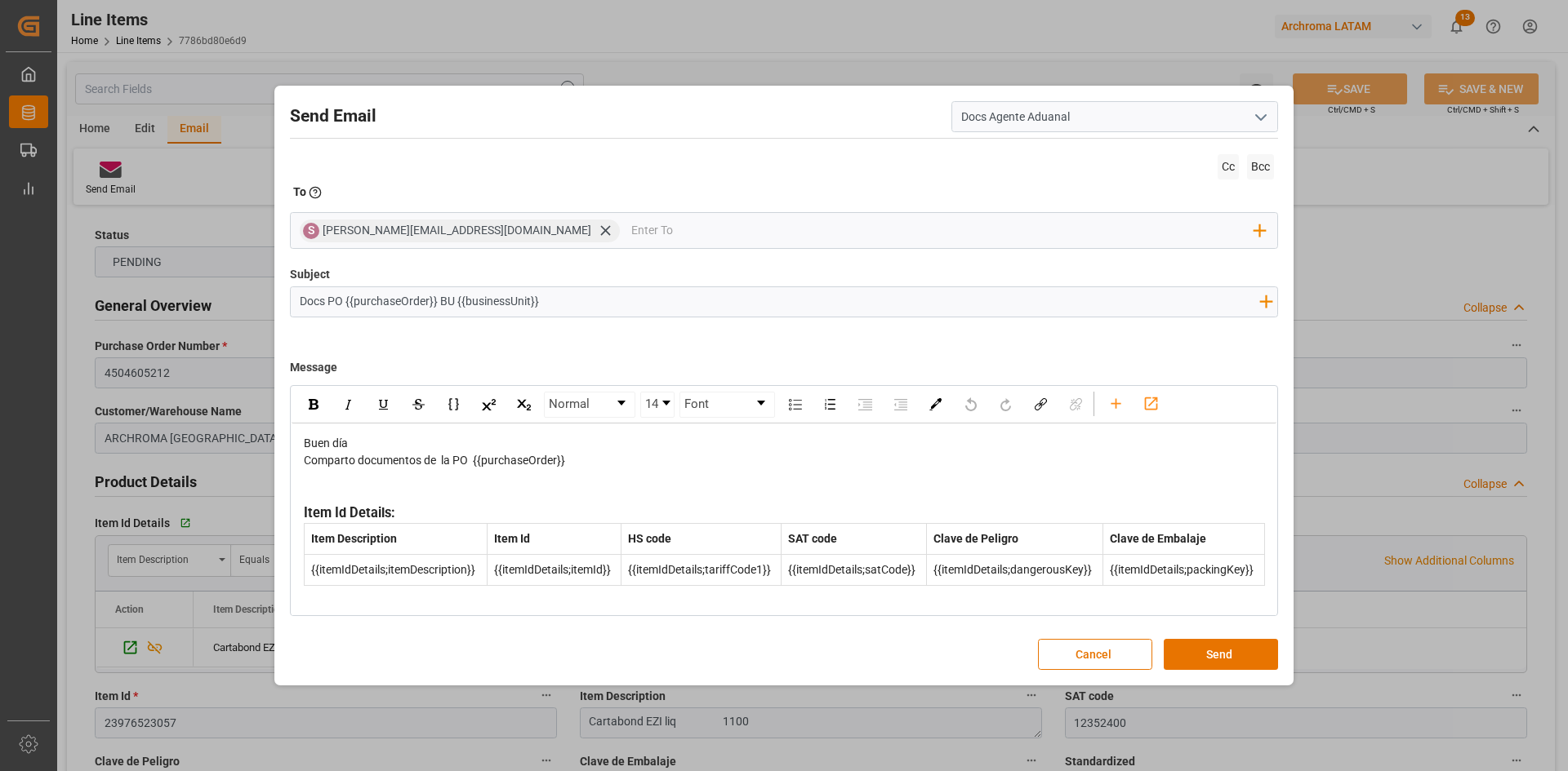
scroll to position [28, 0]
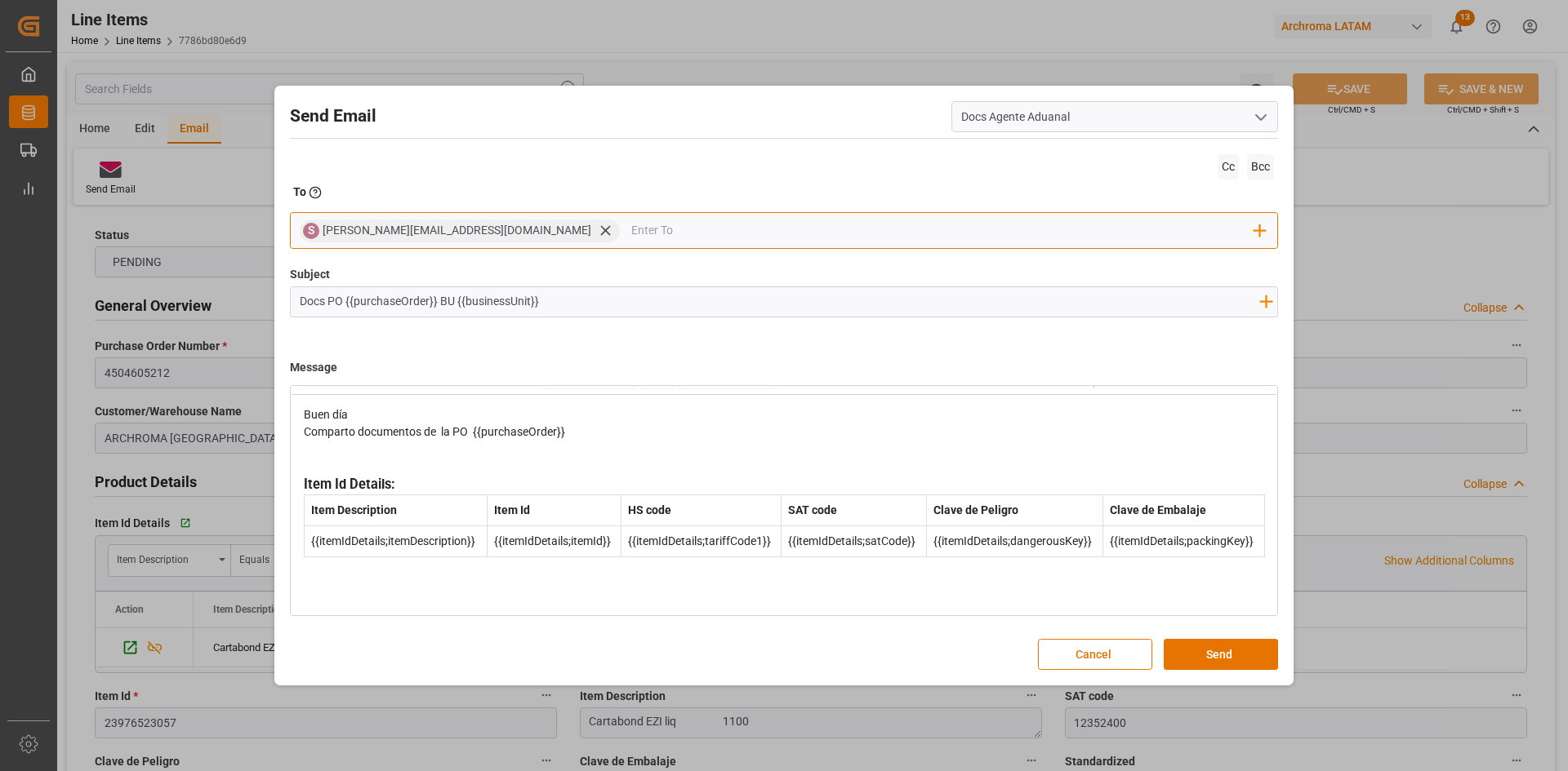
click at [631, 234] on input "email" at bounding box center [943, 231] width 624 height 25
type input "[PERSON_NAME]"
drag, startPoint x: 581, startPoint y: 229, endPoint x: 487, endPoint y: 227, distance: 94.0
click at [487, 227] on div "S [PERSON_NAME][EMAIL_ADDRESS][DOMAIN_NAME] [PERSON_NAME] No results found. Add…" at bounding box center [784, 230] width 988 height 37
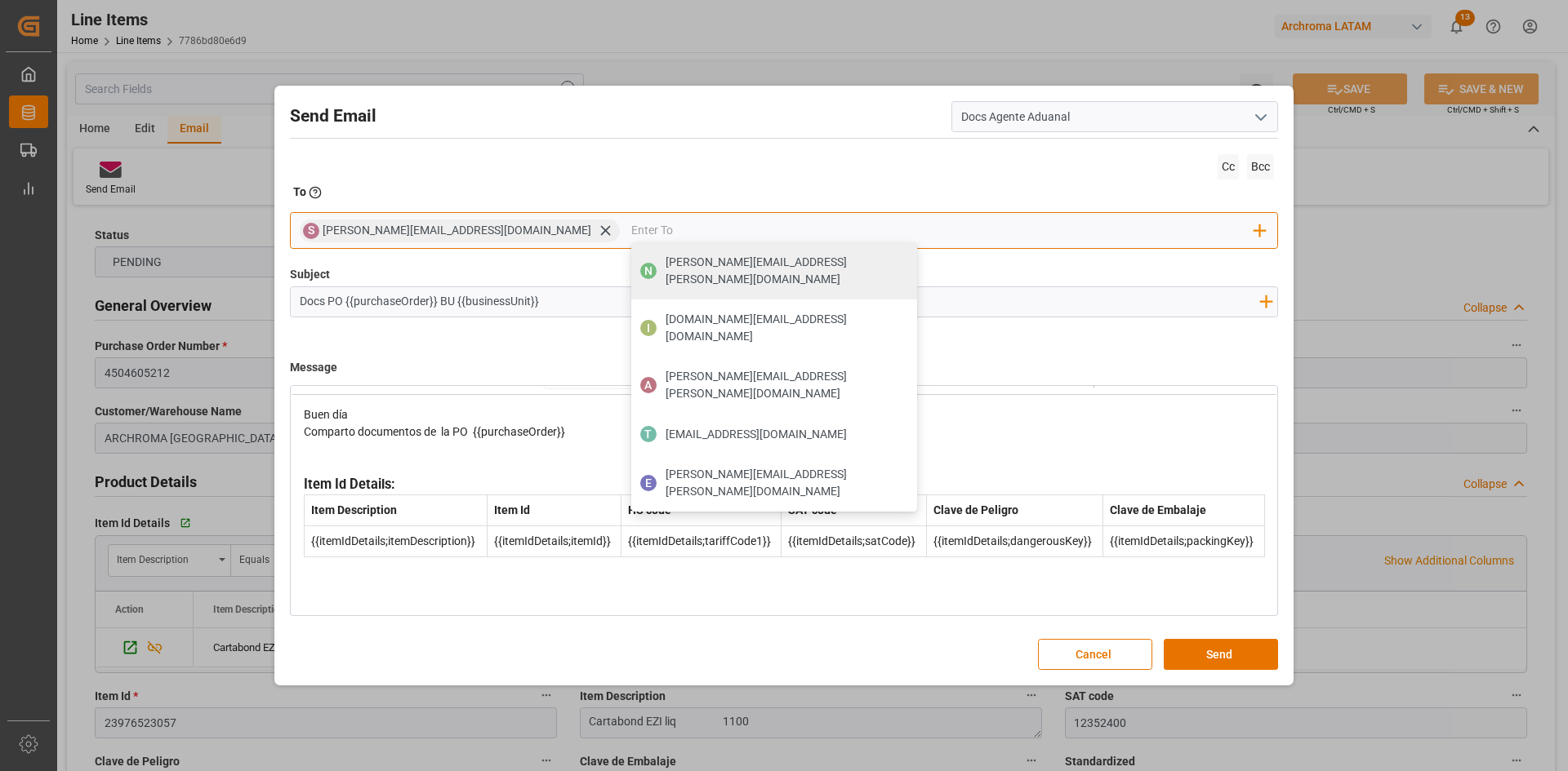
type input "B"
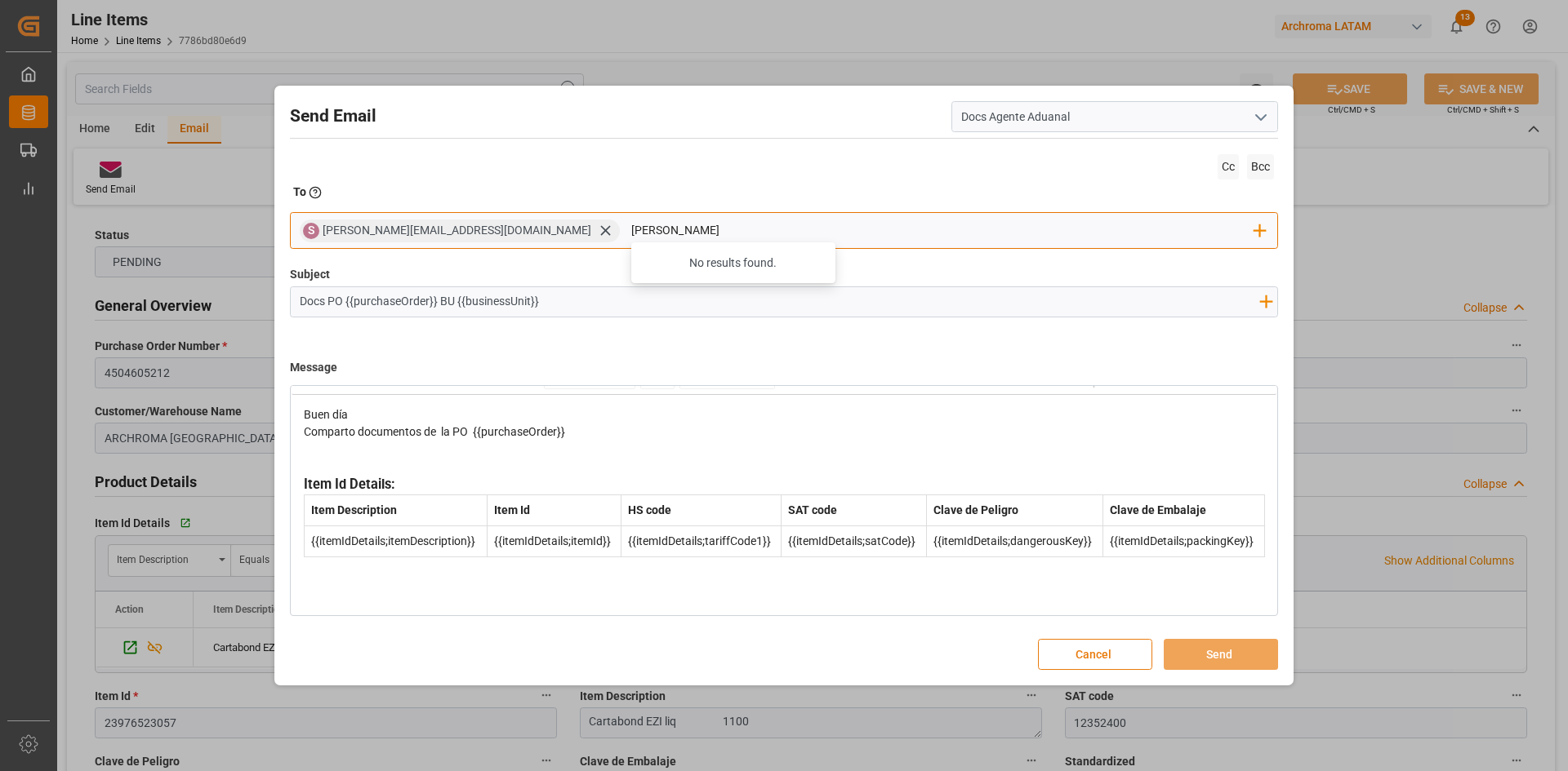
type input "[PERSON_NAME]"
click at [1067, 650] on button "Cancel" at bounding box center [1095, 654] width 114 height 31
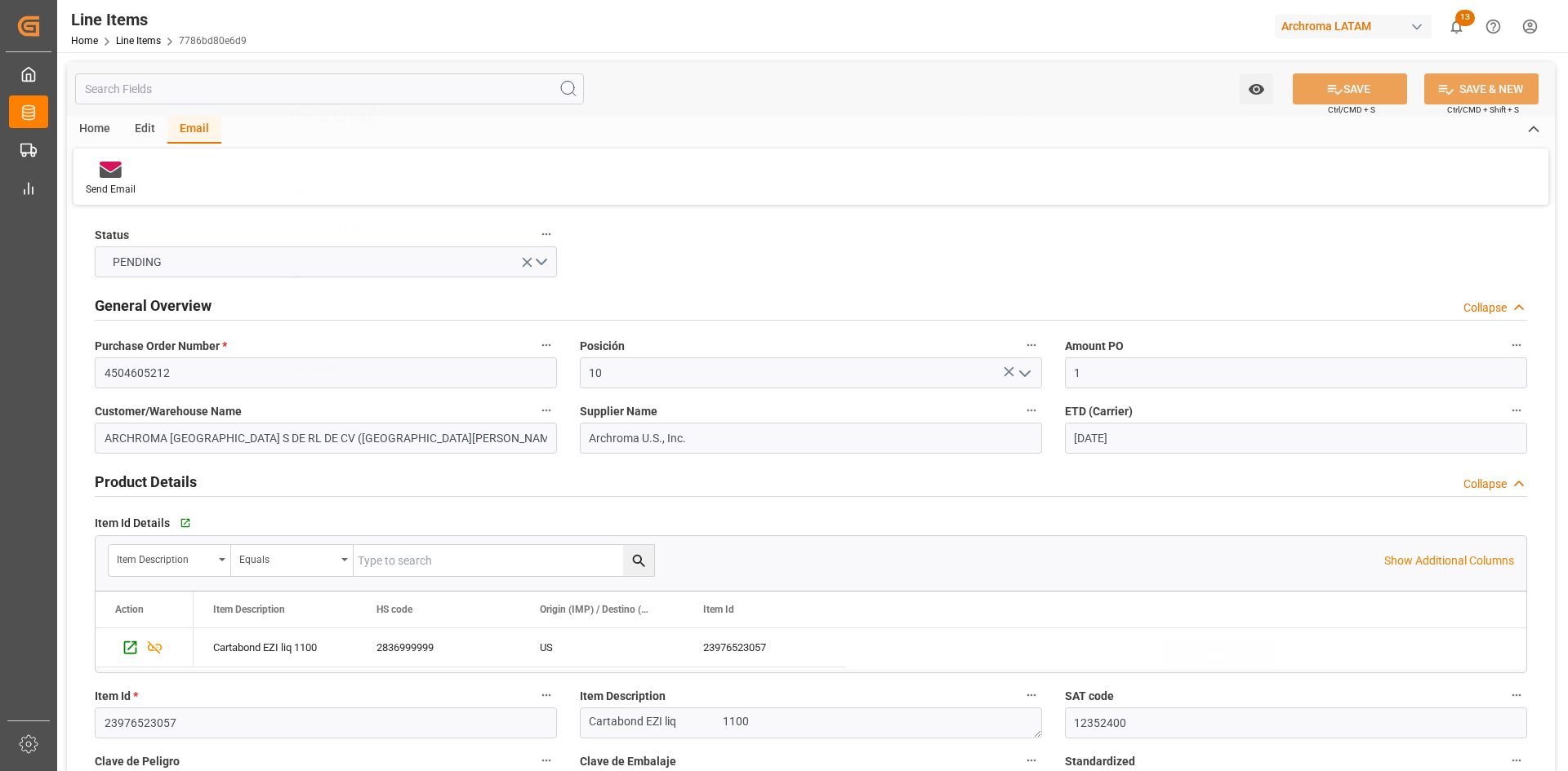
scroll to position [0, 0]
click at [149, 379] on input "4504605212" at bounding box center [326, 373] width 462 height 31
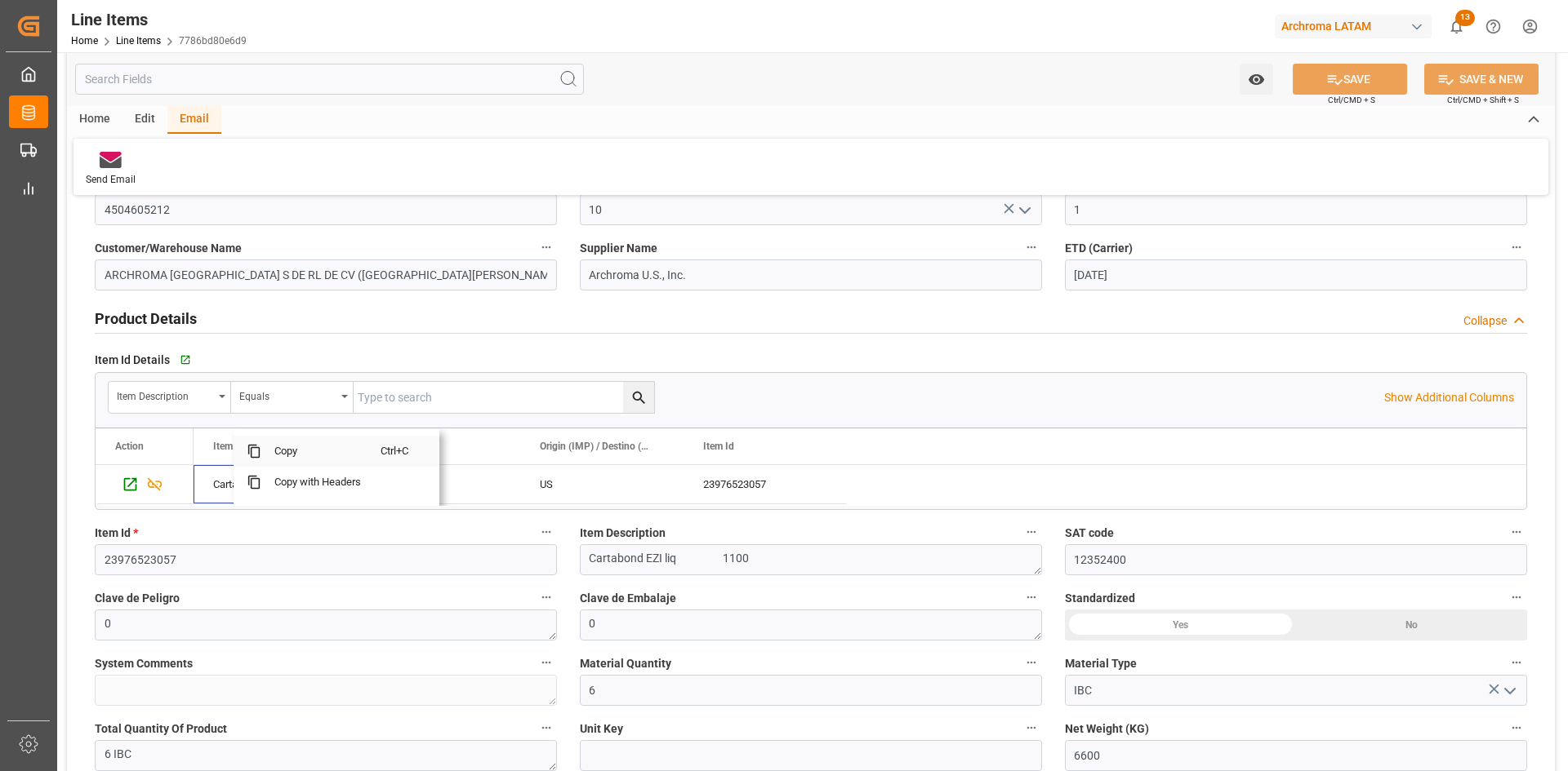
click at [304, 457] on span "Copy" at bounding box center [321, 451] width 119 height 31
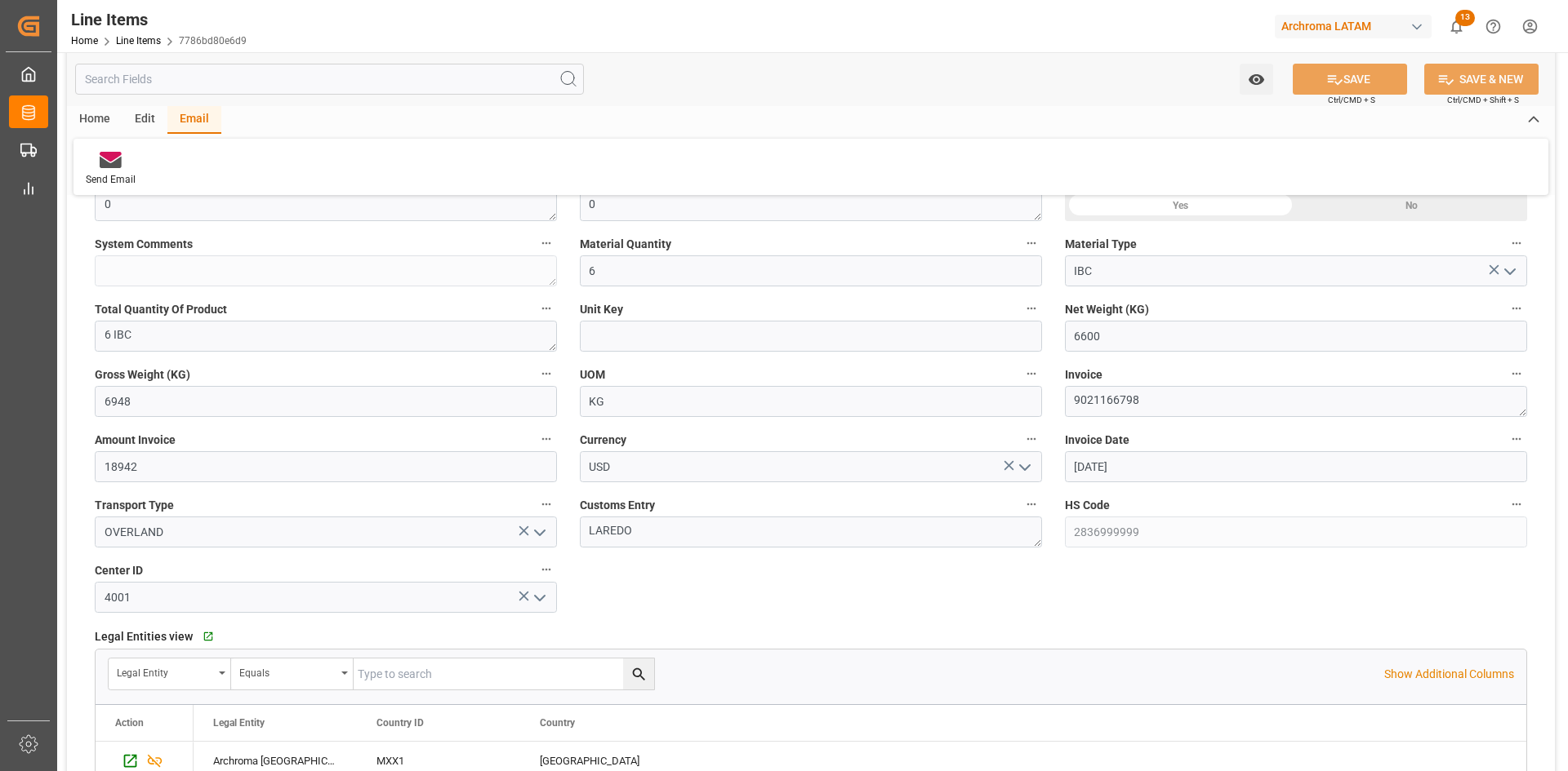
scroll to position [490, 0]
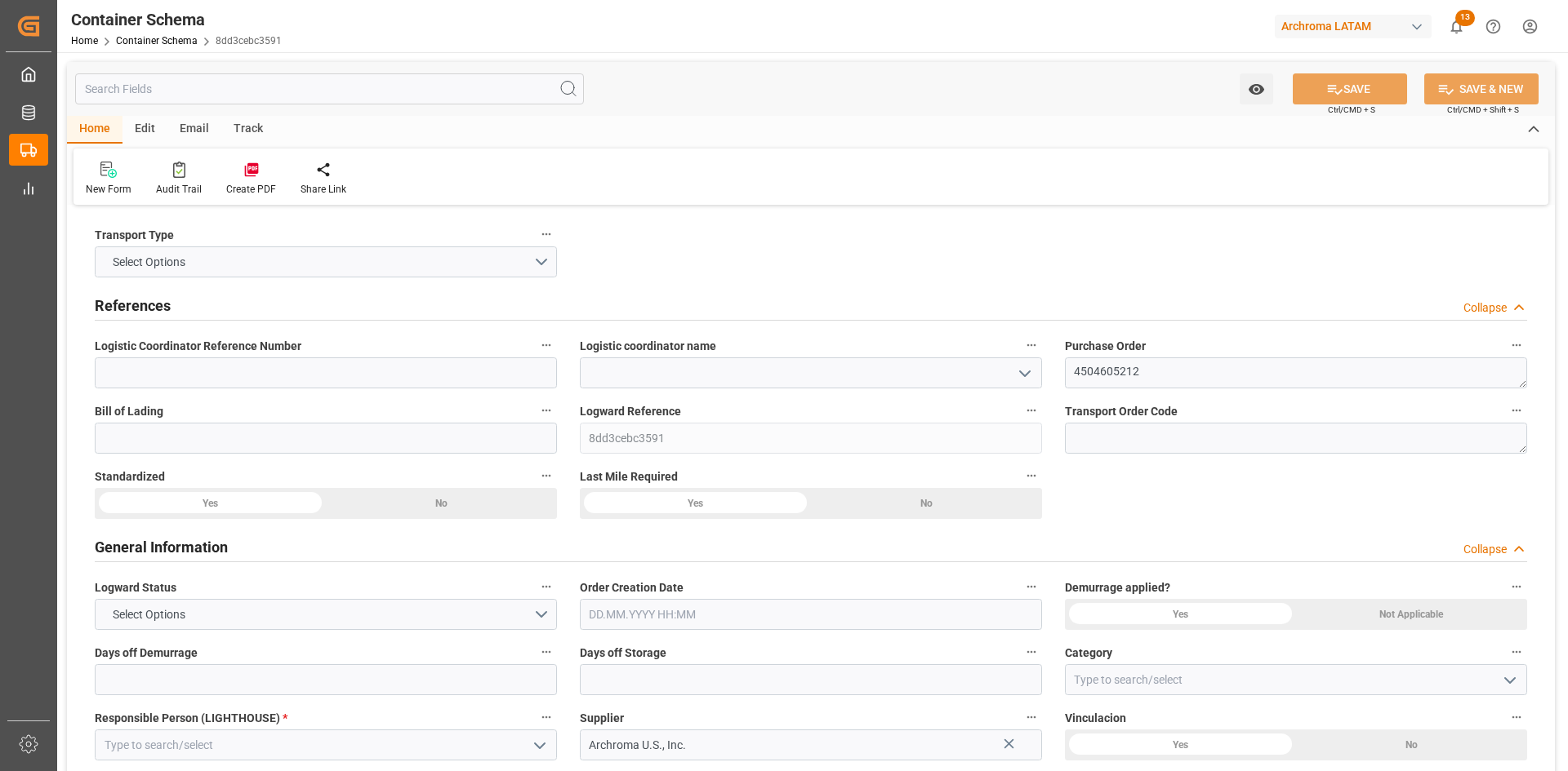
type input "0"
type input "1"
type input "6"
type input "6600"
type input "6948"
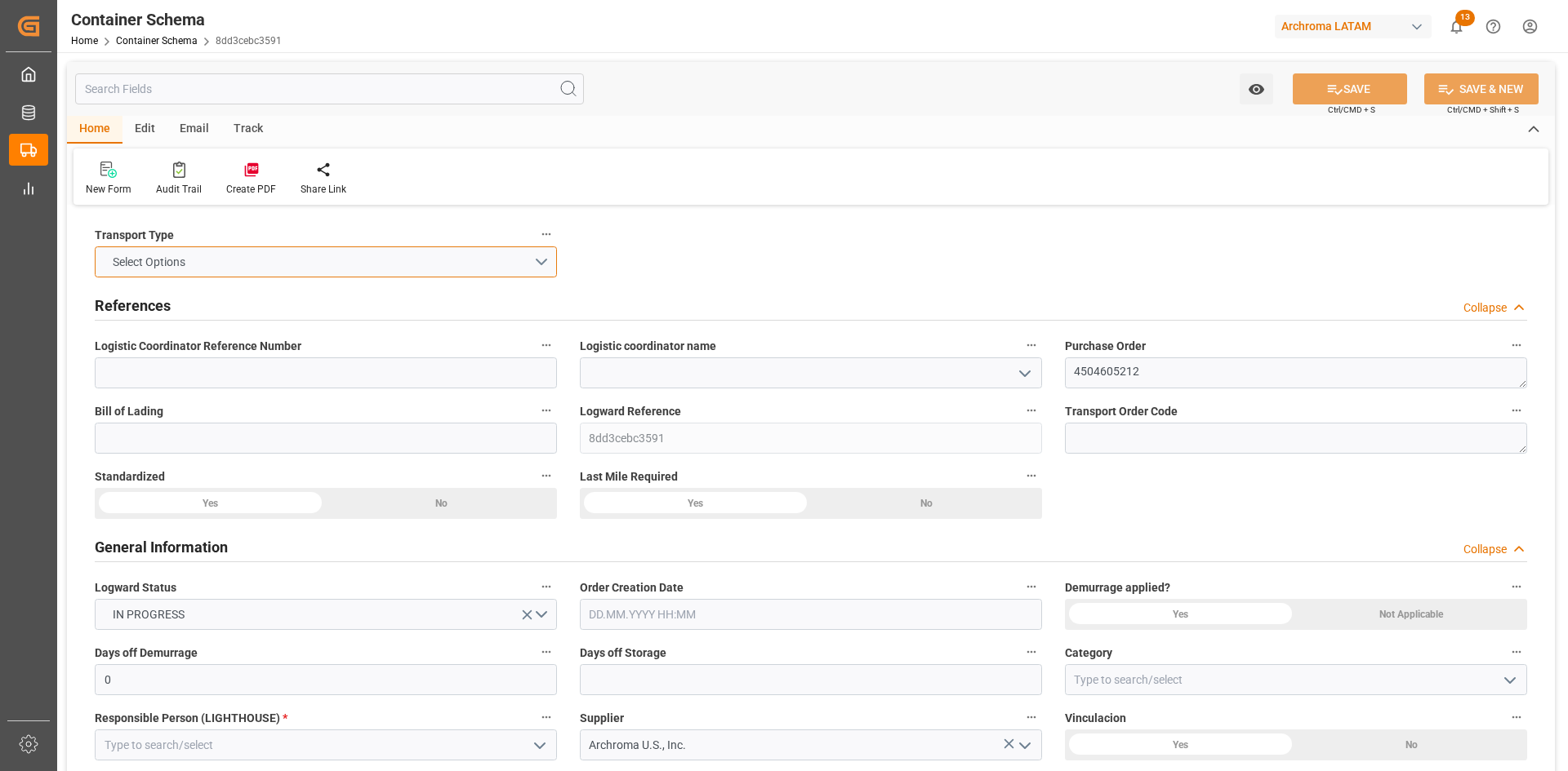
click at [545, 256] on button "Select Options" at bounding box center [326, 262] width 462 height 31
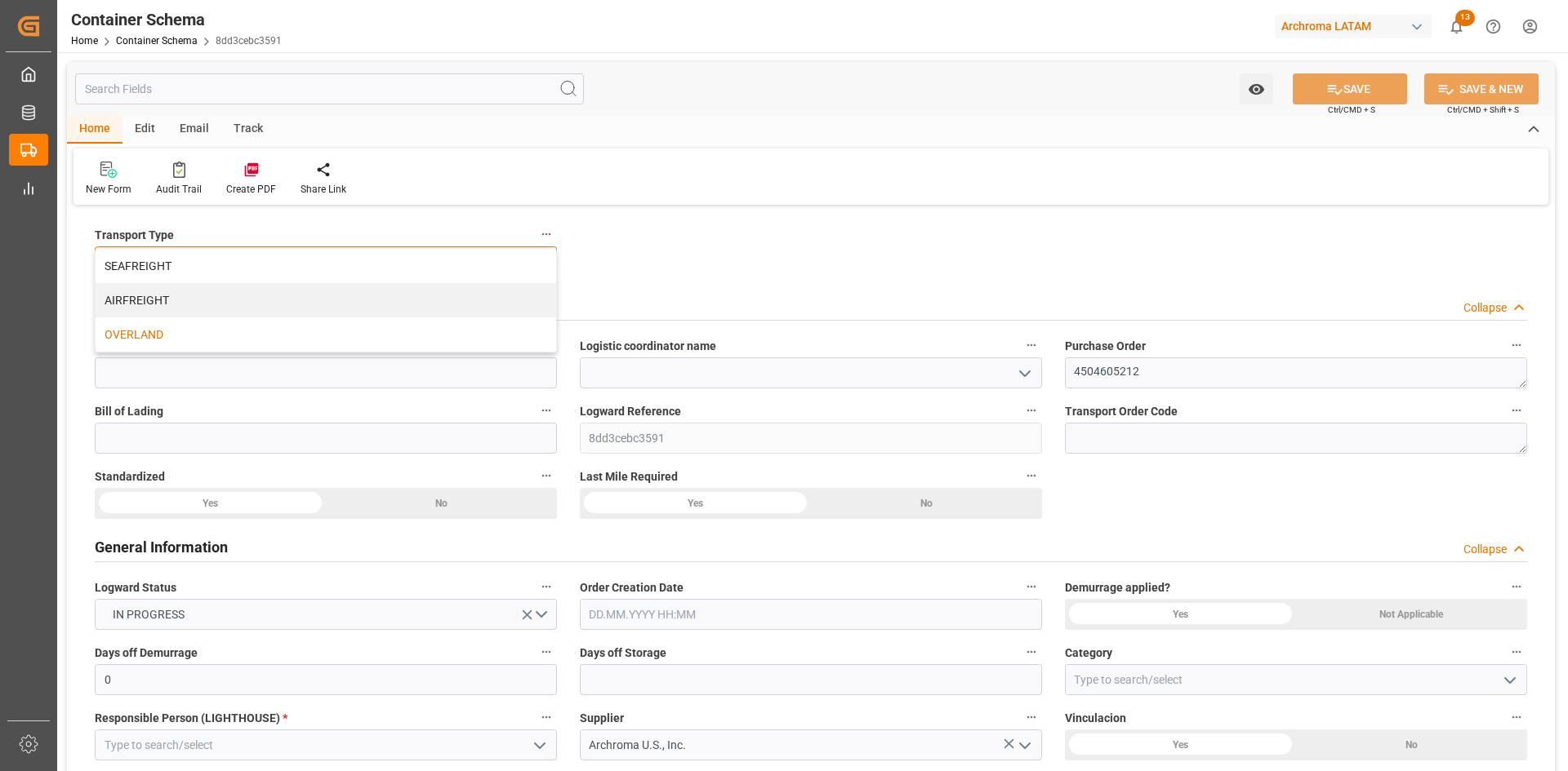
click at [177, 334] on div "OVERLAND" at bounding box center [326, 334] width 461 height 34
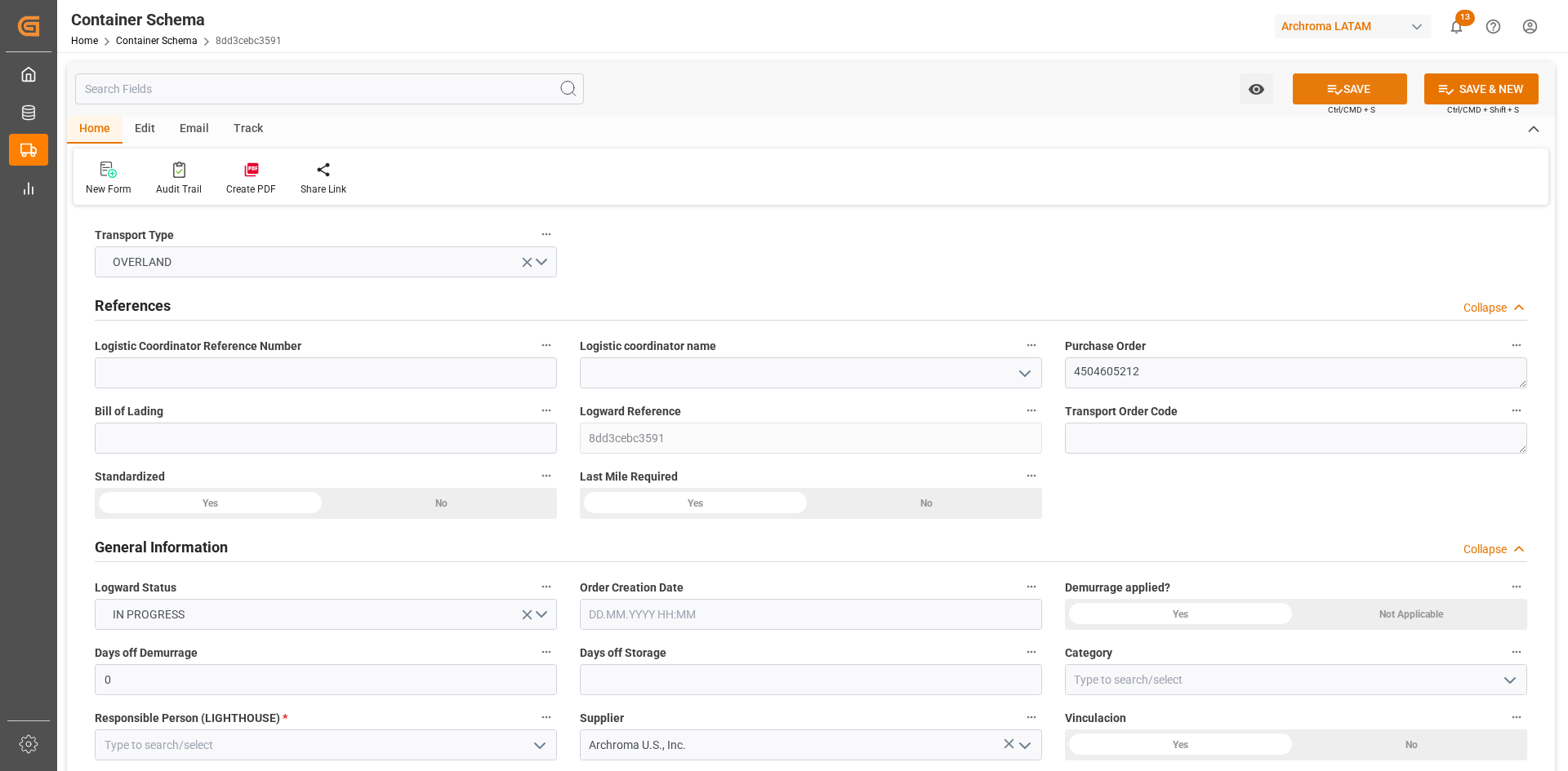
click at [1384, 82] on button "SAVE" at bounding box center [1350, 89] width 114 height 31
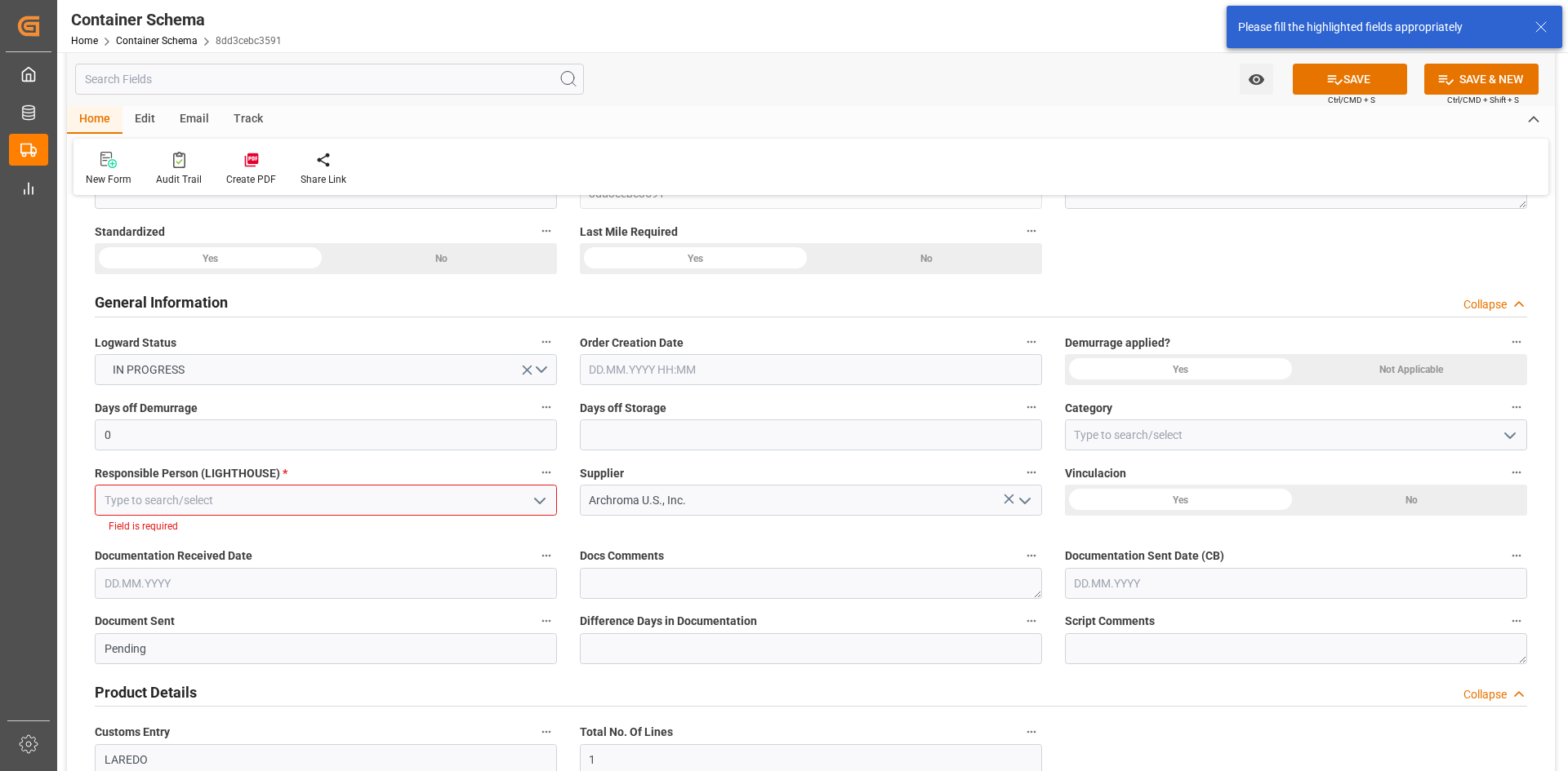
scroll to position [333, 0]
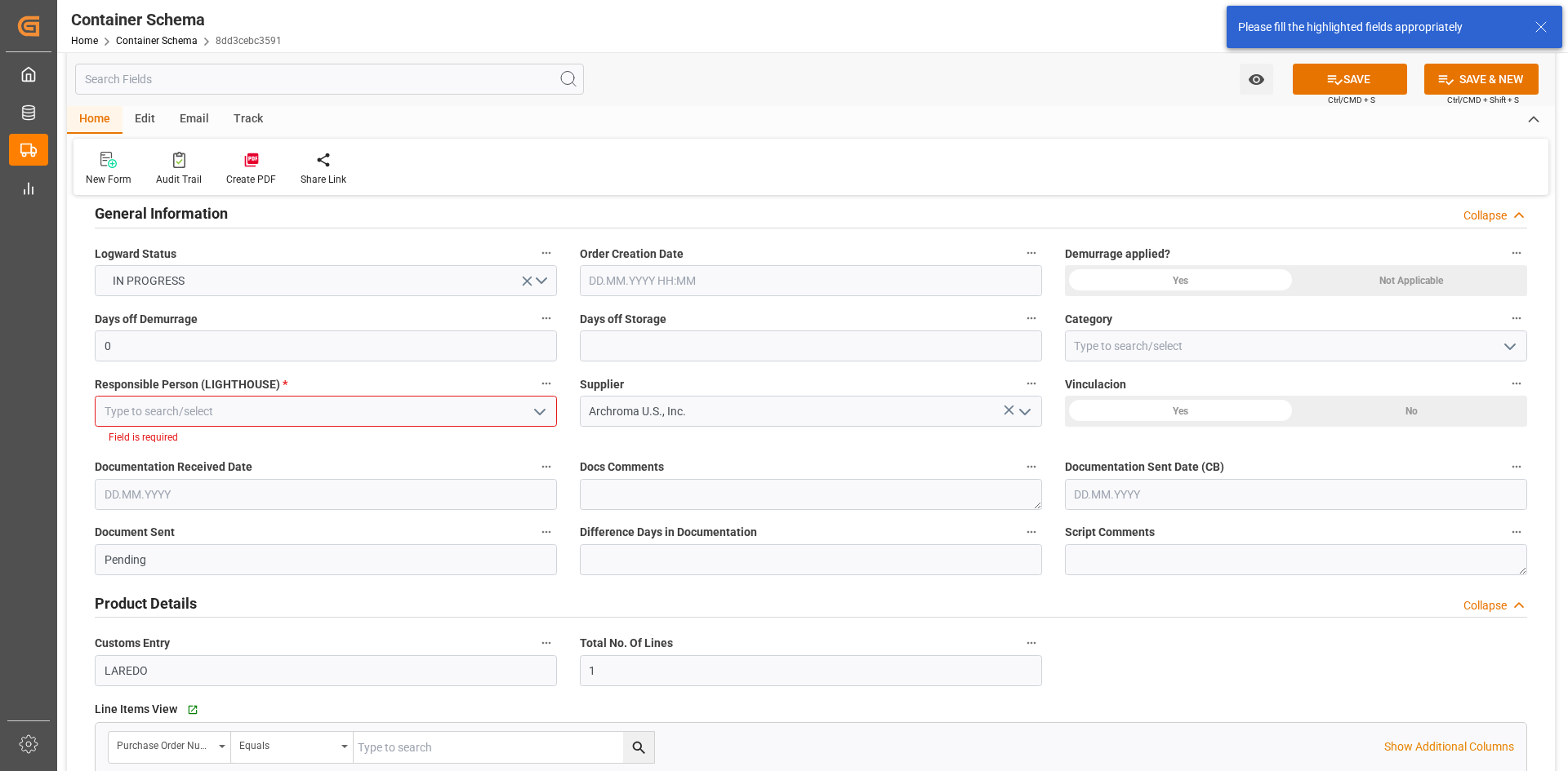
click at [549, 414] on icon "open menu" at bounding box center [539, 412] width 20 height 20
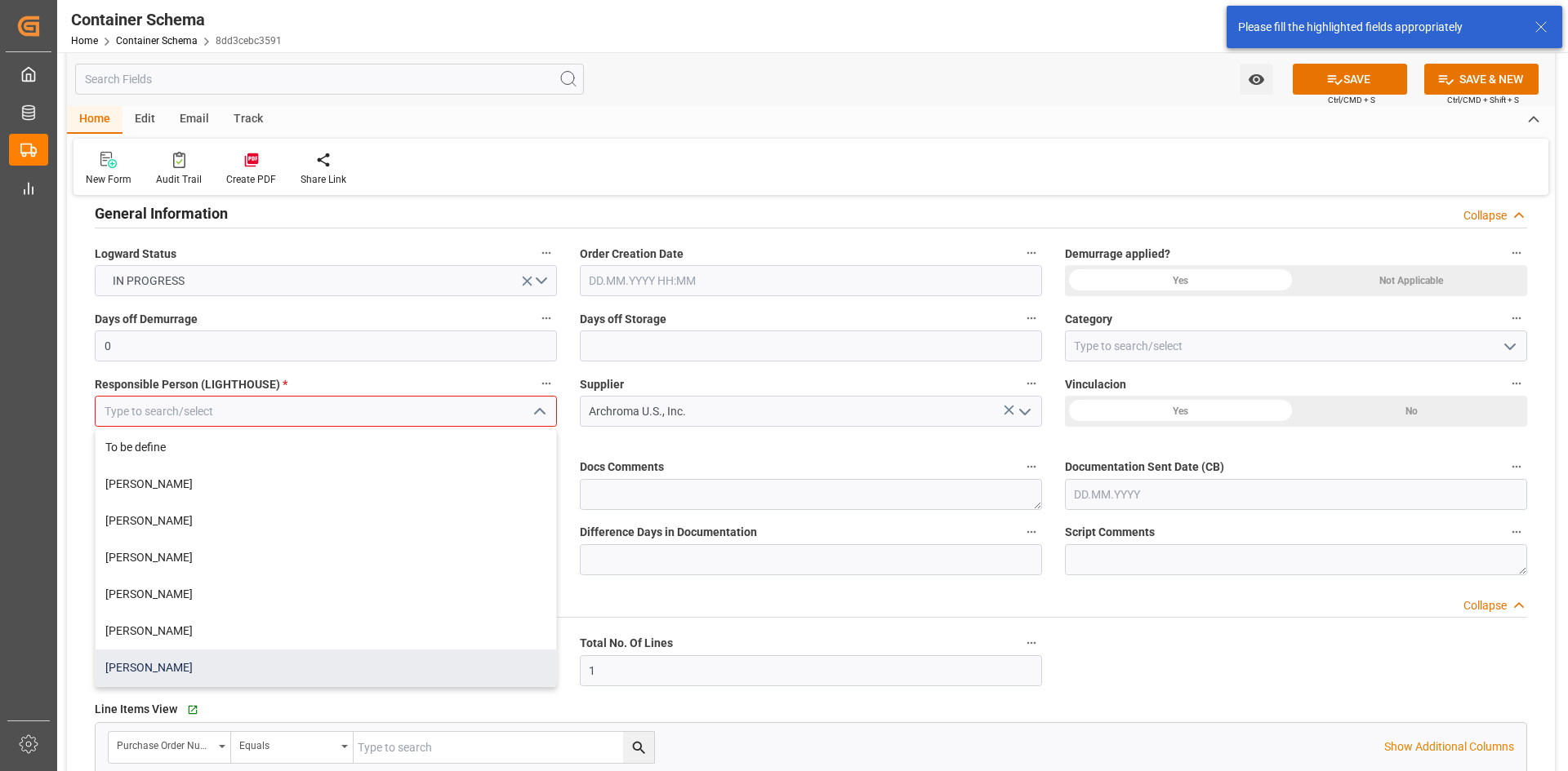
click at [177, 660] on div "Dalia Gutierrez" at bounding box center [326, 668] width 461 height 37
type input "Dalia Gutierrez"
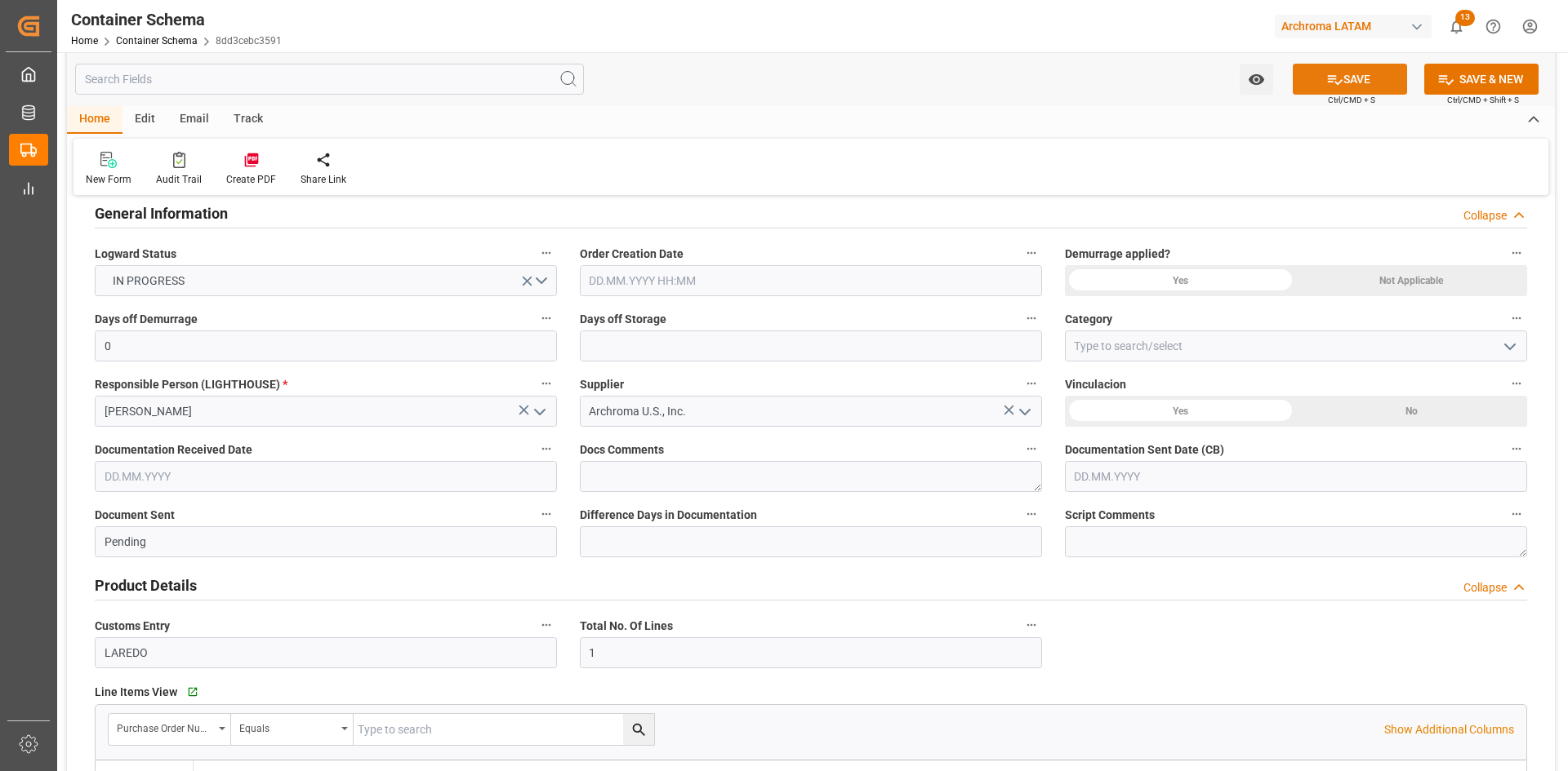
click at [1357, 68] on button "SAVE" at bounding box center [1350, 79] width 114 height 31
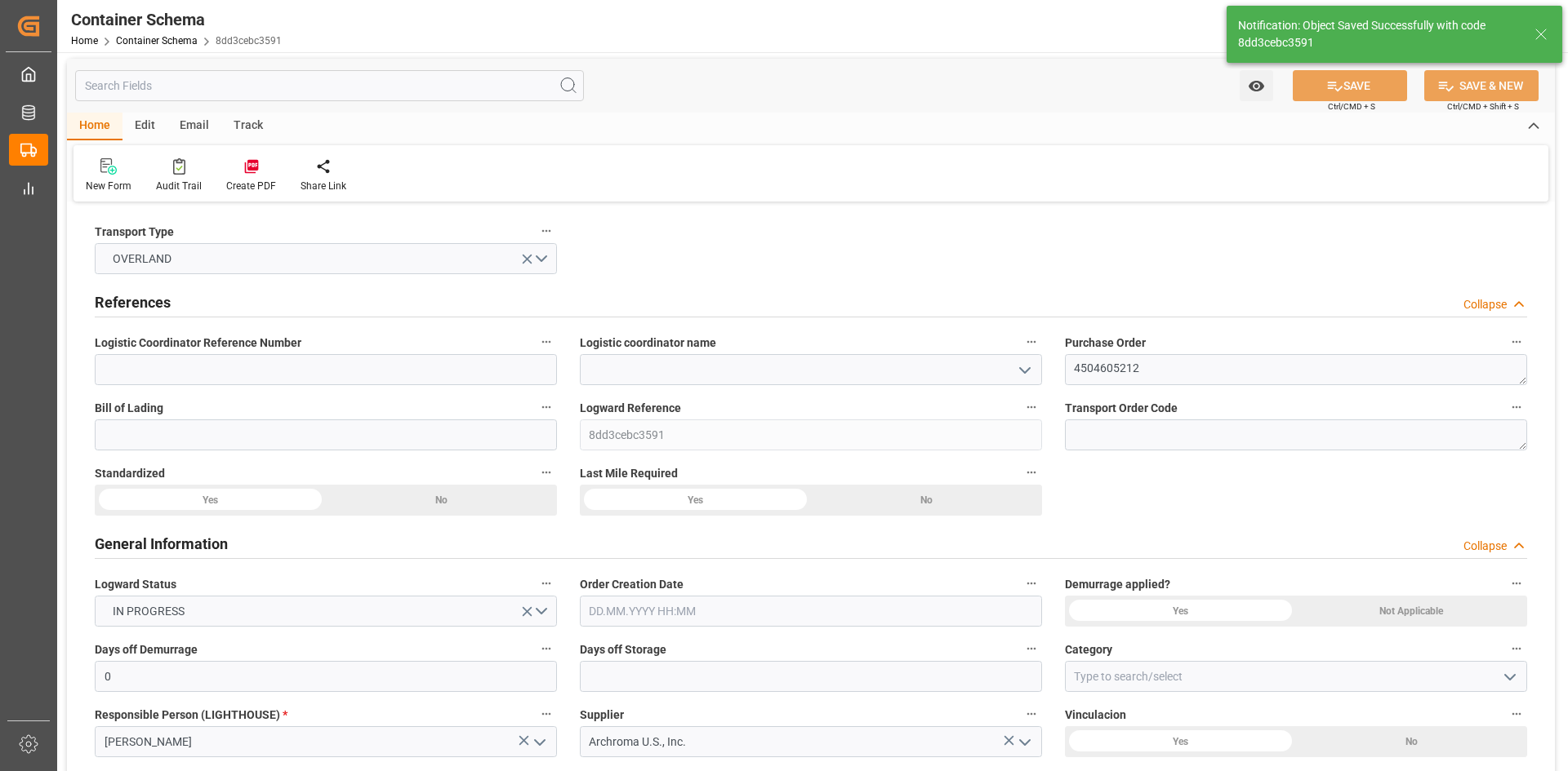
scroll to position [0, 0]
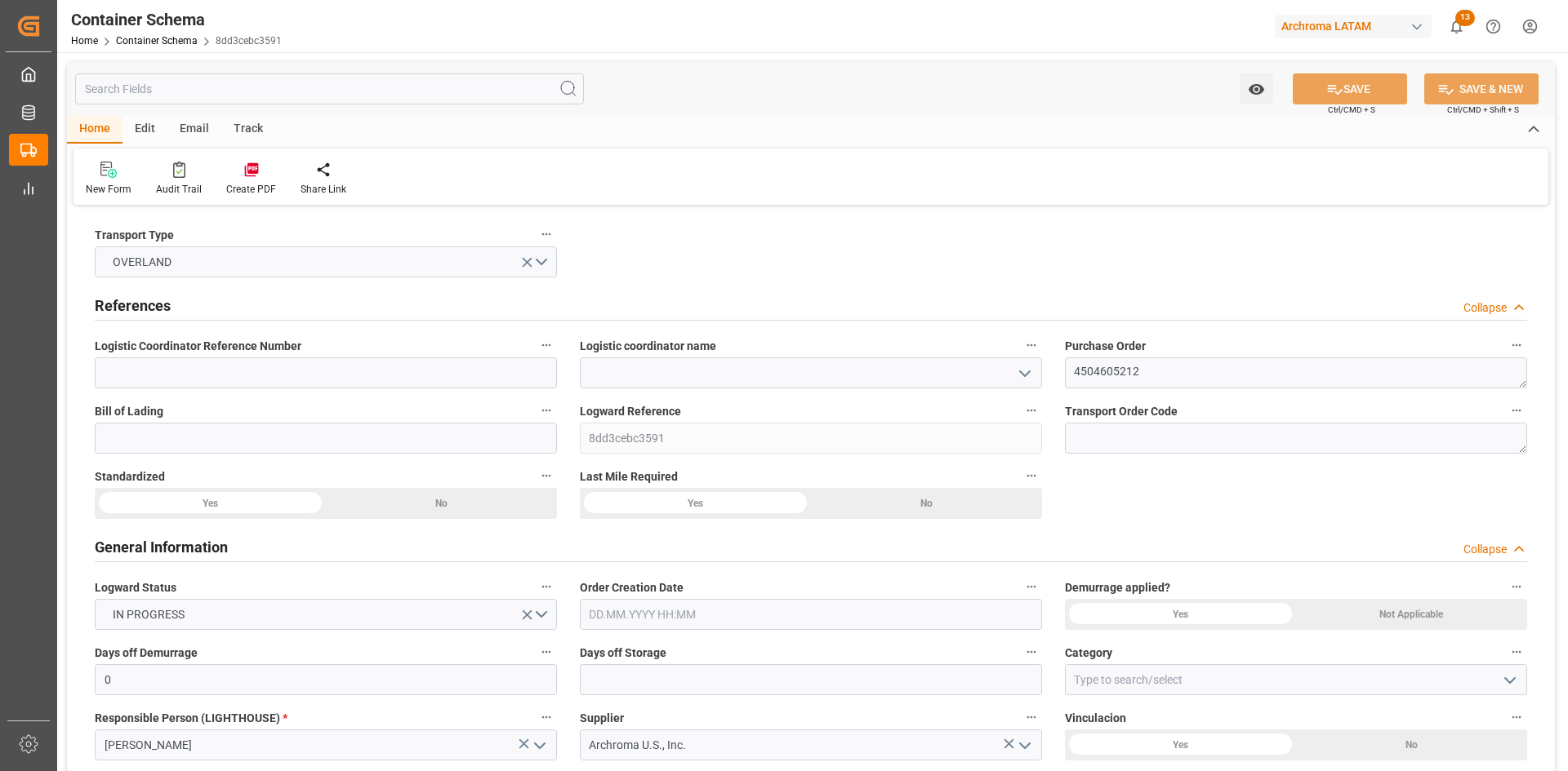
click at [1428, 623] on div "Not Applicable" at bounding box center [1411, 615] width 231 height 31
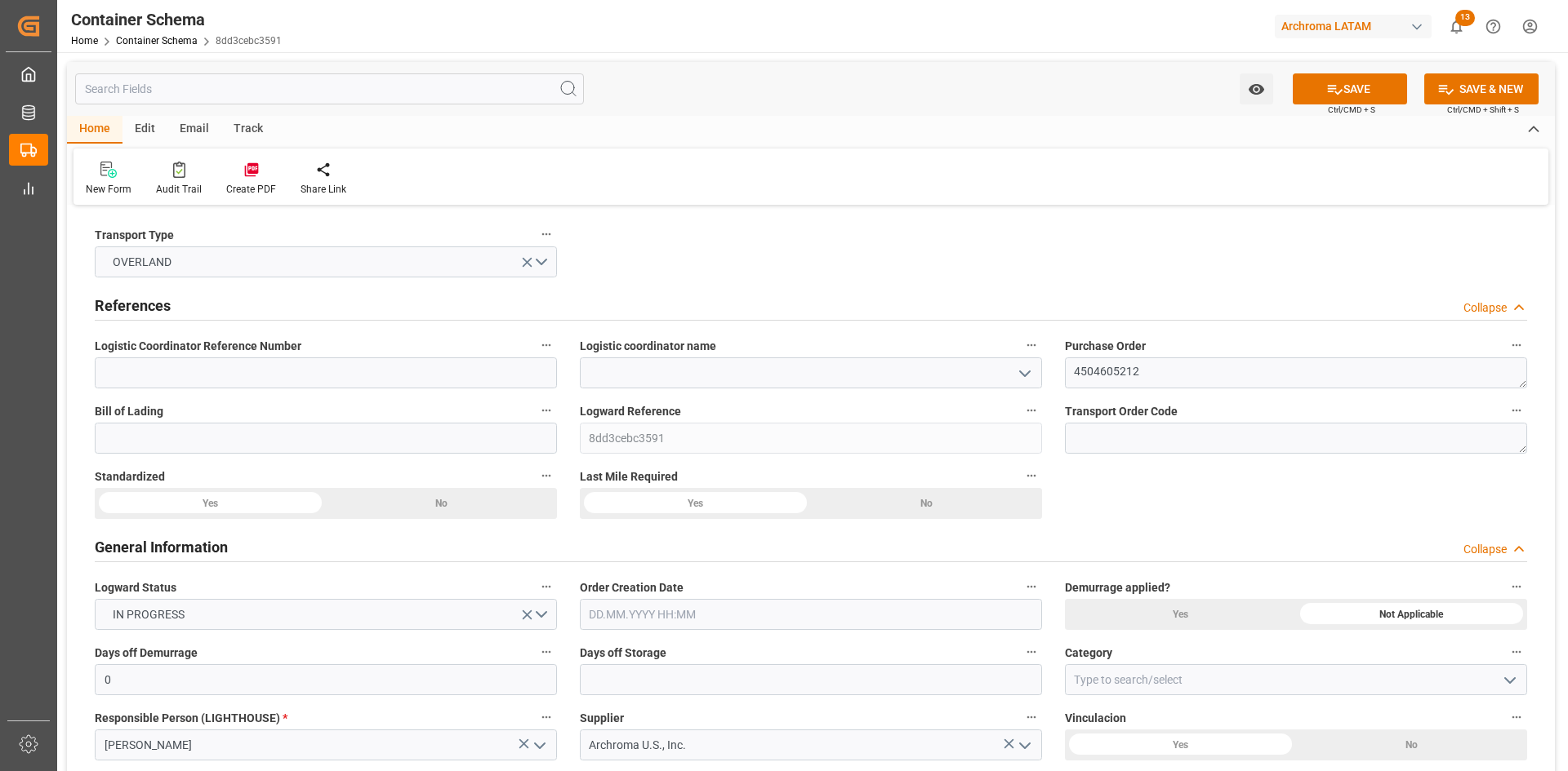
click at [739, 607] on input "text" at bounding box center [811, 615] width 462 height 31
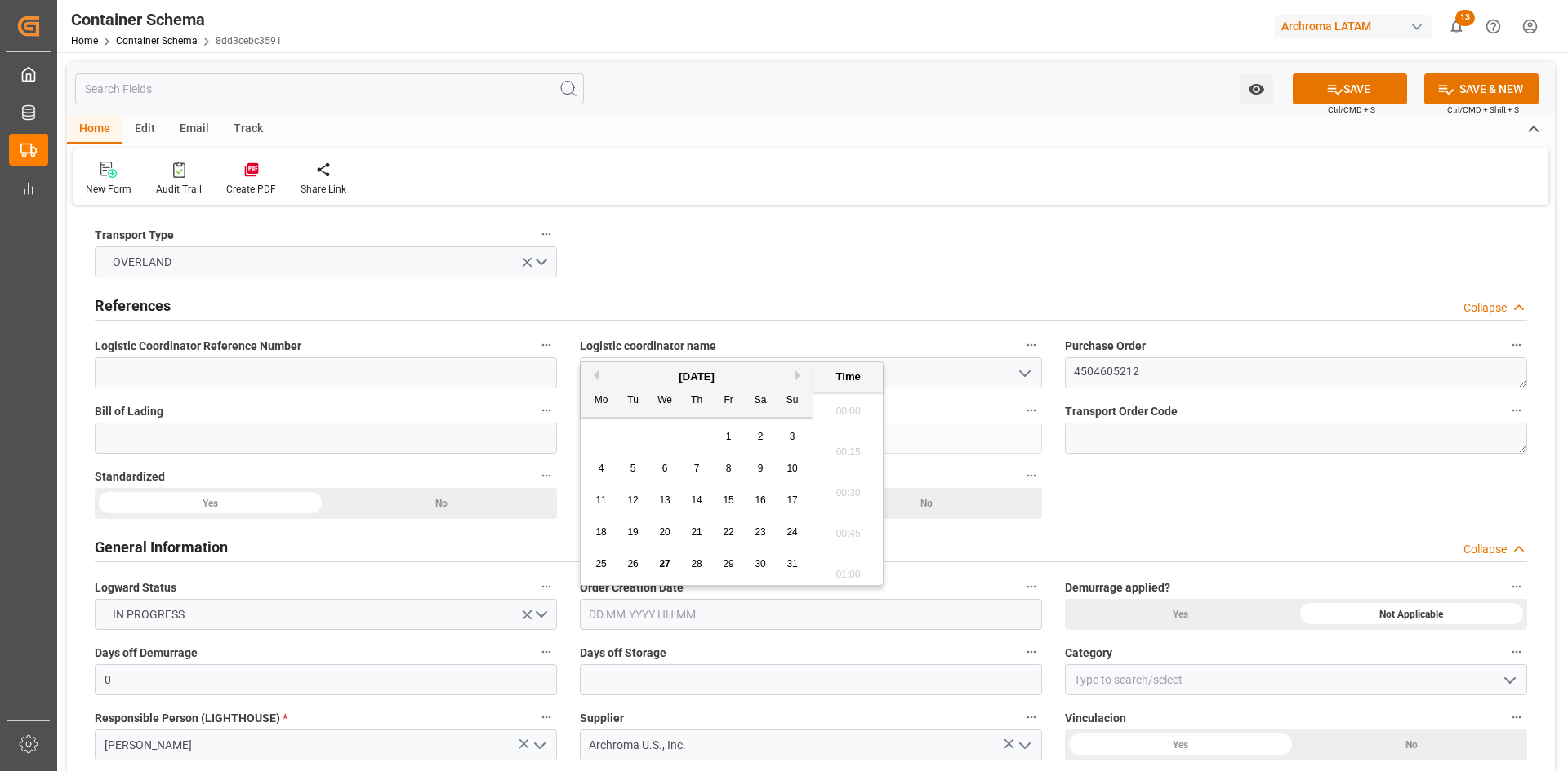
scroll to position [1394, 0]
click at [619, 426] on div "28 29 30 31 1 2 3" at bounding box center [696, 437] width 223 height 32
click at [666, 563] on span "27" at bounding box center [664, 564] width 10 height 11
type input "27.08.2025 00:00"
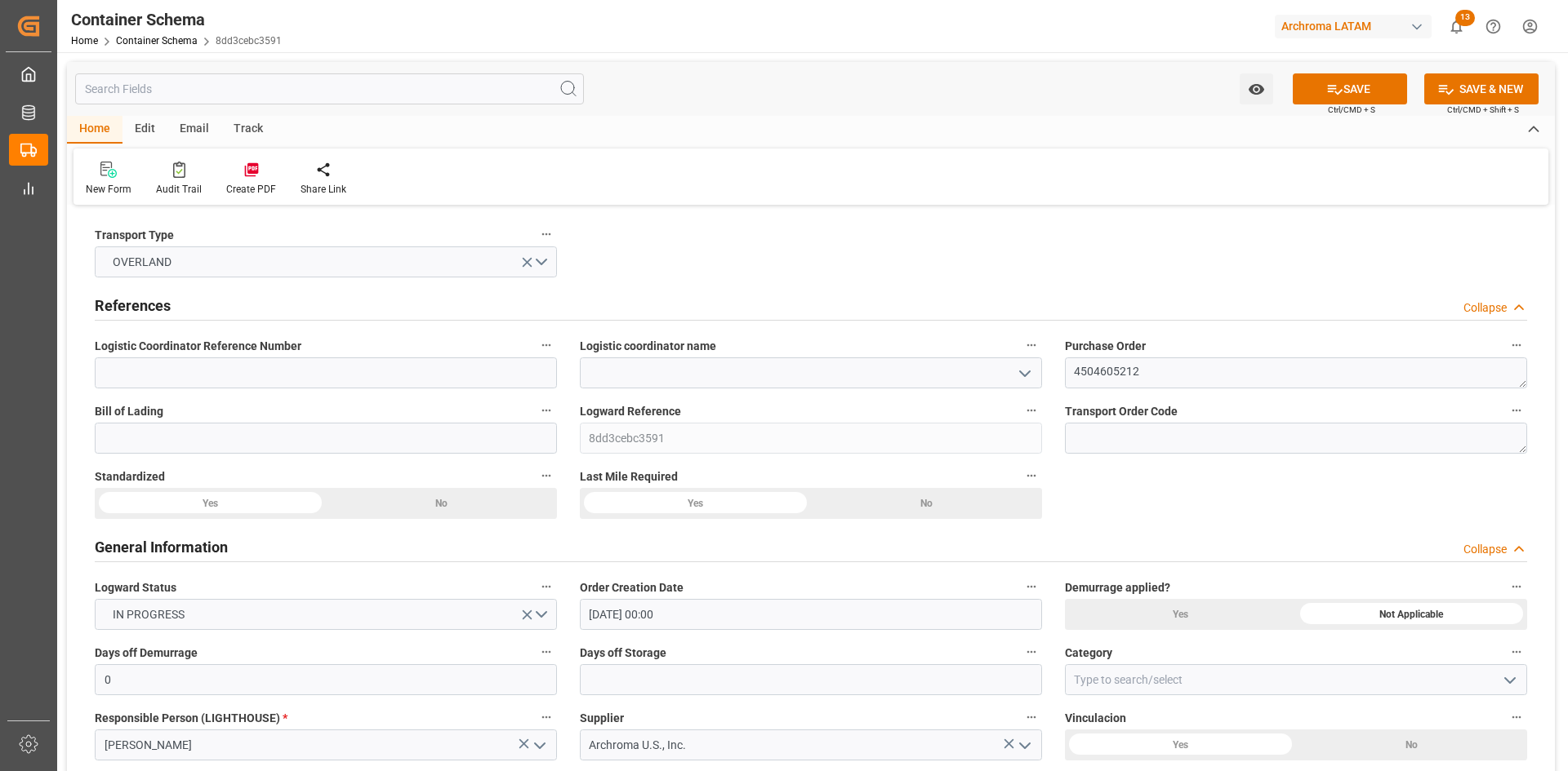
click at [297, 512] on div "Yes" at bounding box center [210, 503] width 231 height 31
click at [731, 501] on div "Yes" at bounding box center [695, 503] width 231 height 31
click at [368, 431] on input at bounding box center [326, 438] width 462 height 31
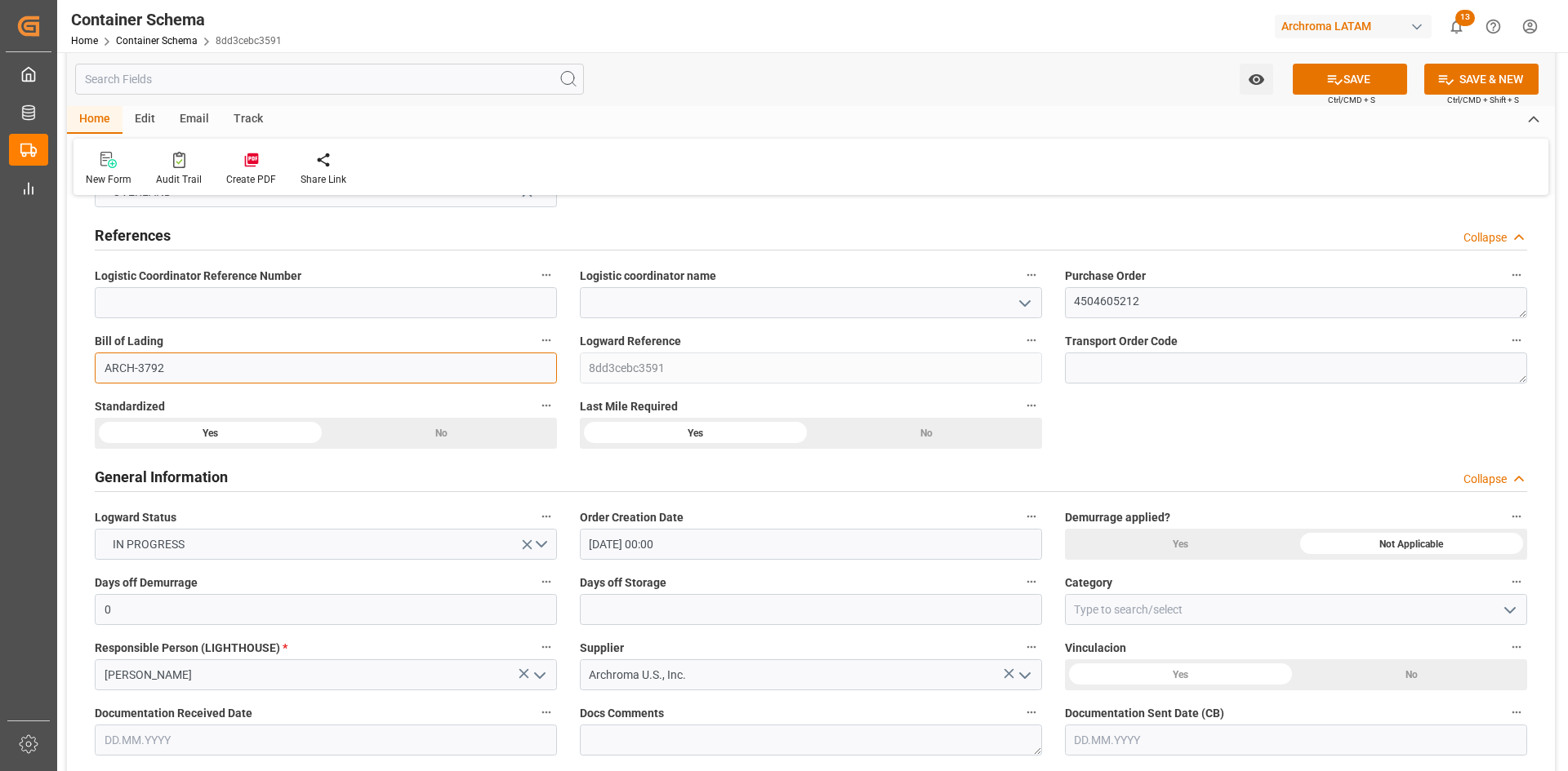
scroll to position [245, 0]
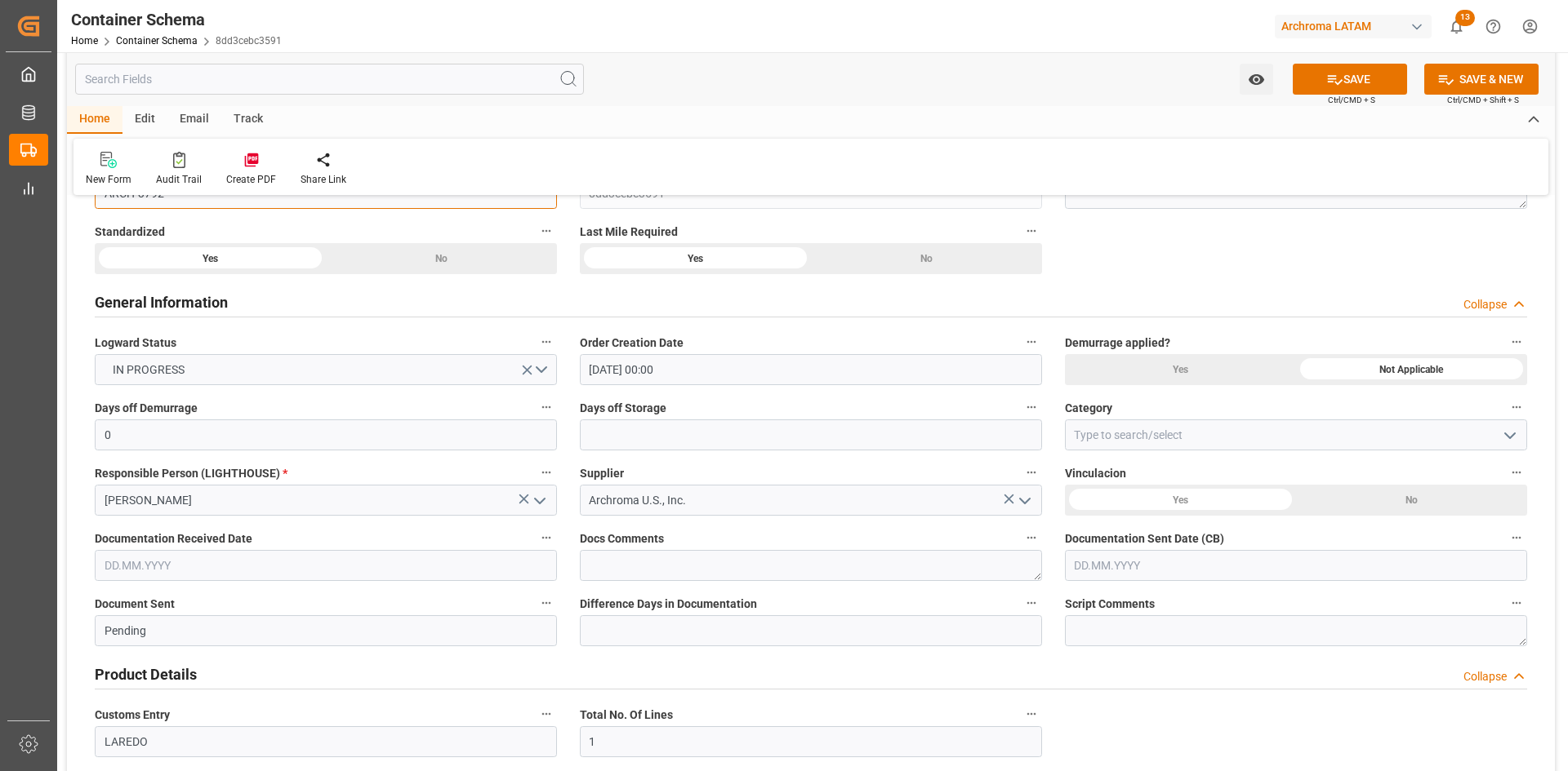
type input "ARCH-3792"
click at [1456, 498] on div "No" at bounding box center [1411, 501] width 231 height 31
click at [334, 571] on input "text" at bounding box center [326, 565] width 462 height 31
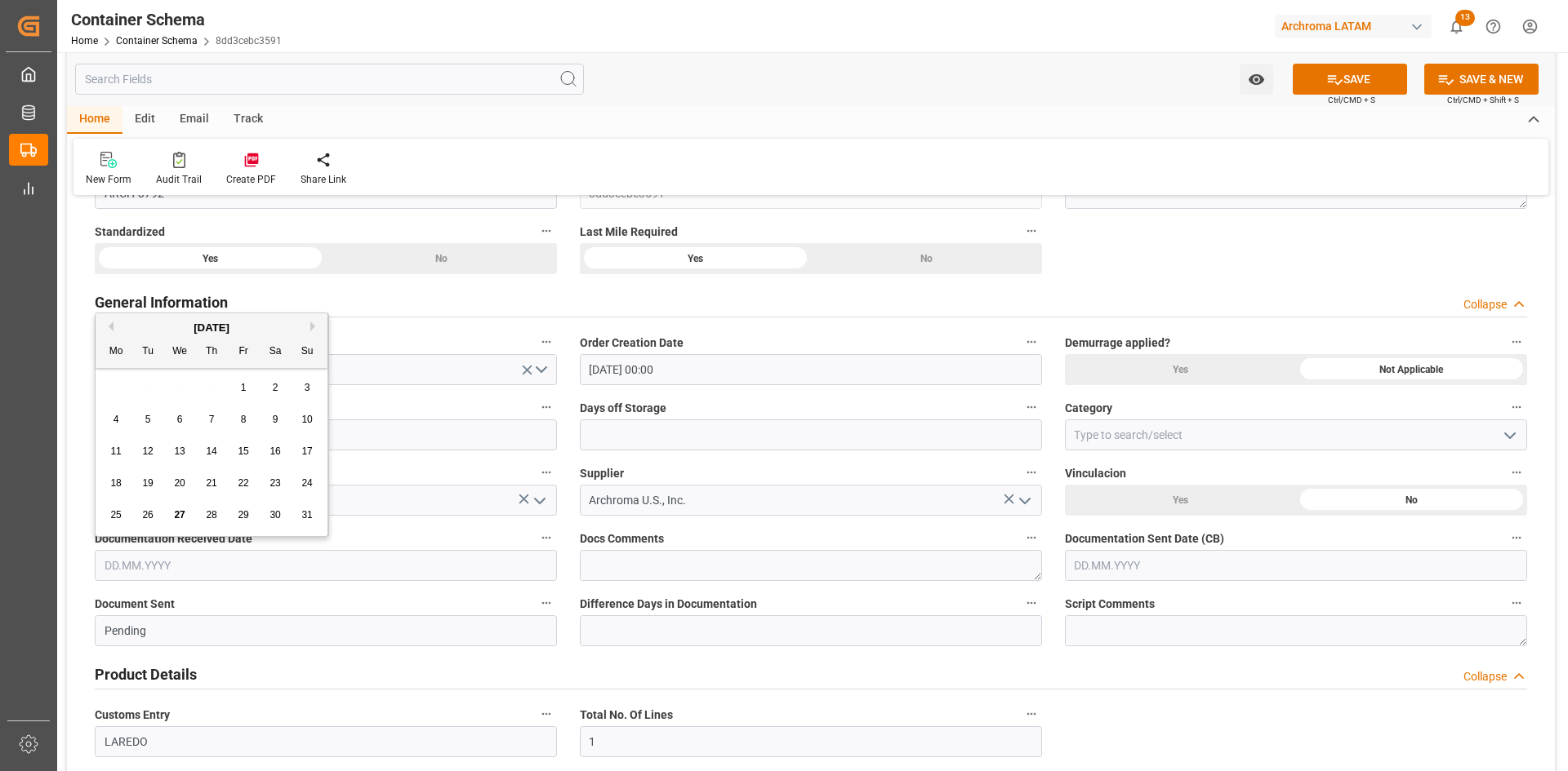
click at [140, 395] on div "28 29 30 31 1 2 3" at bounding box center [212, 387] width 223 height 32
click at [182, 513] on span "27" at bounding box center [179, 514] width 10 height 11
type input "[DATE]"
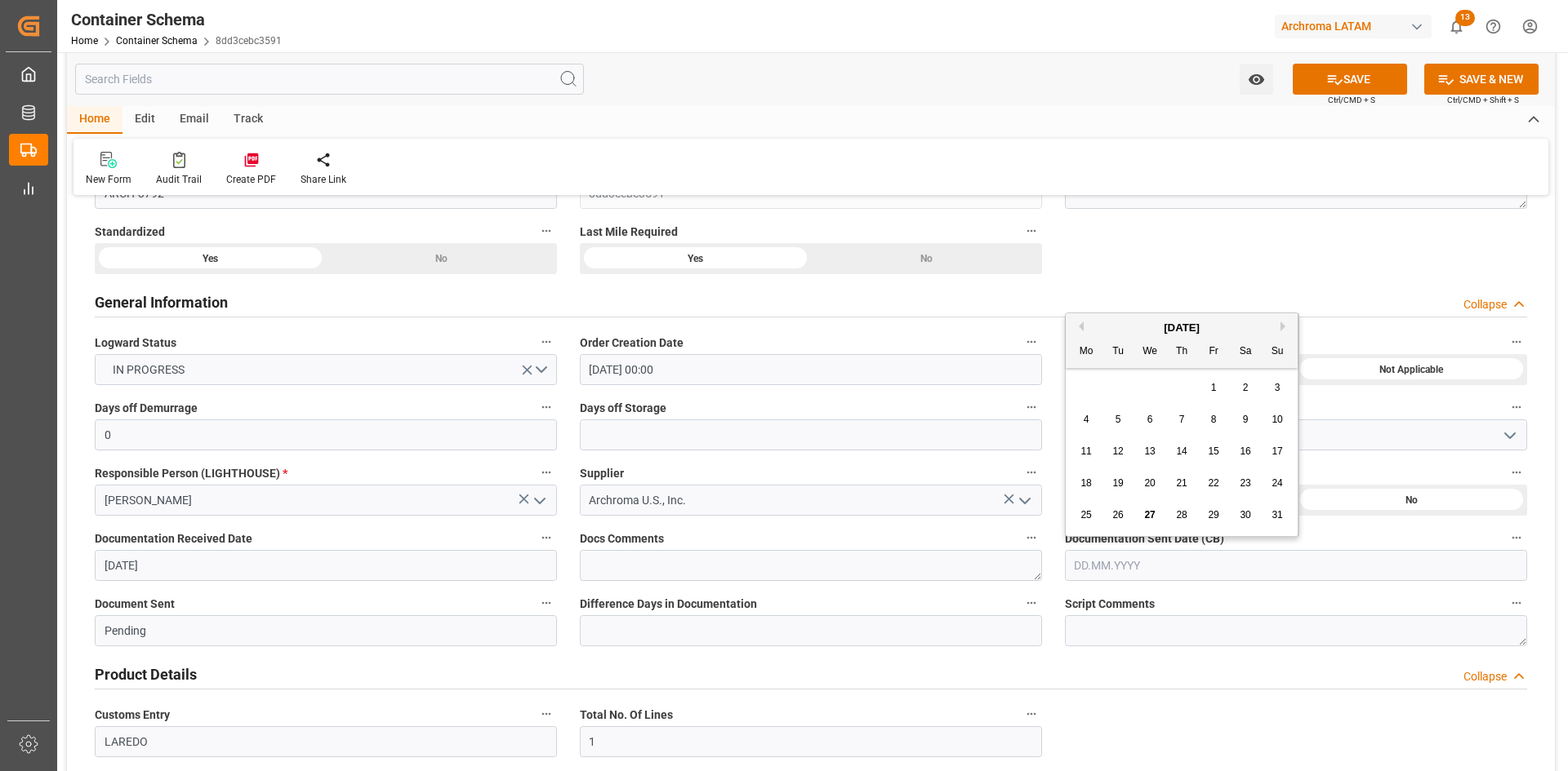
click at [1170, 564] on input "text" at bounding box center [1296, 565] width 462 height 31
click at [1121, 397] on div "28 29 30 31 1 2 3" at bounding box center [1182, 387] width 223 height 32
click at [1188, 515] on div "28" at bounding box center [1182, 515] width 20 height 20
type input "[DATE]"
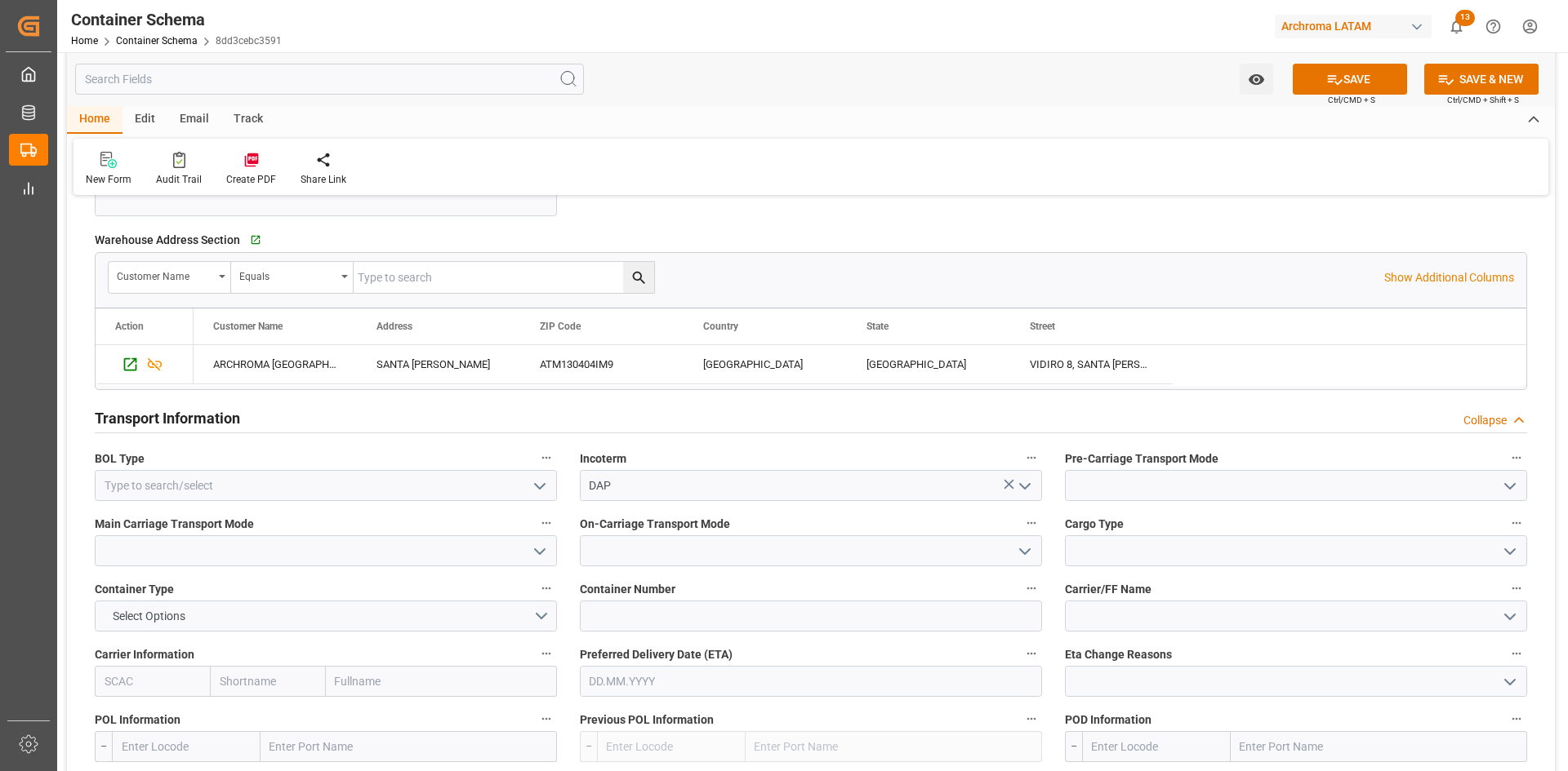
scroll to position [1225, 0]
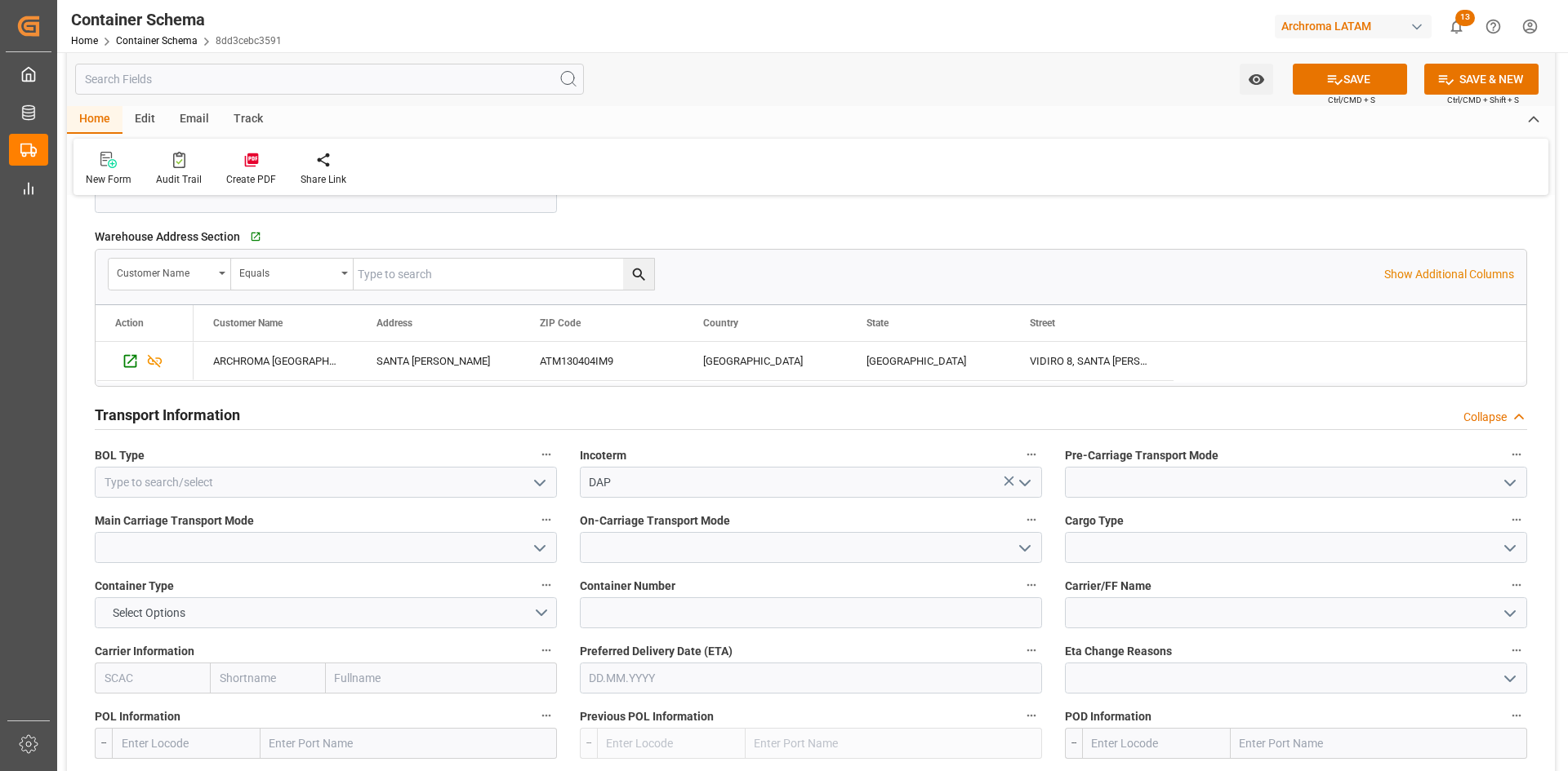
click at [534, 486] on icon "open menu" at bounding box center [539, 483] width 20 height 20
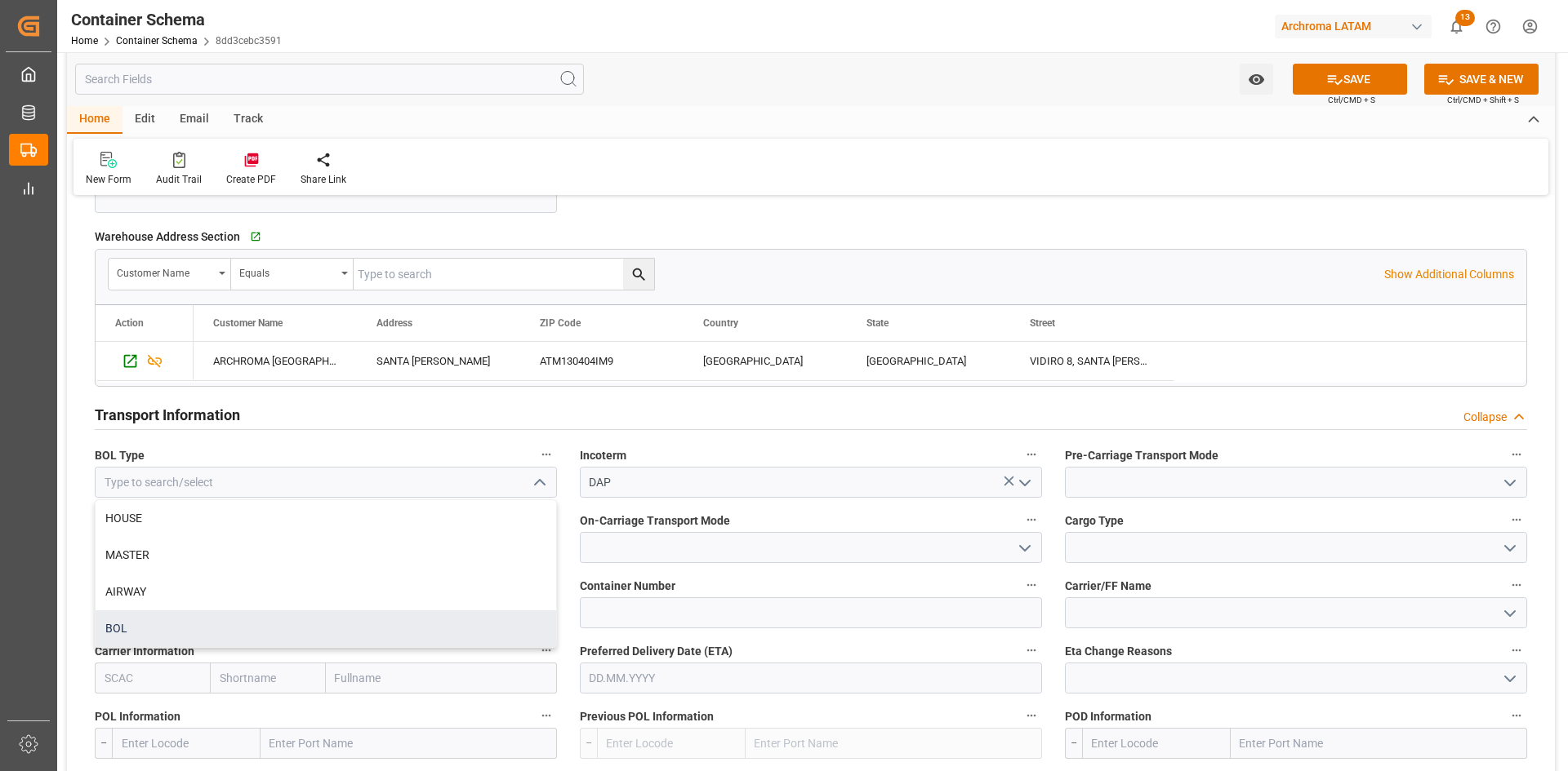
click at [105, 627] on div "BOL" at bounding box center [326, 629] width 461 height 37
type input "BOL"
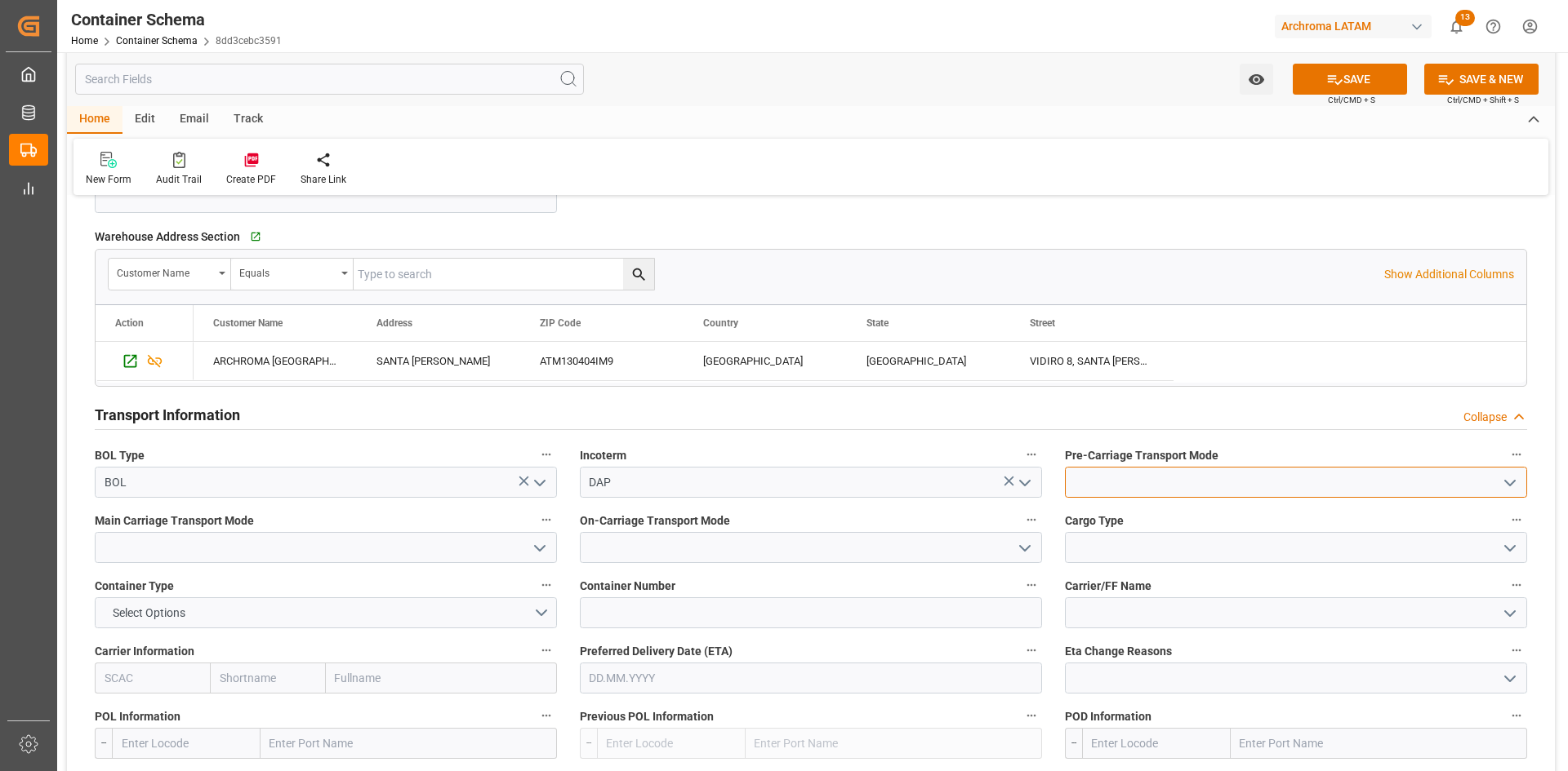
click at [1224, 482] on input at bounding box center [1296, 482] width 462 height 31
click at [1500, 482] on icon "open menu" at bounding box center [1509, 483] width 20 height 20
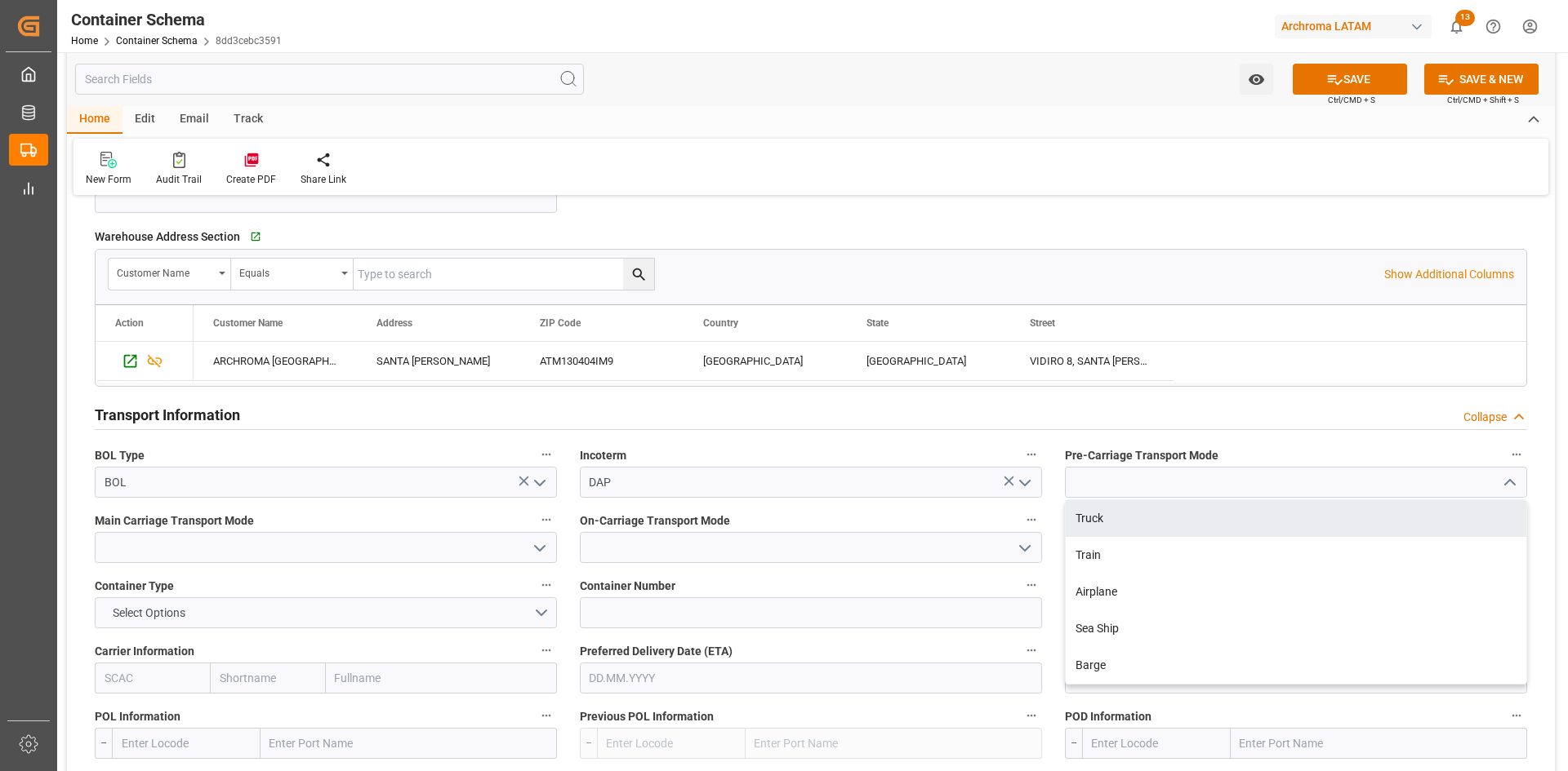
click at [1176, 519] on div "Truck" at bounding box center [1296, 519] width 461 height 37
type input "Truck"
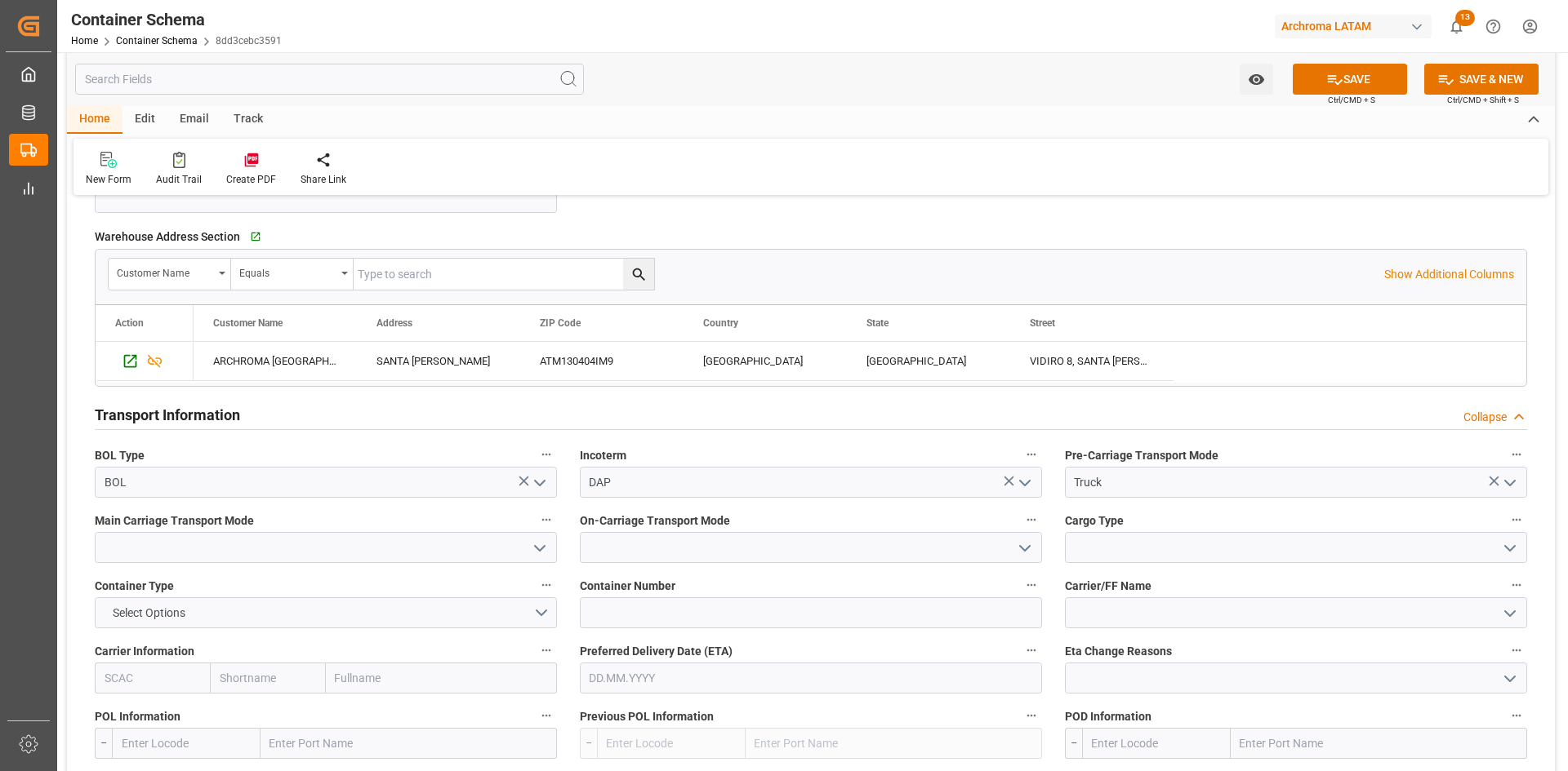
click at [541, 552] on icon "open menu" at bounding box center [539, 548] width 20 height 20
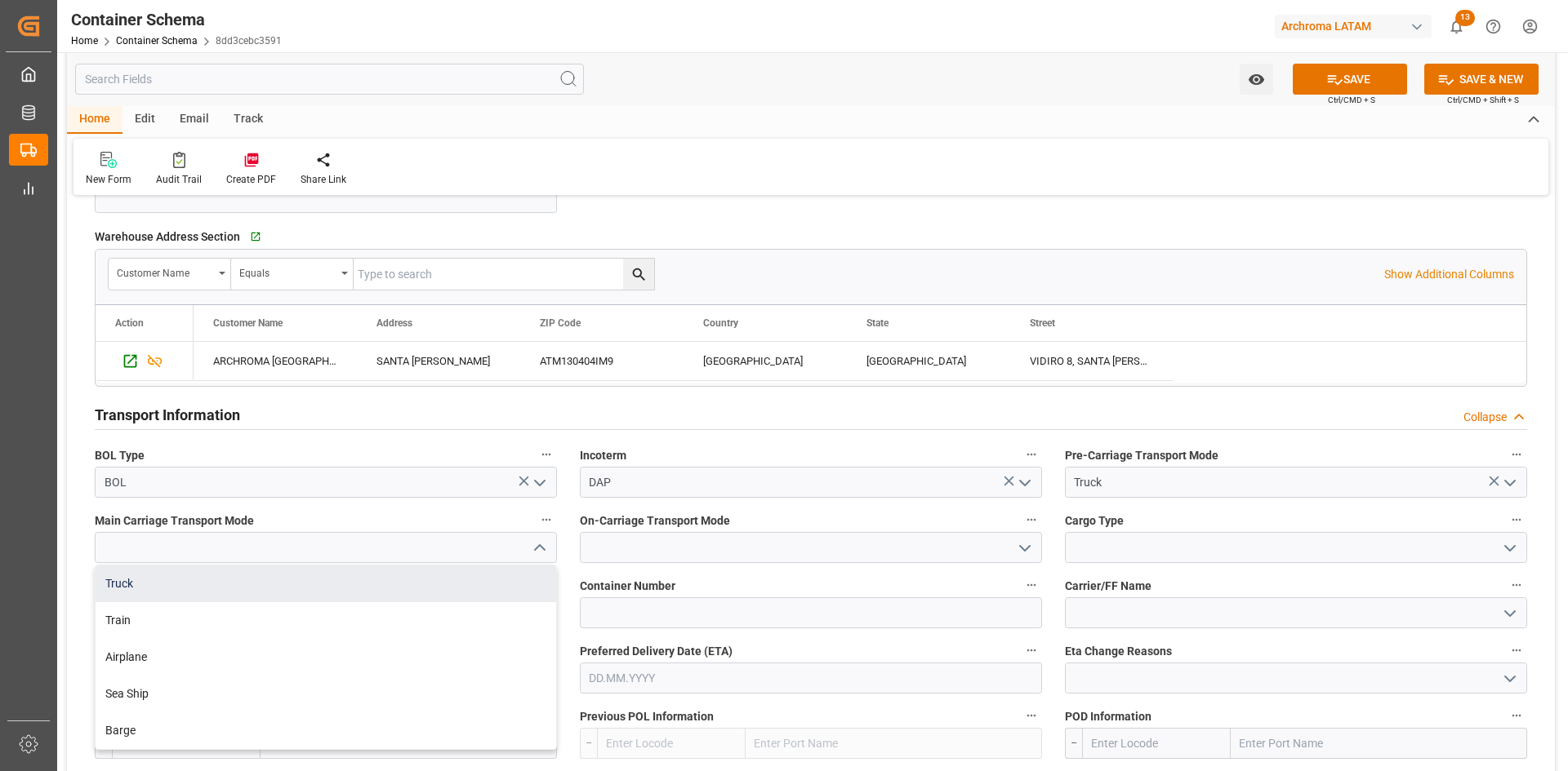
click at [193, 581] on div "Truck" at bounding box center [326, 583] width 461 height 37
type input "Truck"
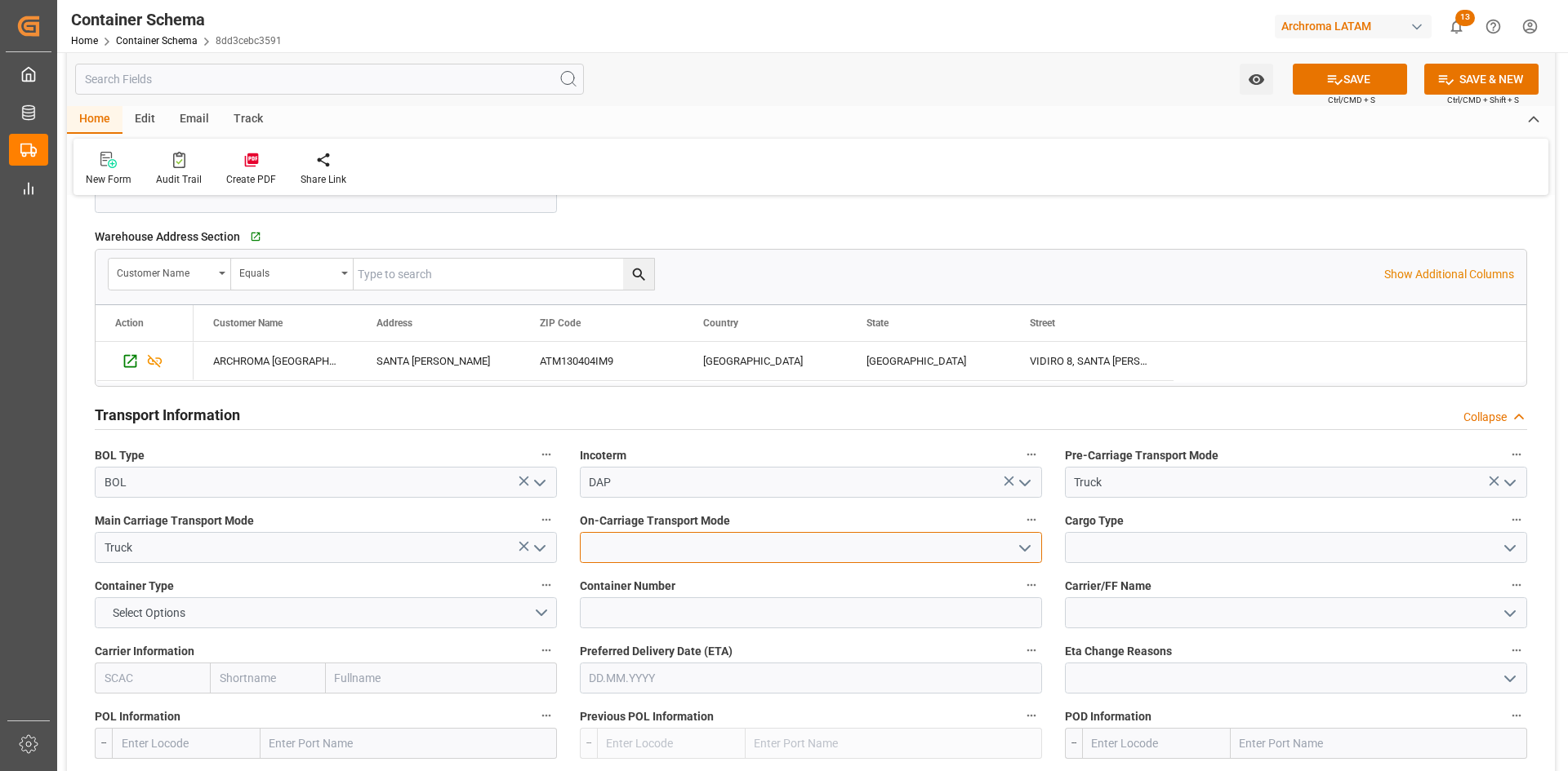
click at [994, 549] on input at bounding box center [811, 548] width 462 height 31
click at [1033, 550] on icon "open menu" at bounding box center [1025, 548] width 20 height 20
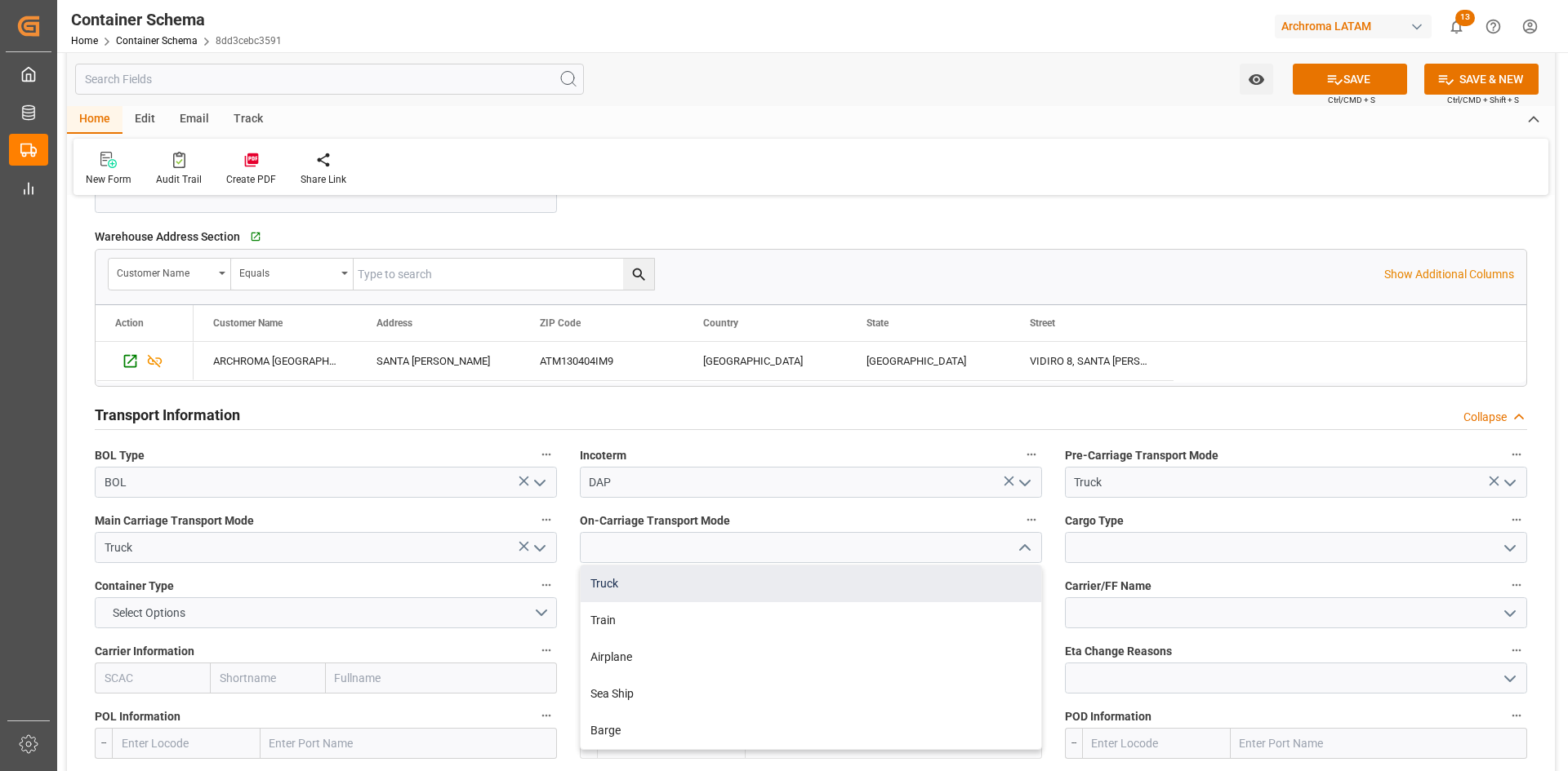
click at [654, 588] on div "Truck" at bounding box center [811, 583] width 461 height 37
type input "Truck"
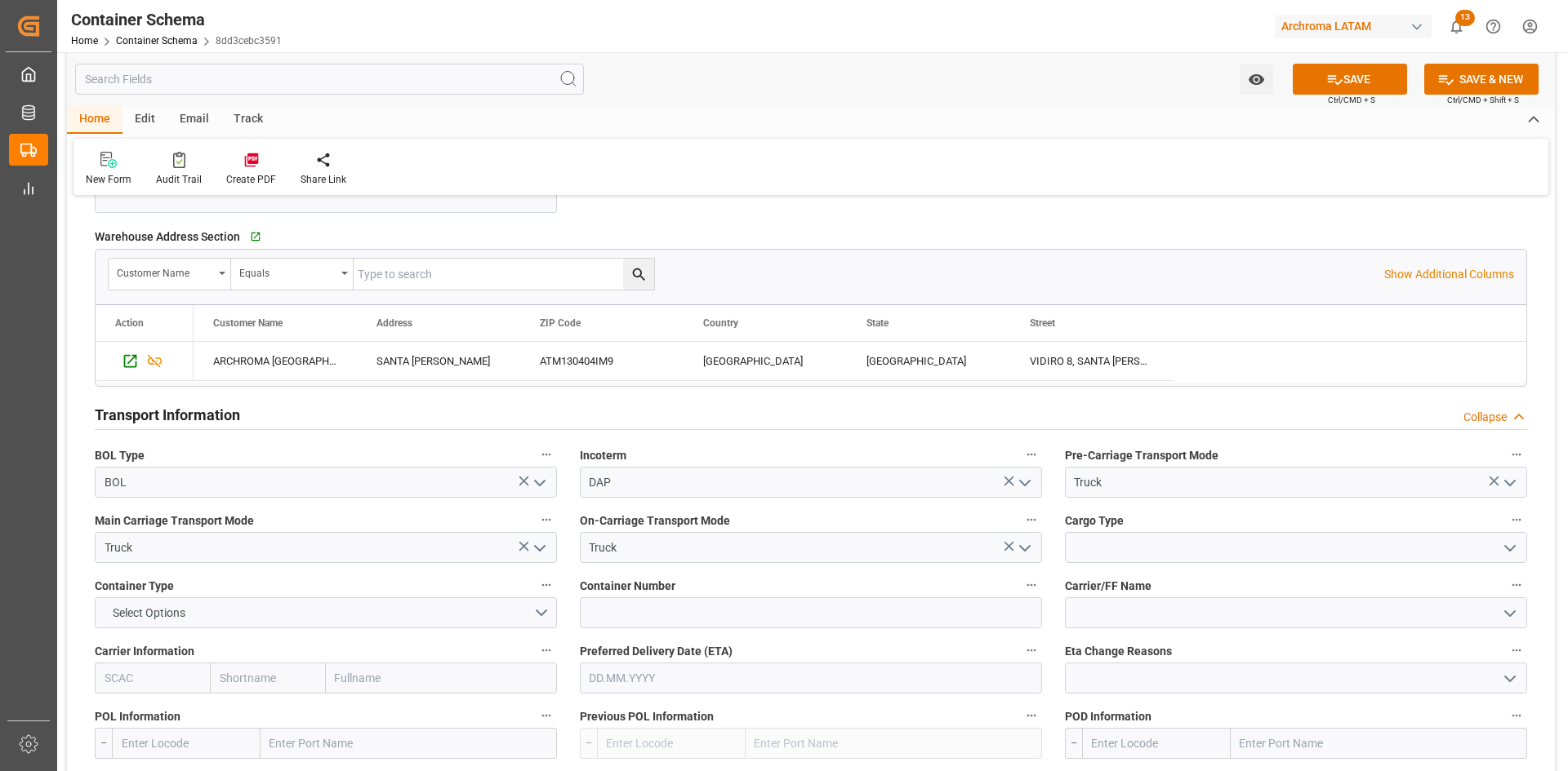
click at [1510, 546] on icon "open menu" at bounding box center [1509, 548] width 20 height 20
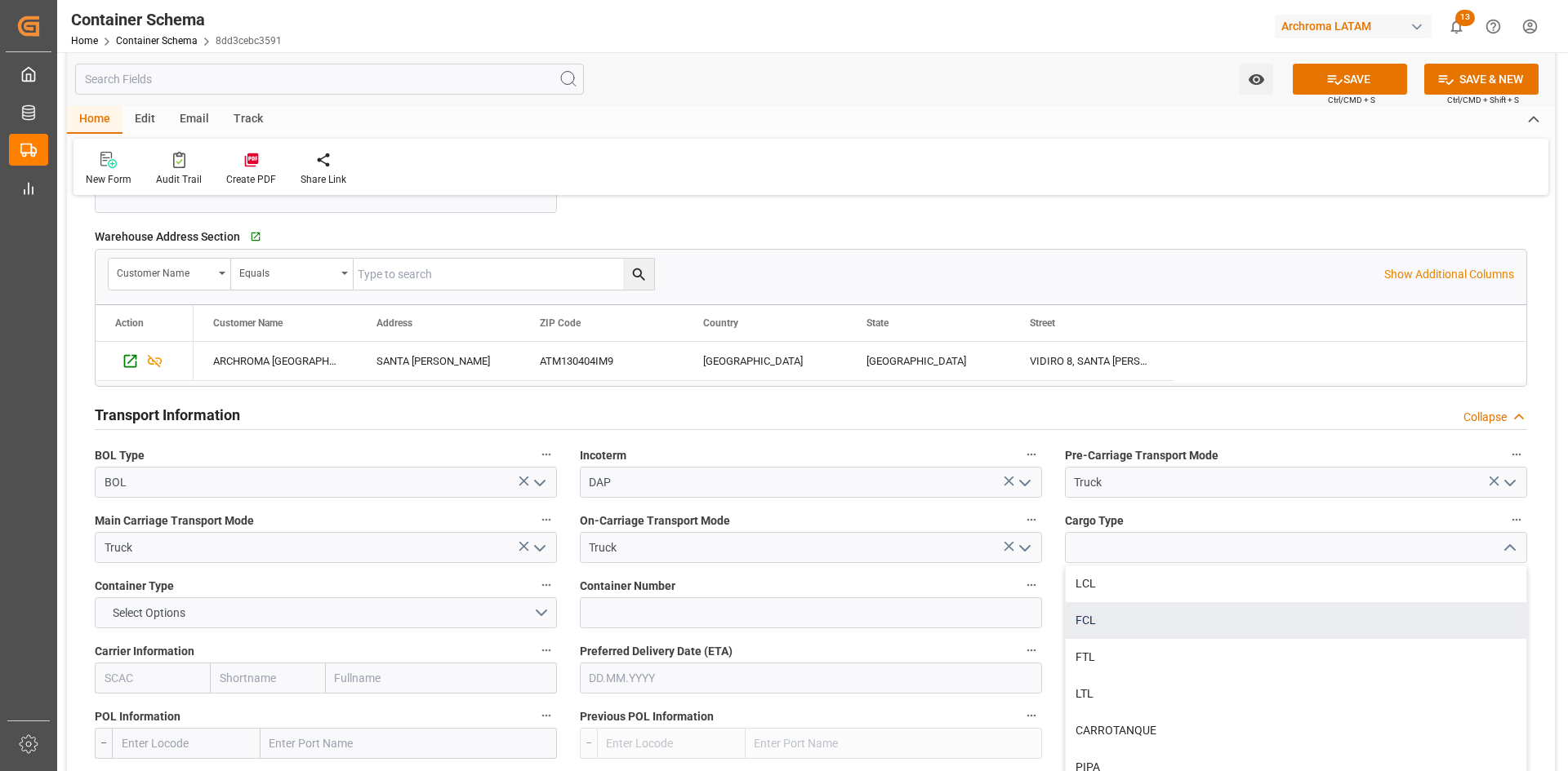
click at [1112, 625] on div "FCL" at bounding box center [1296, 620] width 461 height 37
type input "FCL"
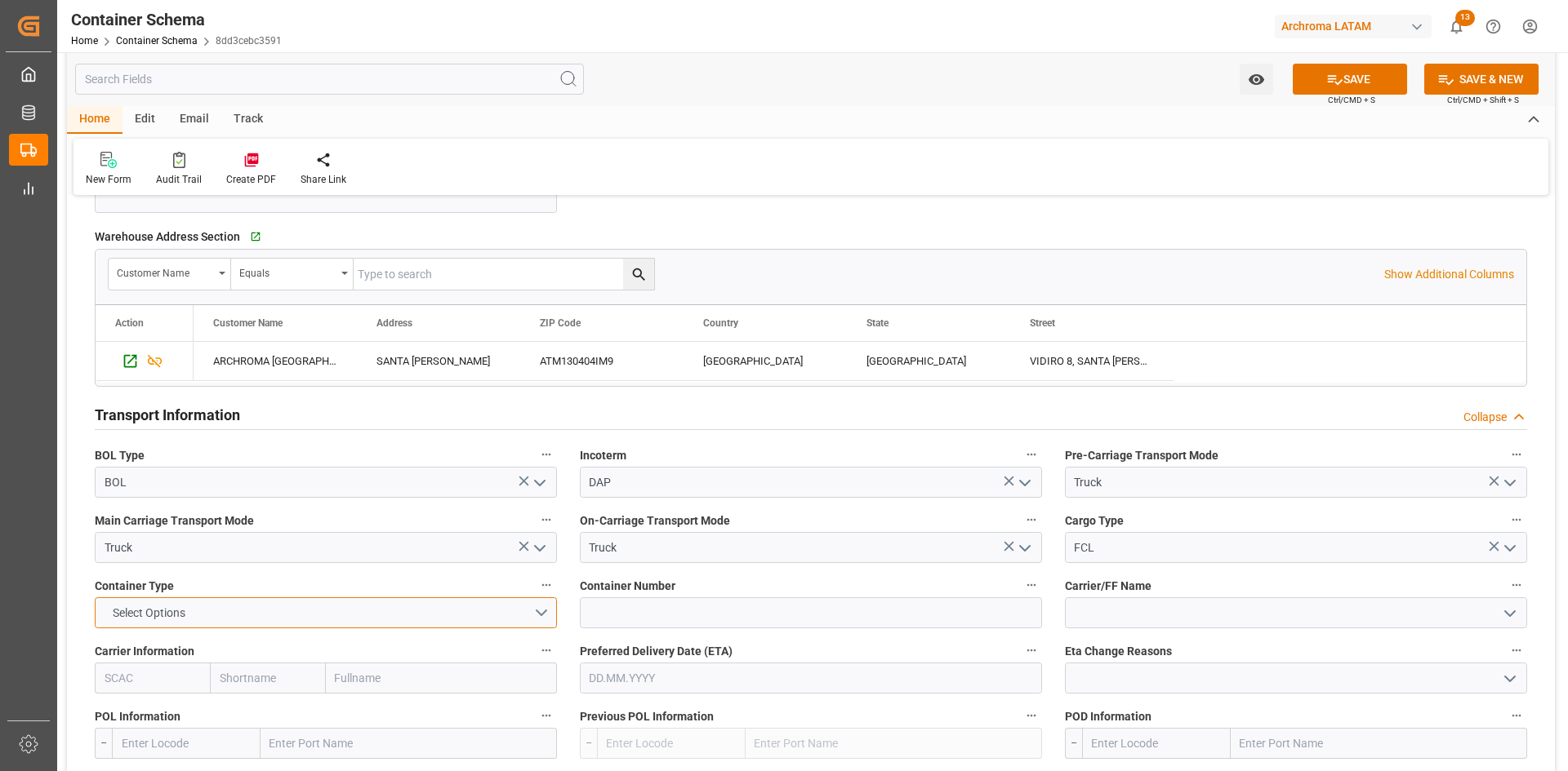
click at [439, 616] on button "Select Options" at bounding box center [326, 613] width 462 height 31
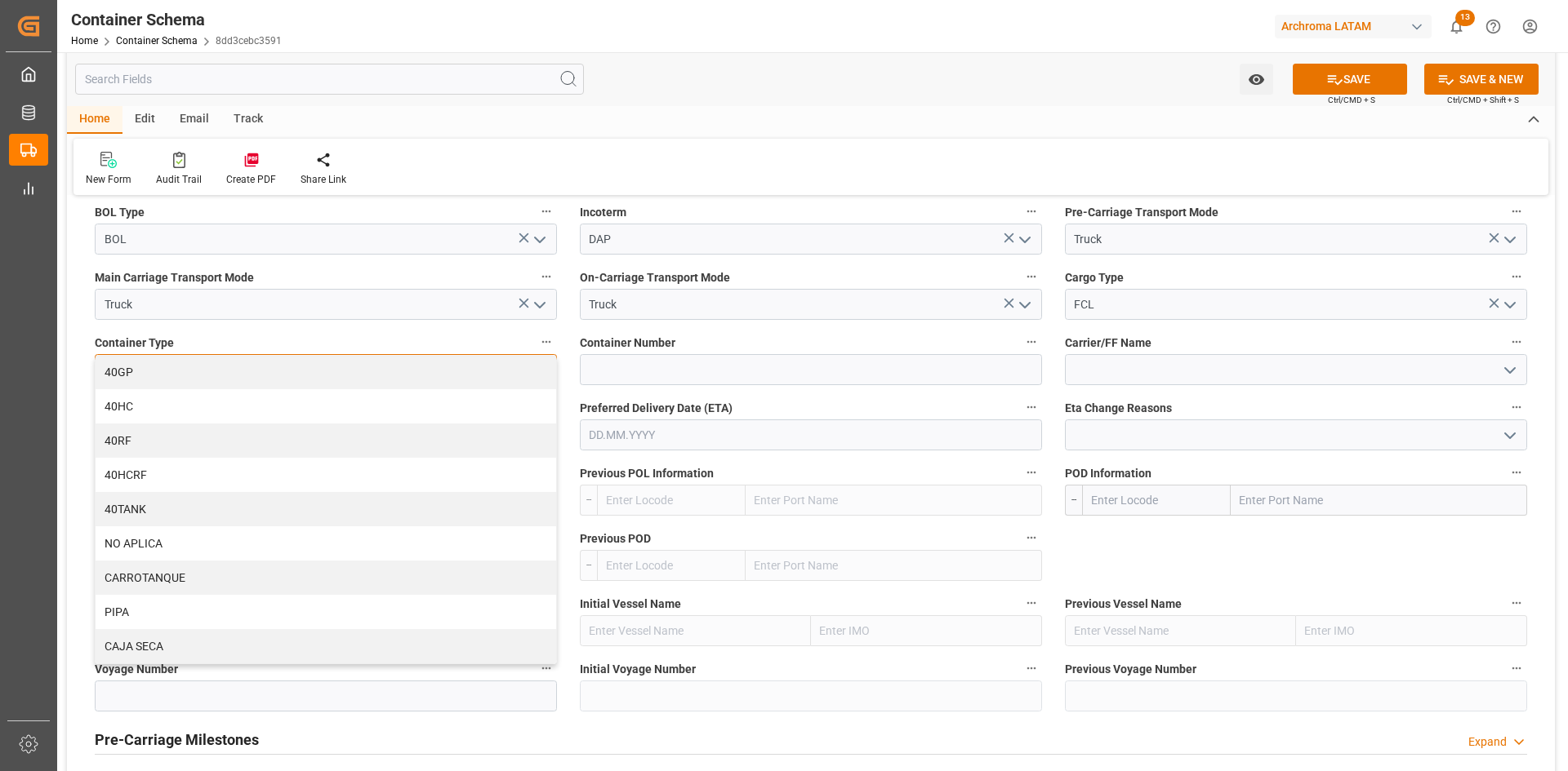
scroll to position [1470, 0]
click at [171, 635] on div "CAJA SECA" at bounding box center [326, 645] width 461 height 34
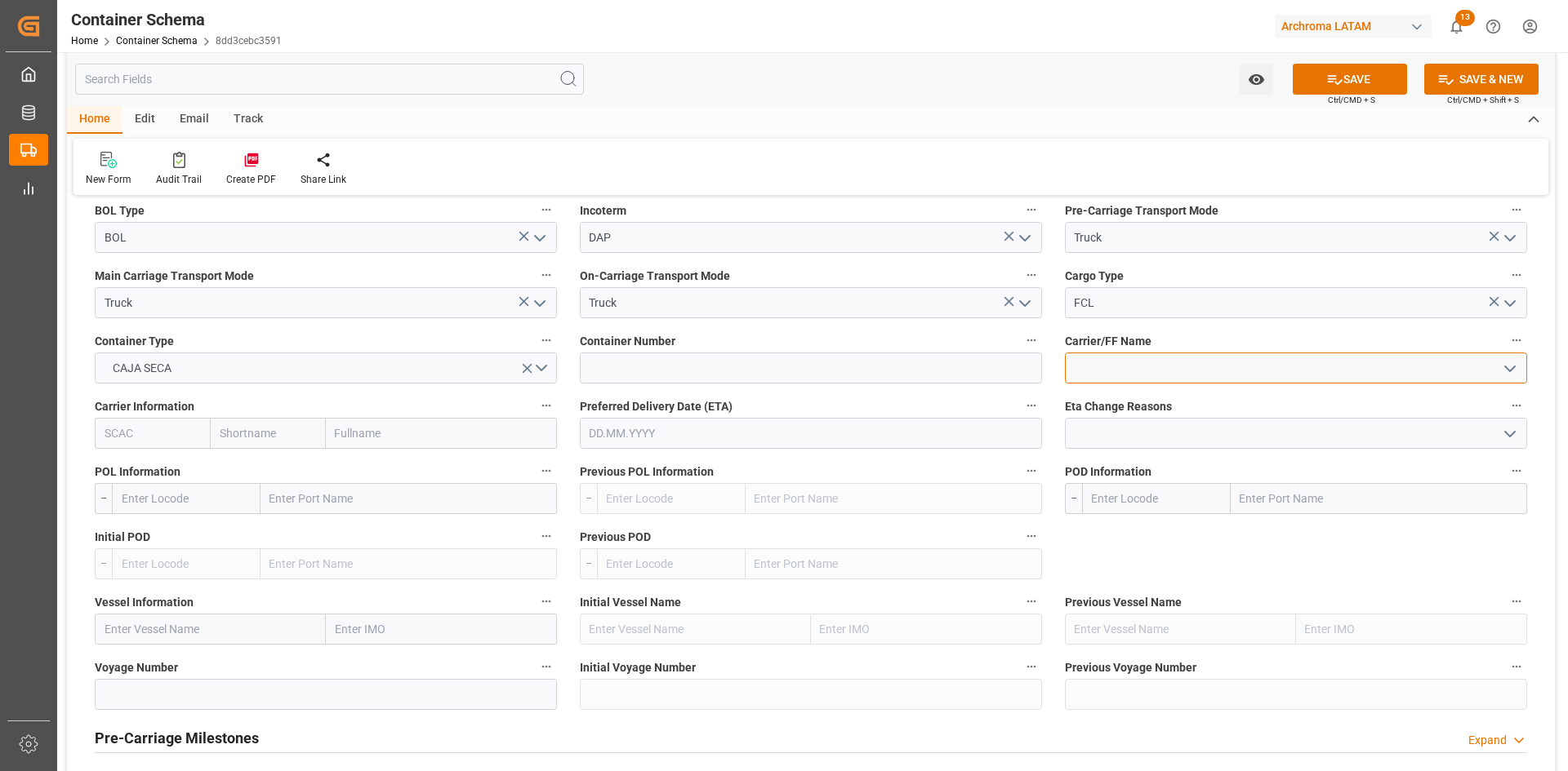
click at [1328, 361] on input at bounding box center [1296, 368] width 462 height 31
type input "SELF"
click at [327, 509] on input "text" at bounding box center [408, 499] width 296 height 31
type input "USLRD"
click at [325, 530] on span "Laredo - USLRD" at bounding box center [309, 534] width 75 height 13
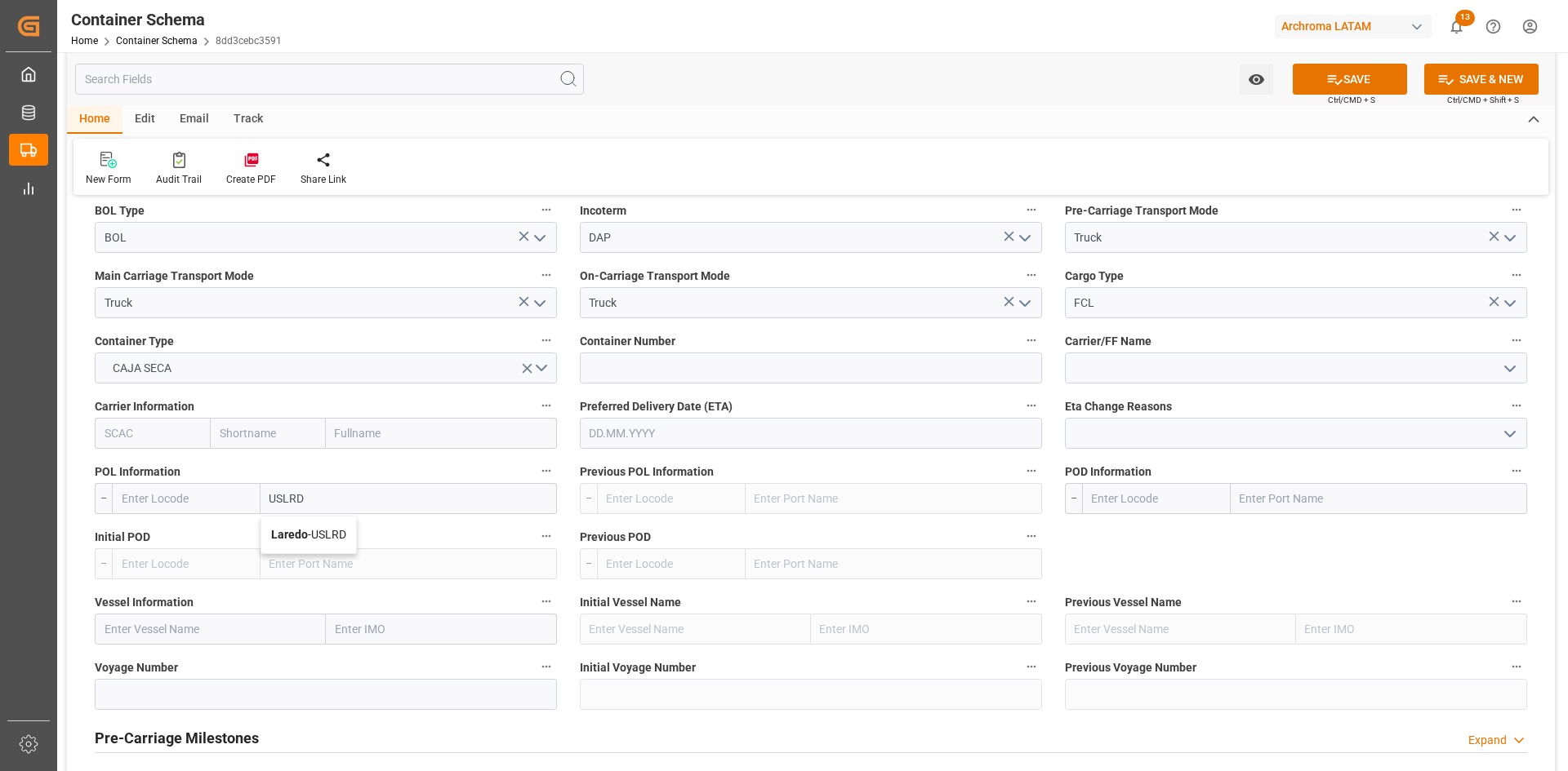
type input "USLRD"
type input "Laredo"
click at [1317, 495] on input "text" at bounding box center [1378, 499] width 296 height 31
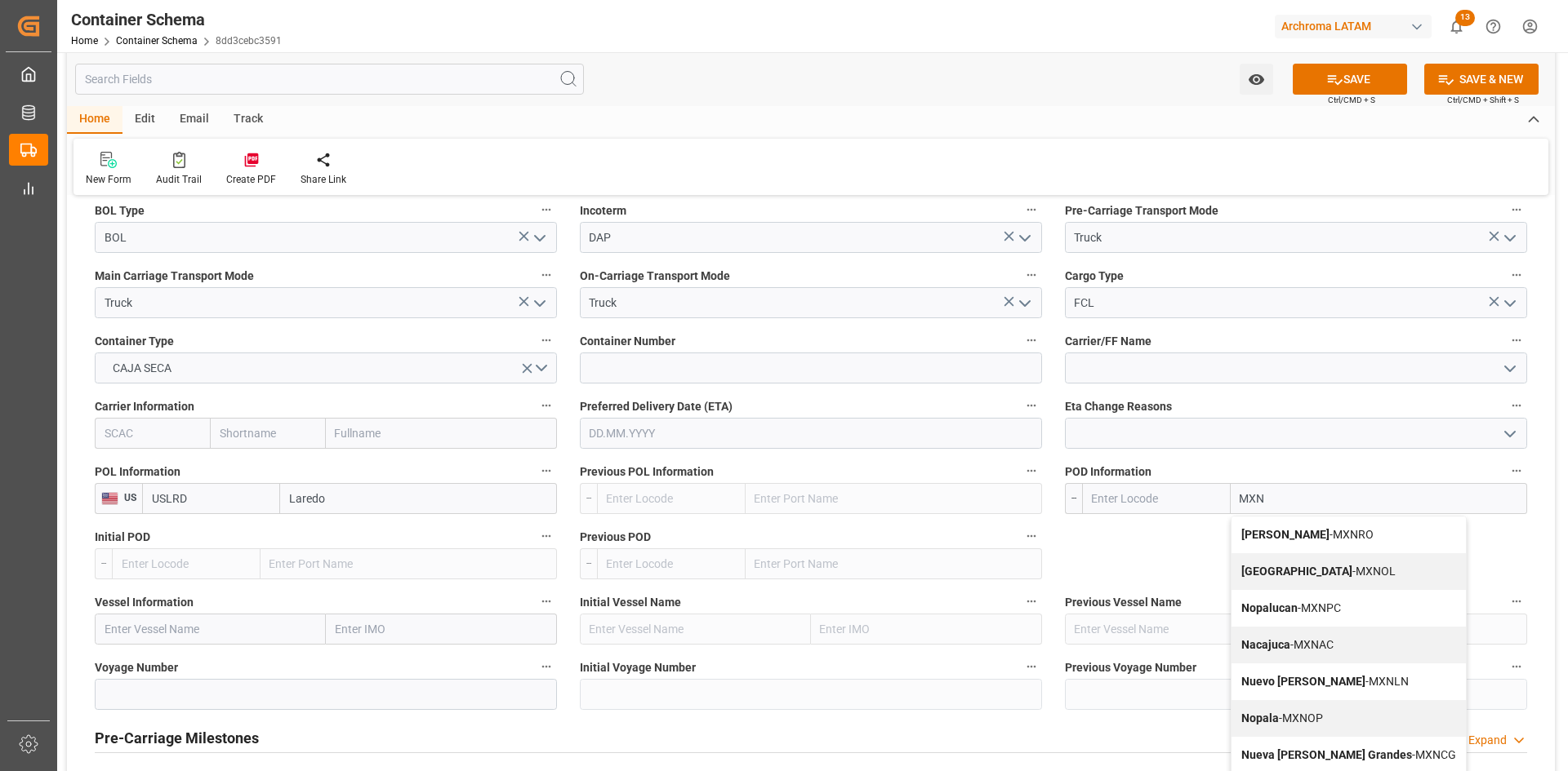
type input "MXNL"
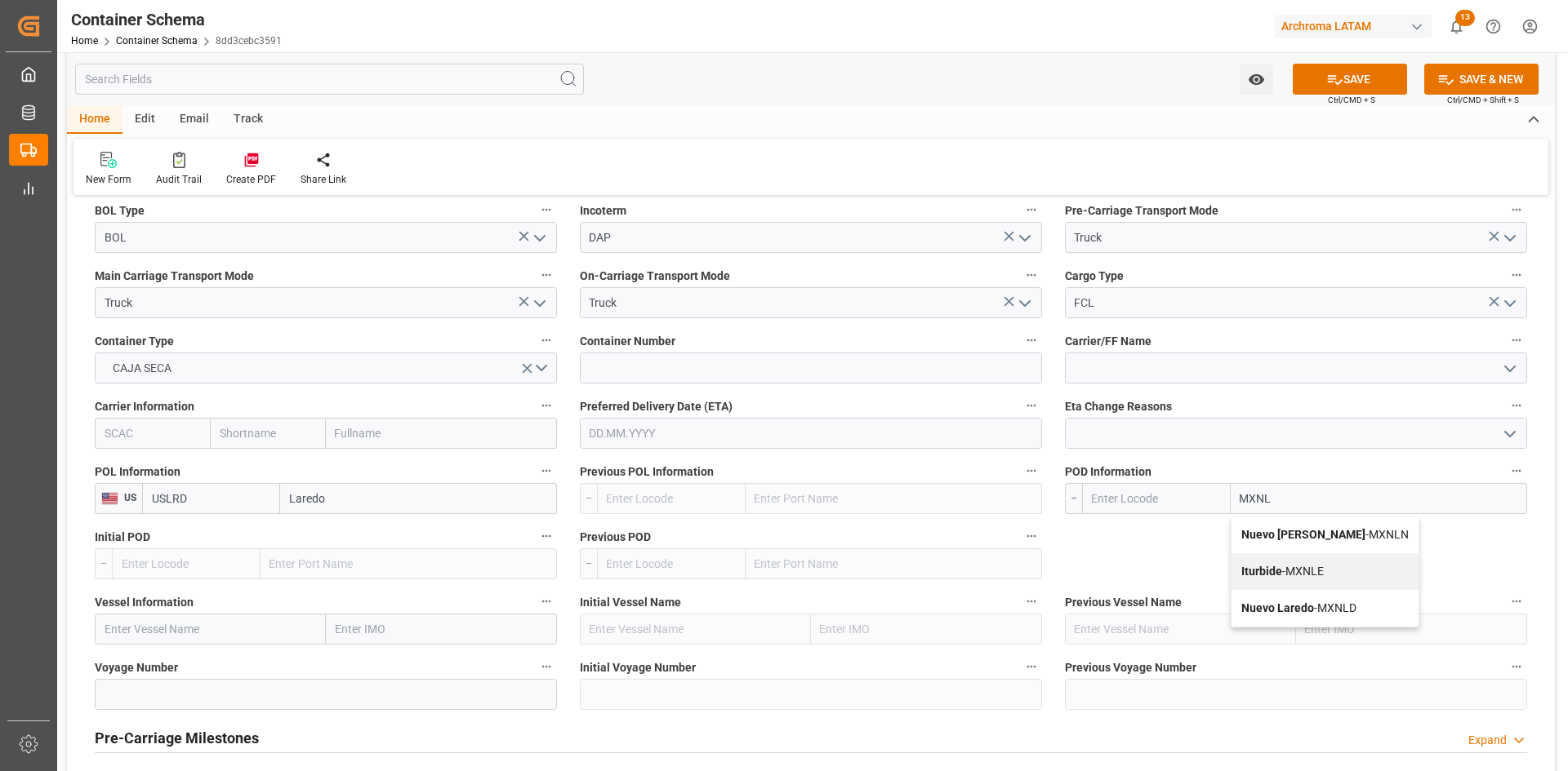
click at [1329, 607] on span "Nuevo Laredo - MXNLD" at bounding box center [1298, 607] width 115 height 13
type input "MXNLD"
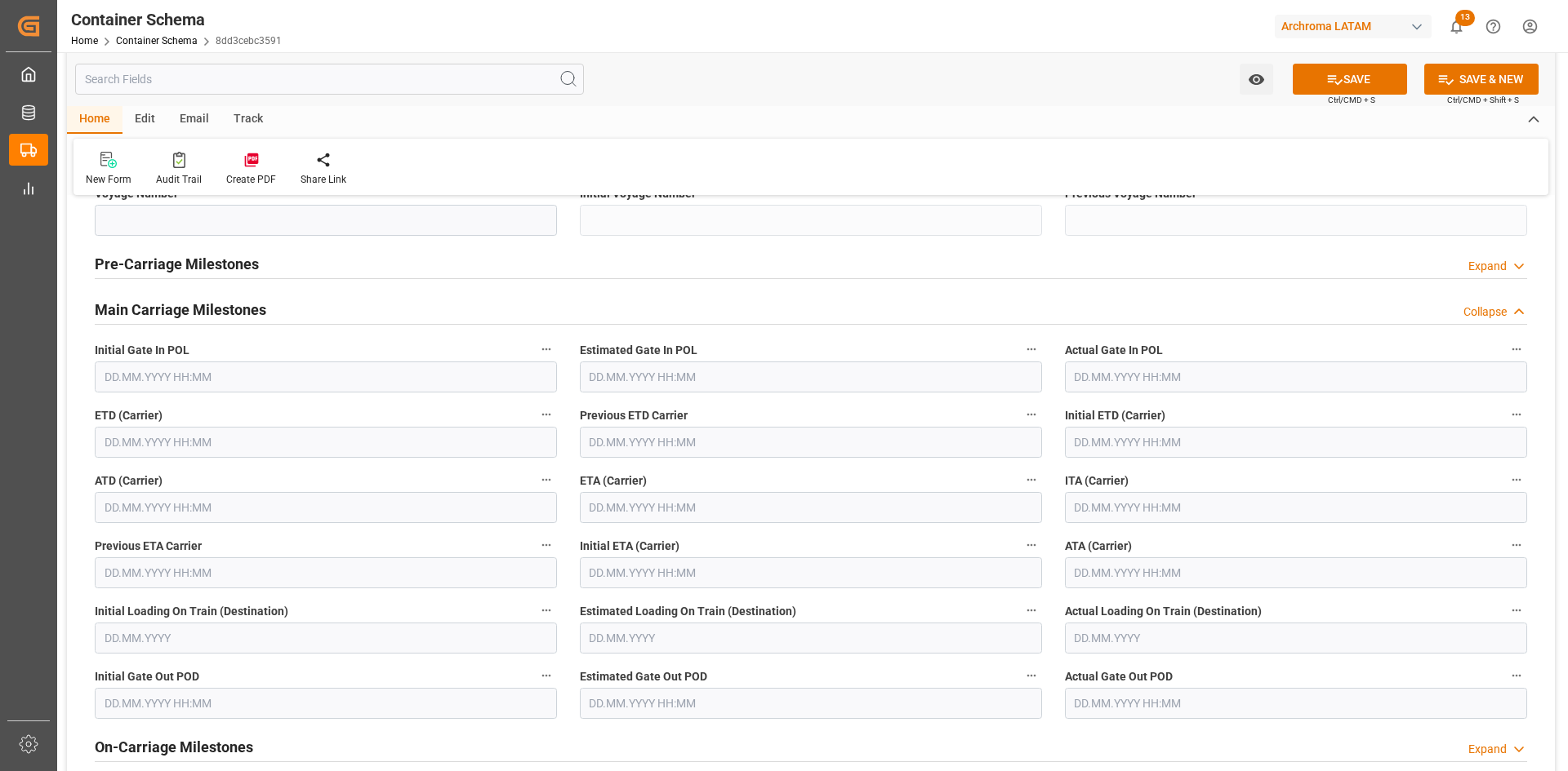
scroll to position [1959, 0]
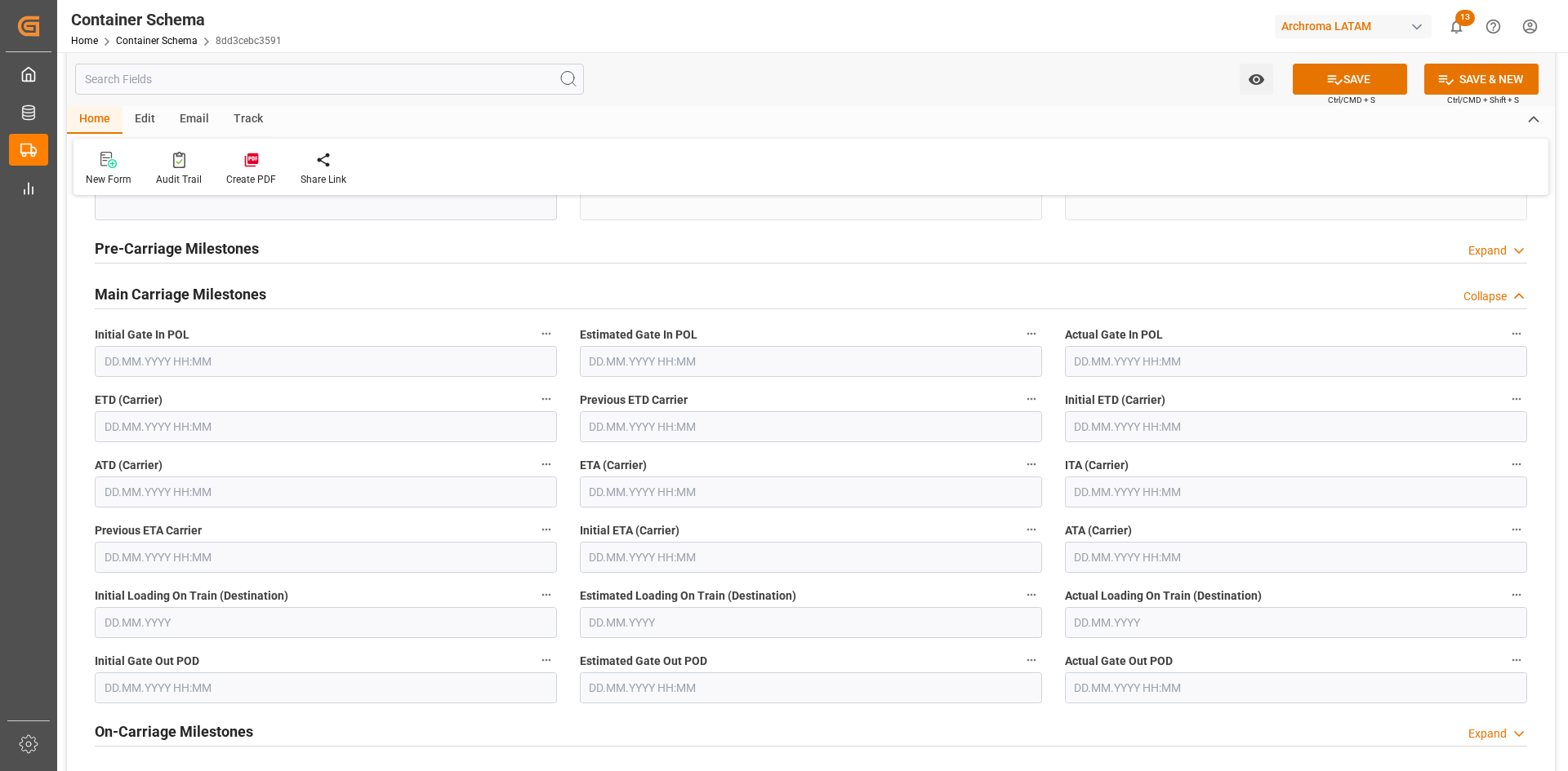
type input "Nuevo Laredo"
drag, startPoint x: 195, startPoint y: 432, endPoint x: 171, endPoint y: 435, distance: 24.2
click at [192, 432] on input "text" at bounding box center [326, 426] width 462 height 31
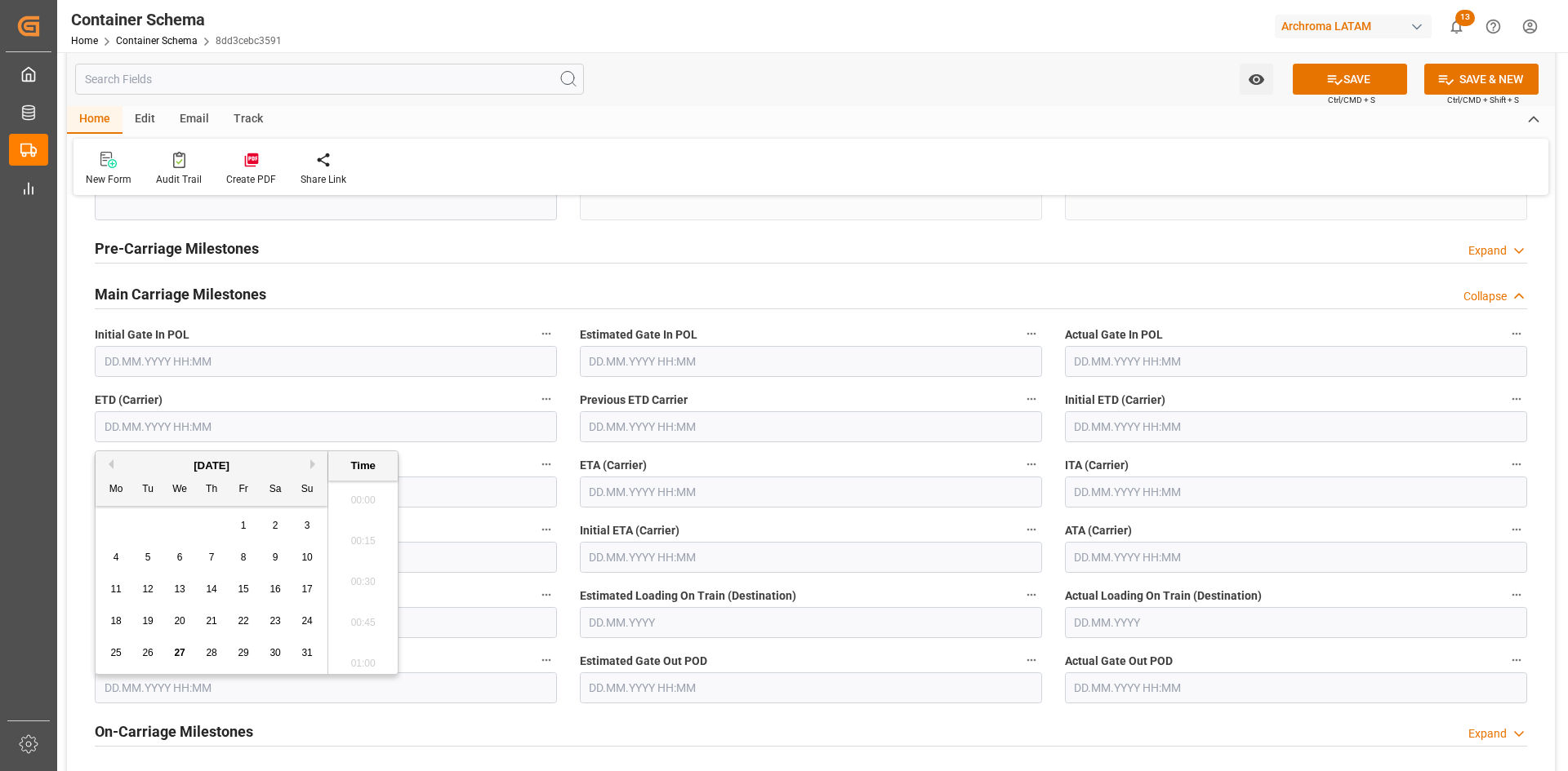
scroll to position [1394, 0]
click at [151, 516] on div "28 29 30 31 1 2 3" at bounding box center [212, 525] width 223 height 32
click at [148, 650] on span "26" at bounding box center [148, 652] width 10 height 11
type input "26.08.2025 00:00"
click at [758, 491] on input "text" at bounding box center [811, 492] width 462 height 31
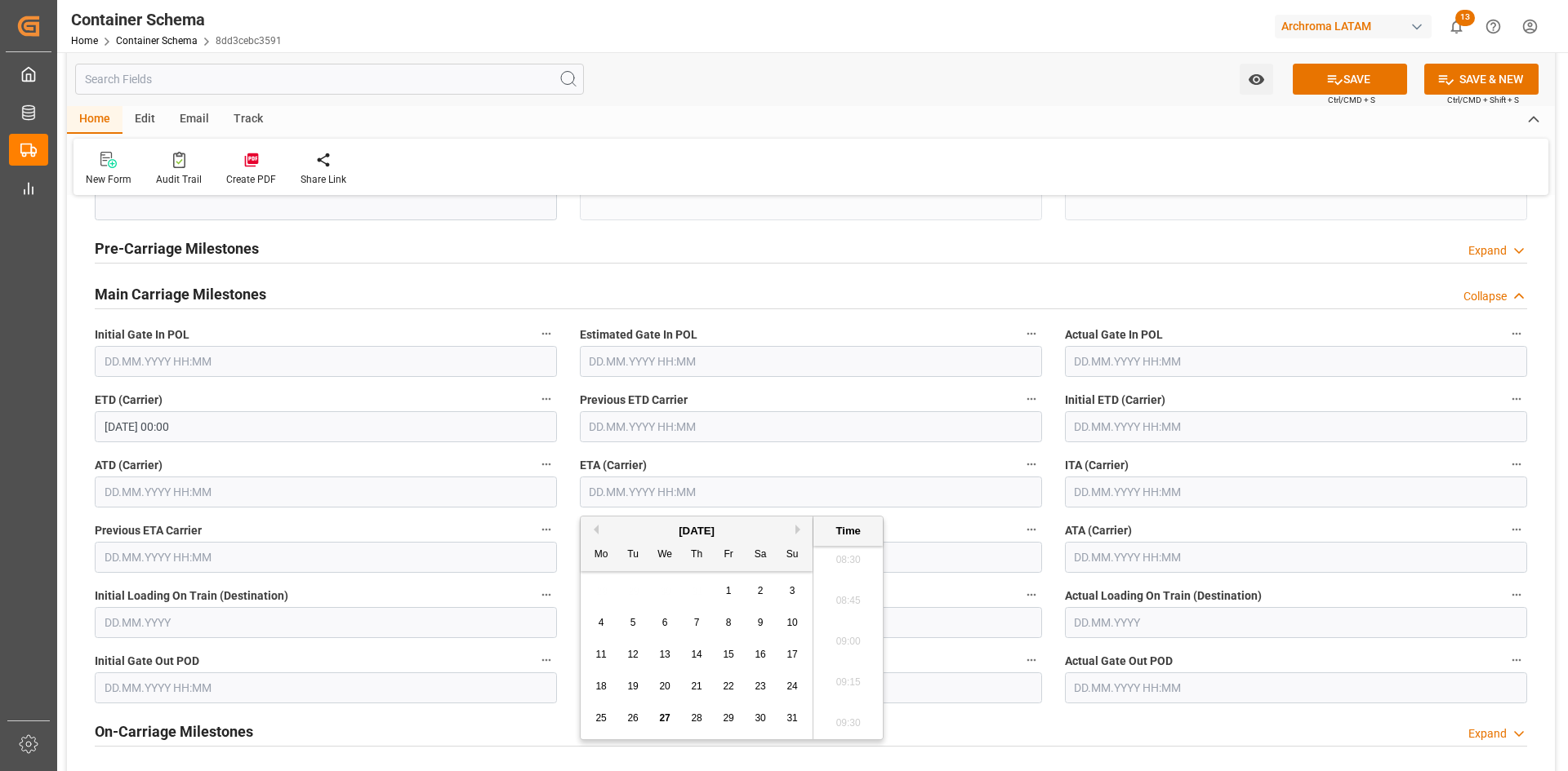
click at [697, 716] on span "28" at bounding box center [696, 718] width 10 height 11
type input "28.08.2025 00:00"
click at [1342, 79] on button "SAVE" at bounding box center [1350, 79] width 114 height 31
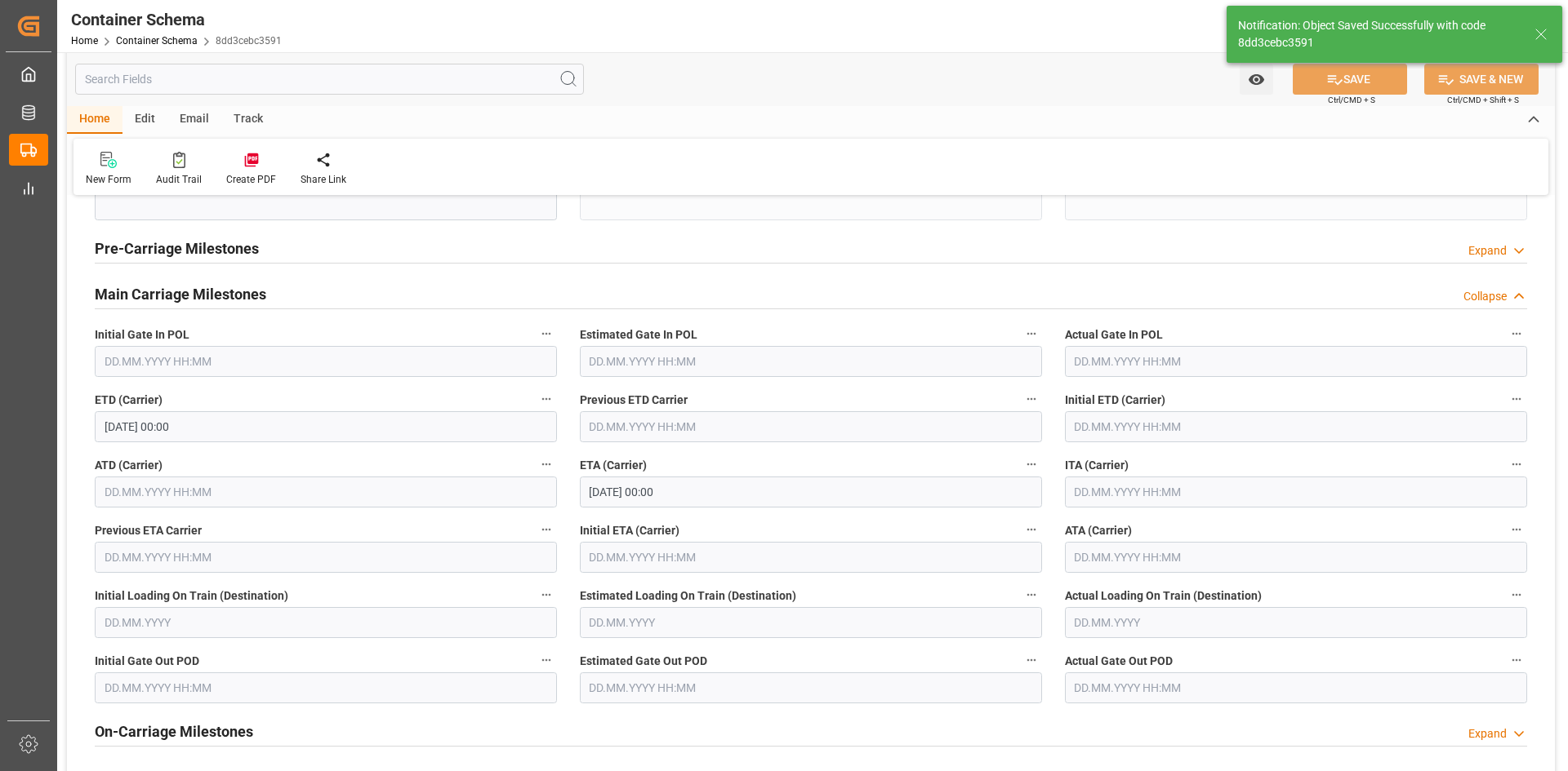
type input "Document Sent"
type input "MXNLD"
type input "Nuevo Laredo"
type input "28.08.2025 00:00"
